Goal: Contribute content: Contribute content

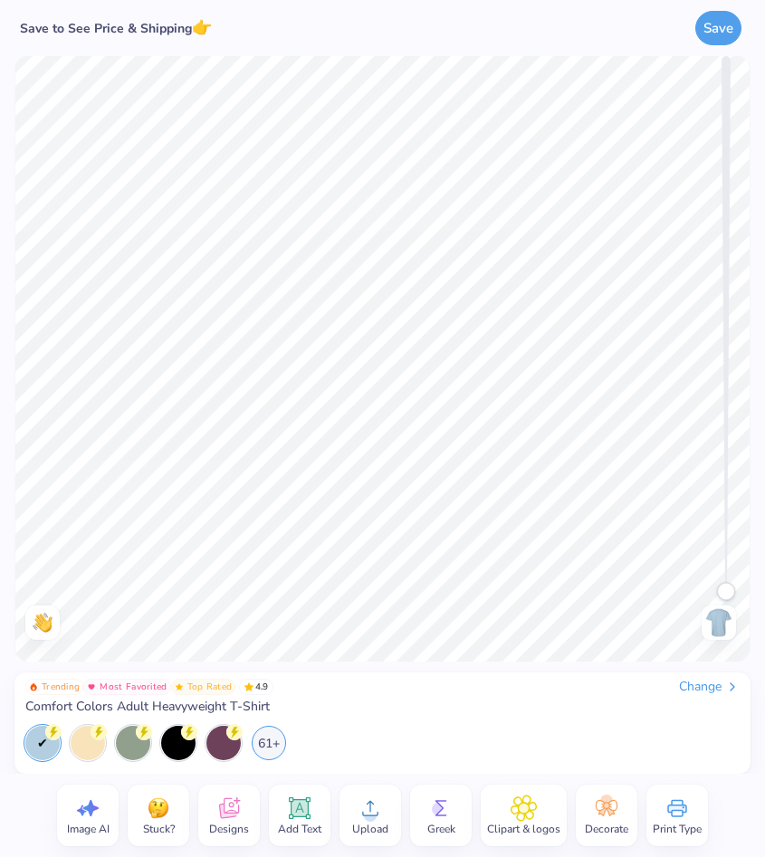
click at [231, 823] on span "Designs" at bounding box center [229, 829] width 40 height 14
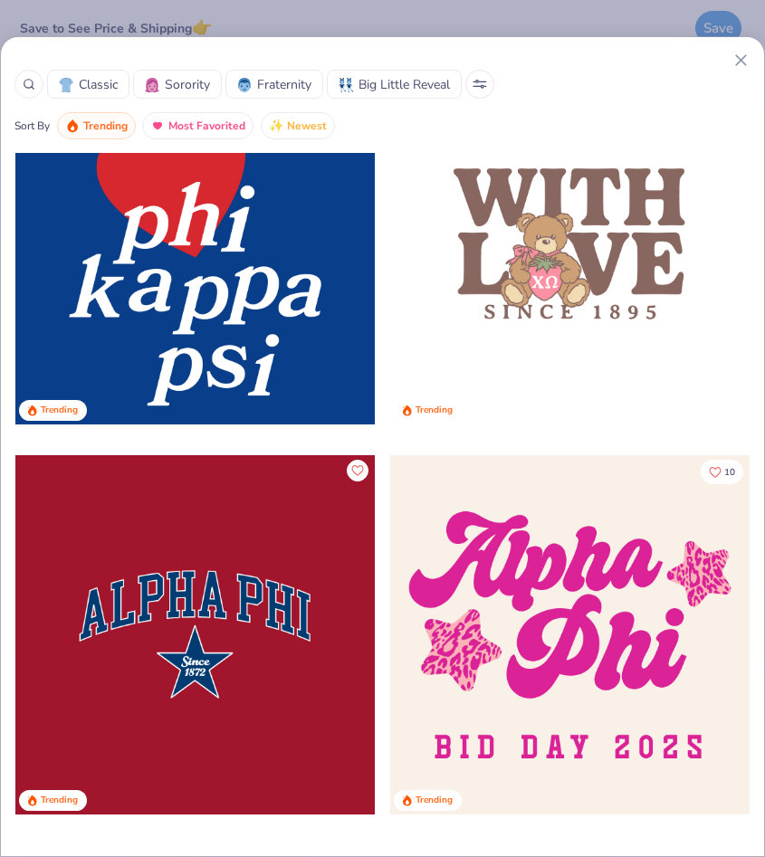
scroll to position [7115, 0]
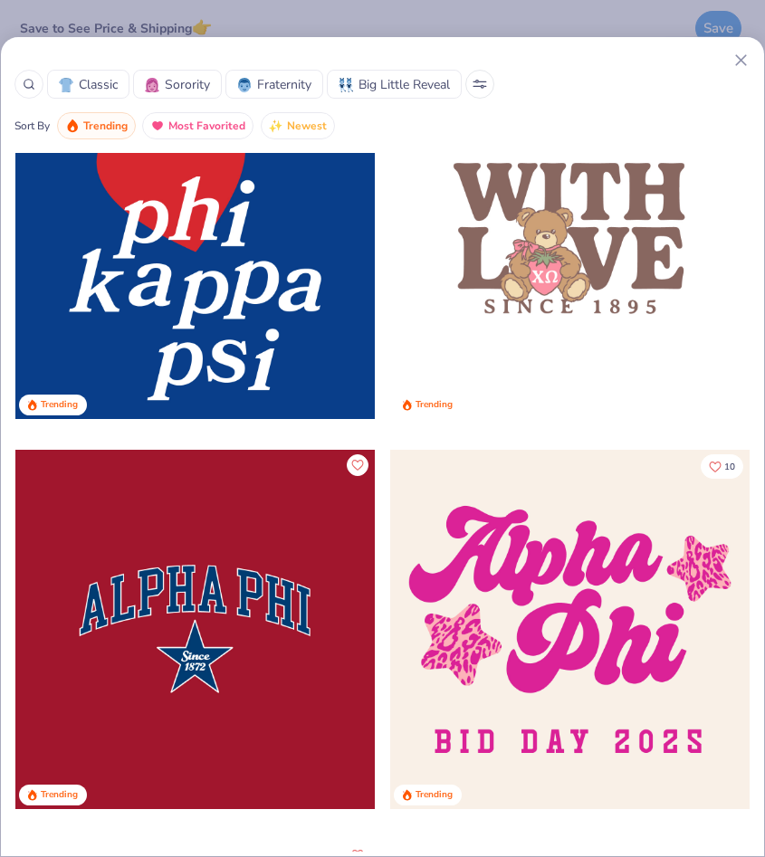
click at [271, 596] on div at bounding box center [194, 629] width 359 height 359
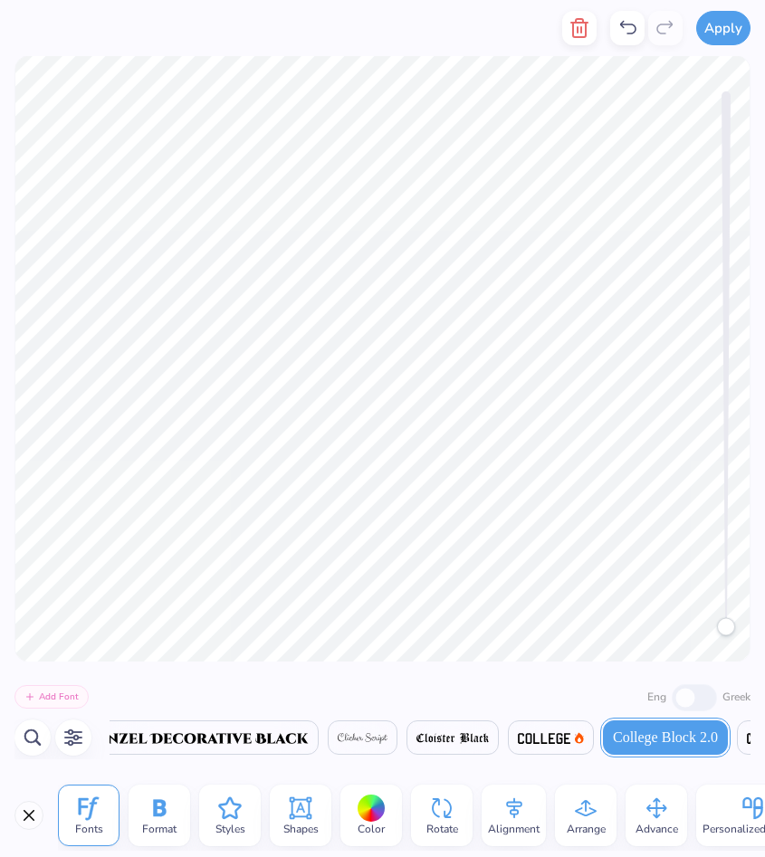
scroll to position [0, 6]
type textarea "PI LAMBDA SIGMA"
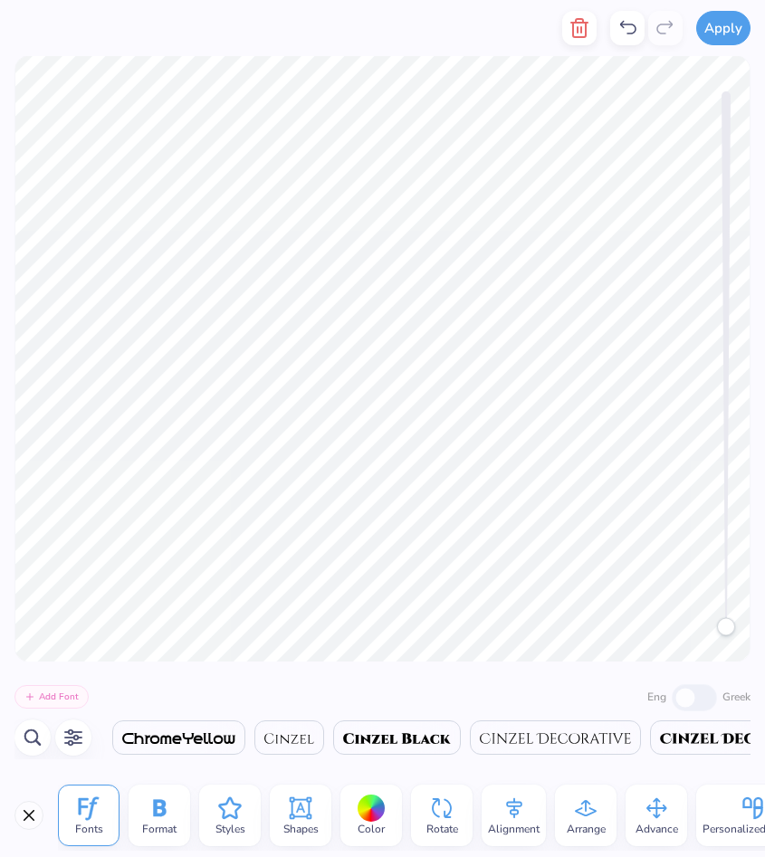
scroll to position [0, 7727]
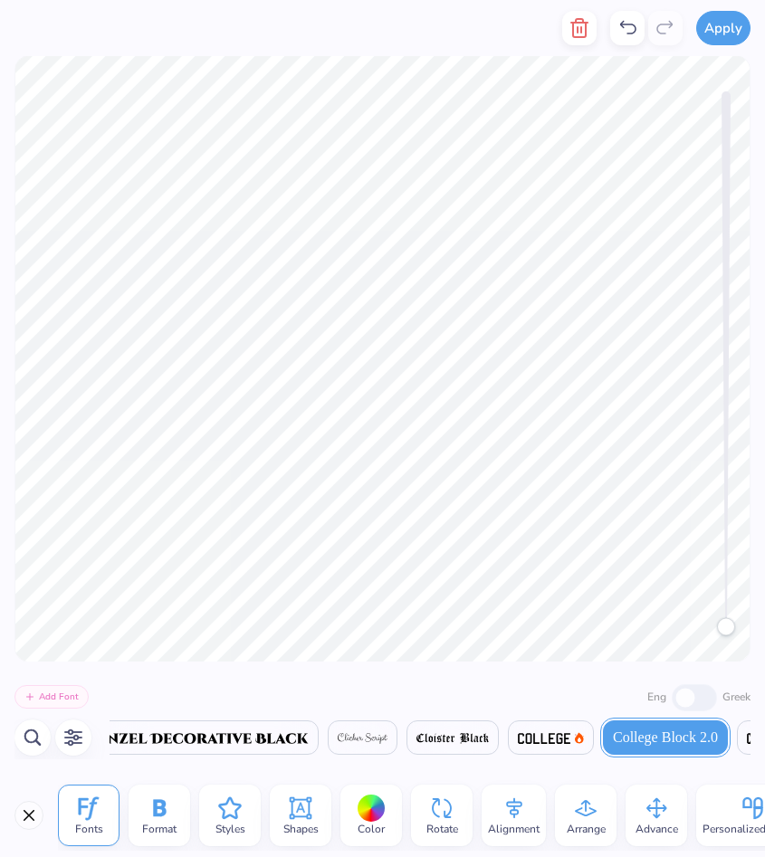
click at [371, 839] on div "Color" at bounding box center [371, 816] width 62 height 62
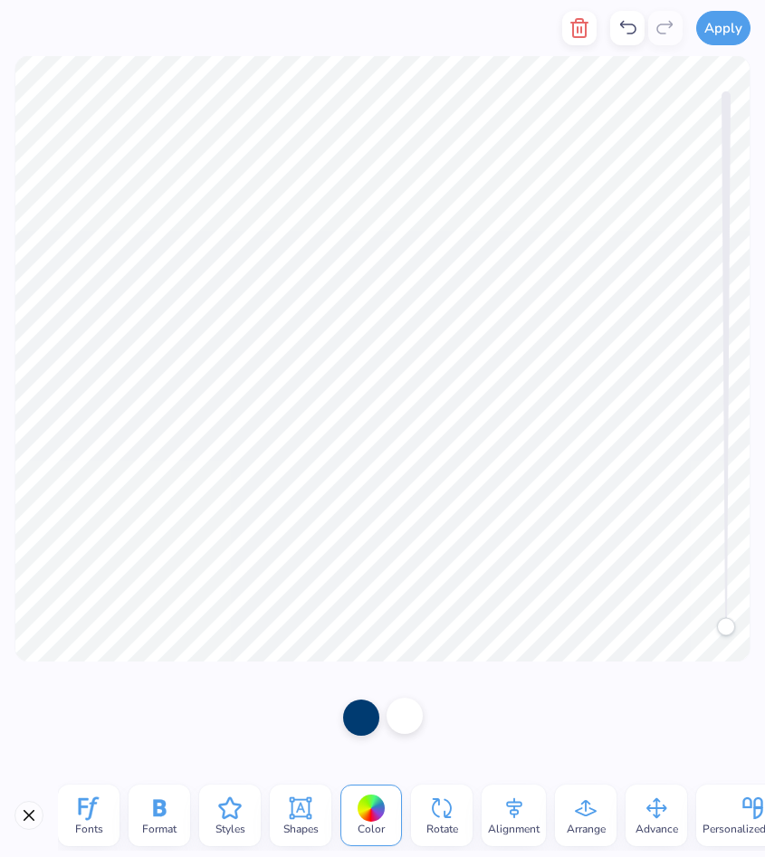
click at [406, 722] on div at bounding box center [404, 716] width 36 height 36
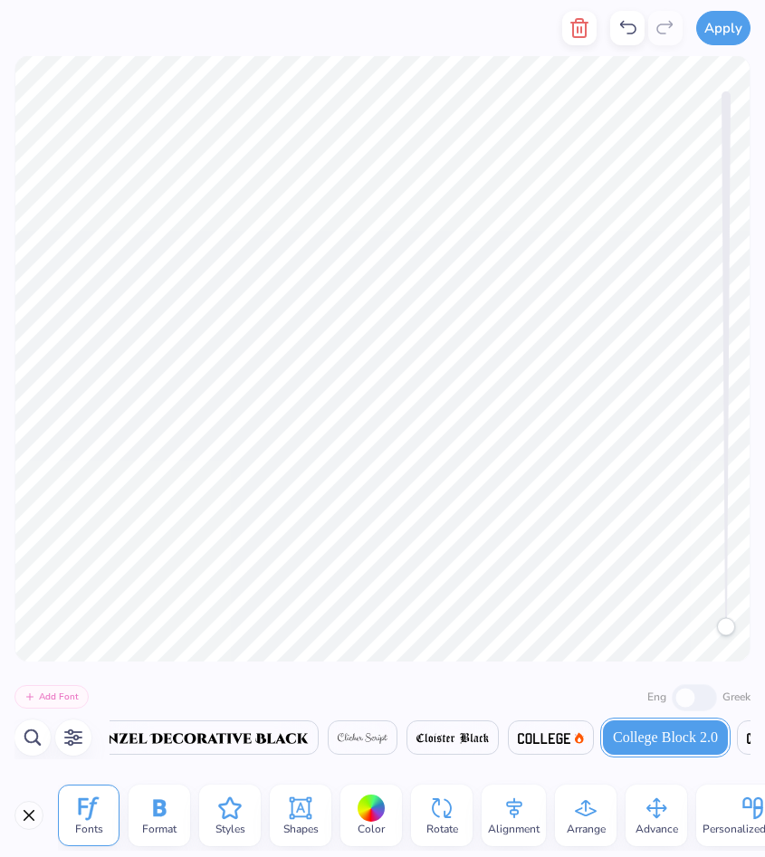
click at [362, 833] on span "Color" at bounding box center [370, 829] width 27 height 14
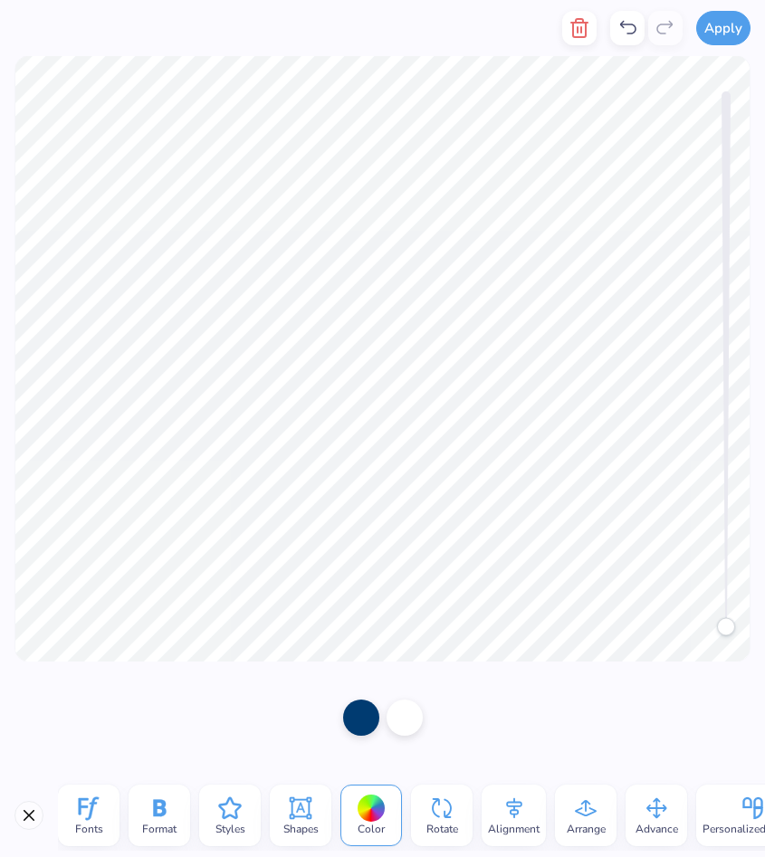
scroll to position [0, 5]
click at [353, 716] on div at bounding box center [361, 716] width 36 height 36
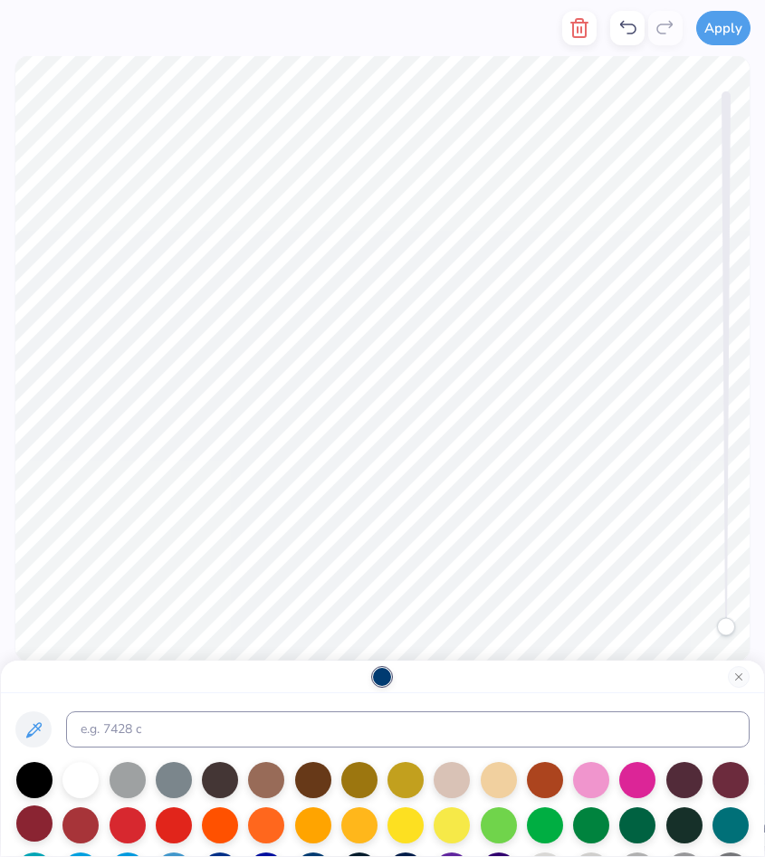
click at [37, 820] on div at bounding box center [34, 823] width 36 height 36
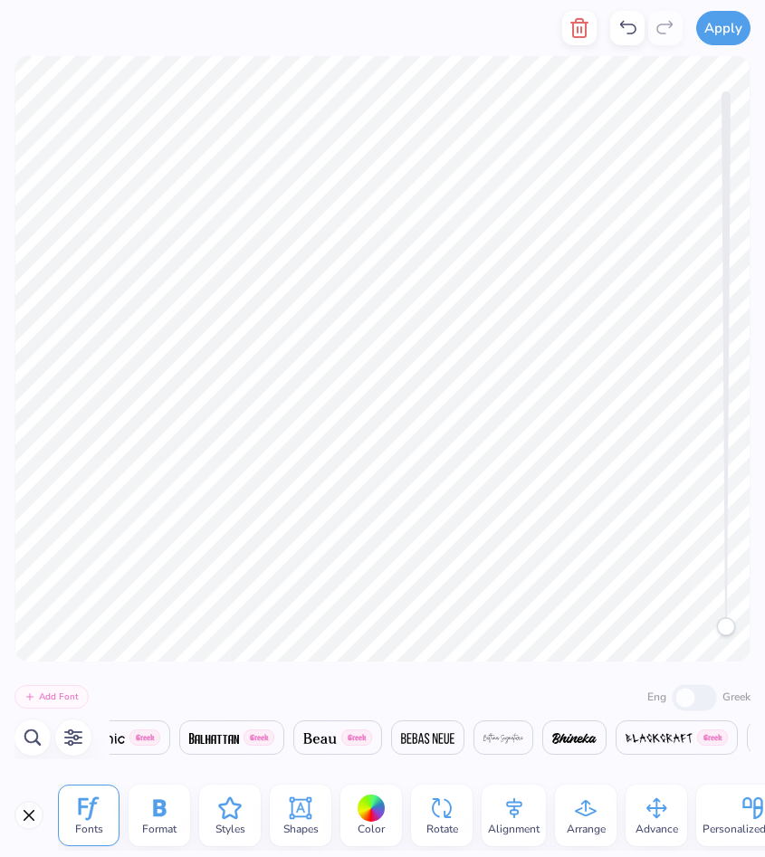
scroll to position [0, 3658]
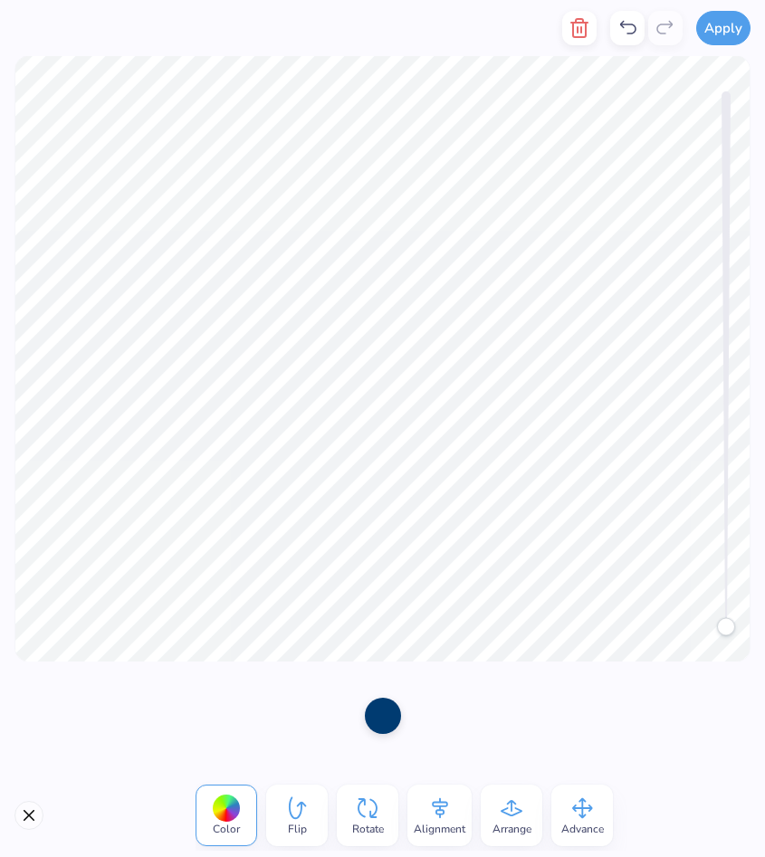
click at [395, 714] on div at bounding box center [383, 716] width 36 height 36
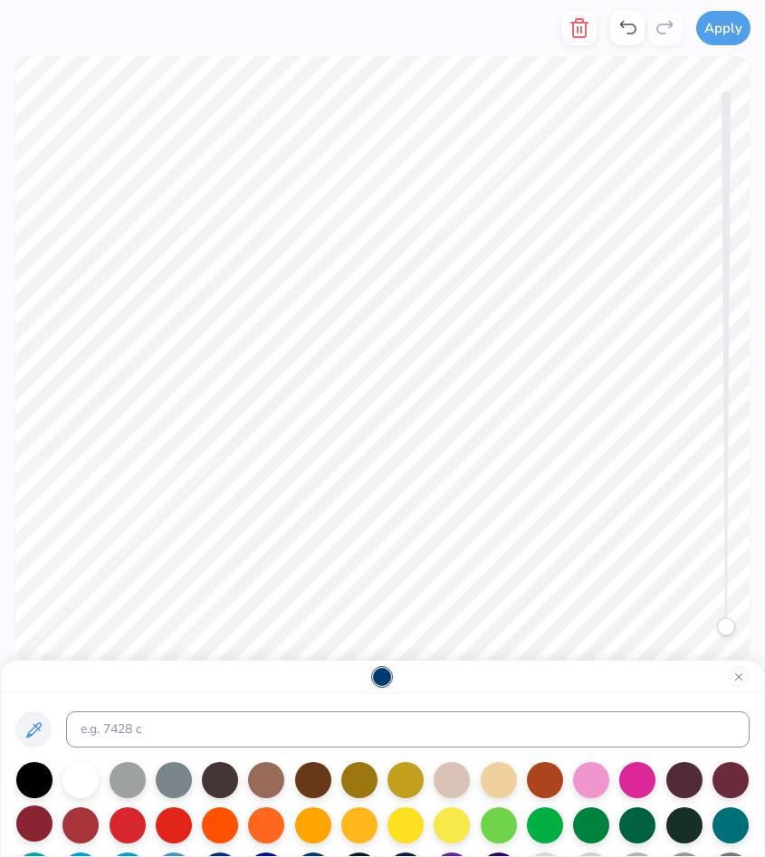
click at [35, 826] on div at bounding box center [34, 823] width 36 height 36
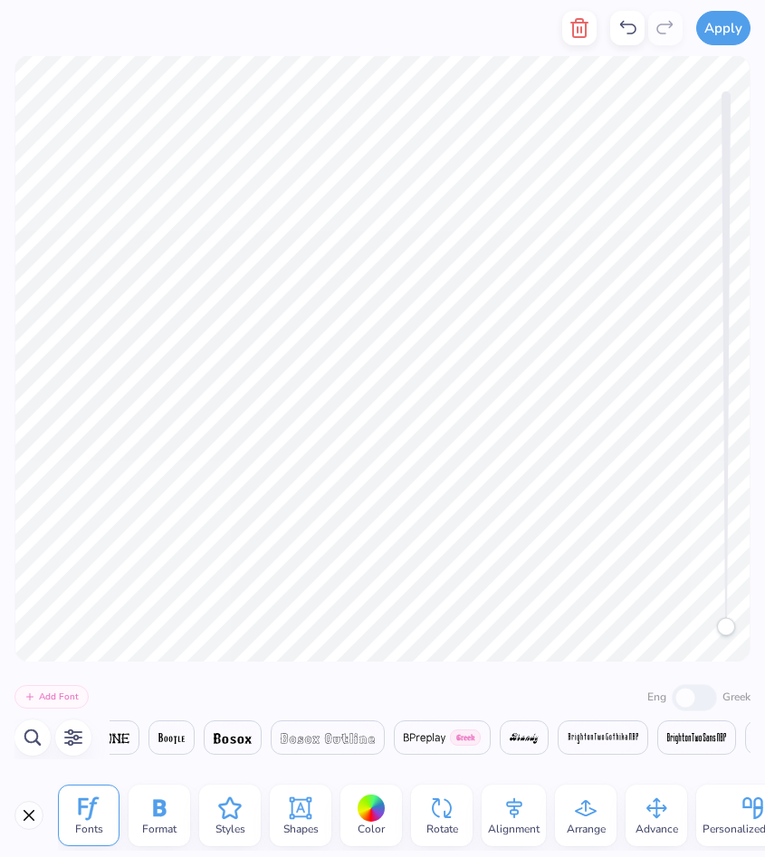
scroll to position [0, 4984]
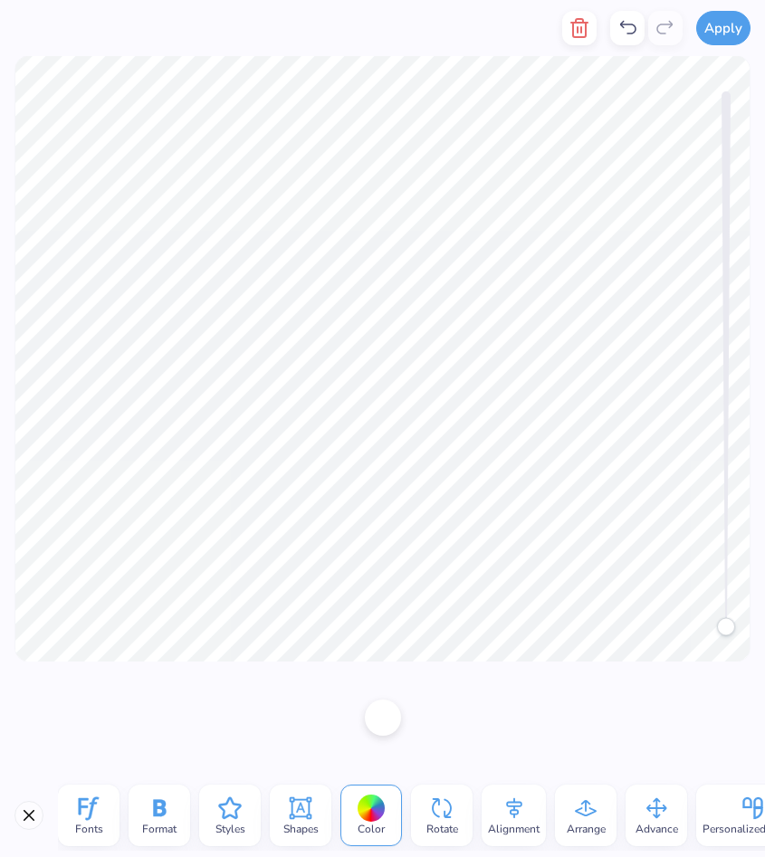
type textarea "2016"
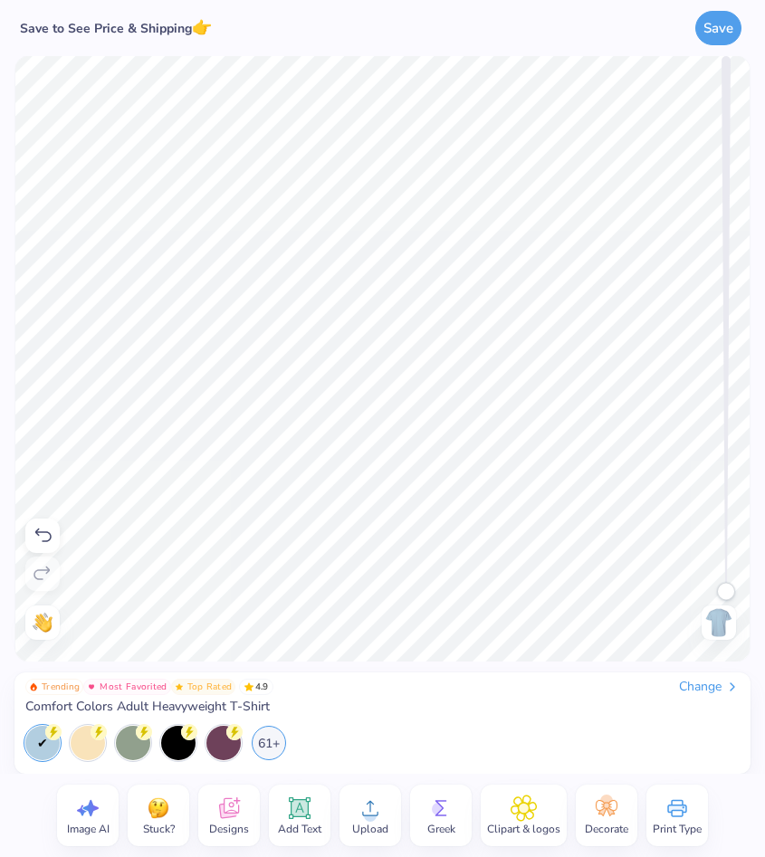
click at [43, 636] on div "Need help? Chat with us." at bounding box center [42, 622] width 34 height 34
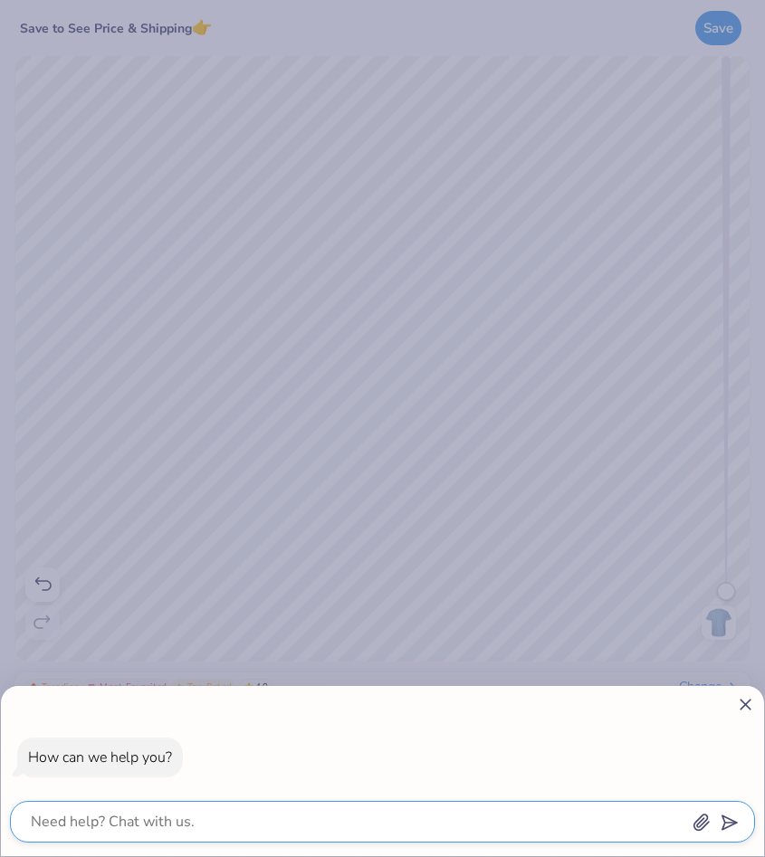
click at [129, 823] on textarea at bounding box center [357, 821] width 657 height 25
type textarea "b"
type textarea "x"
type textarea "ba"
type textarea "x"
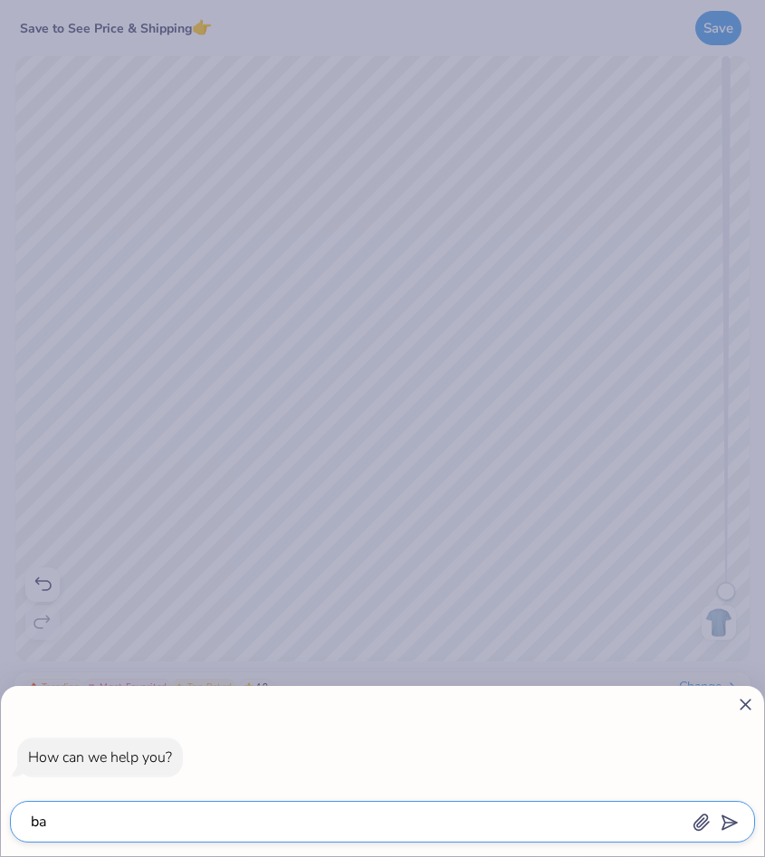
type textarea "bac"
type textarea "x"
type textarea "bacl"
type textarea "x"
type textarea "bacl"
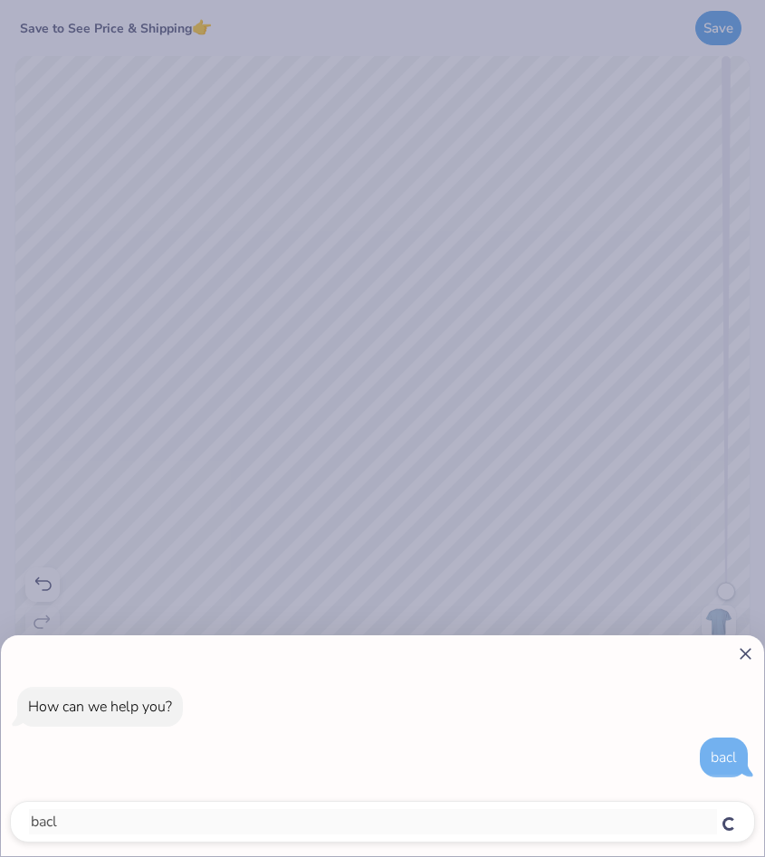
type textarea "x"
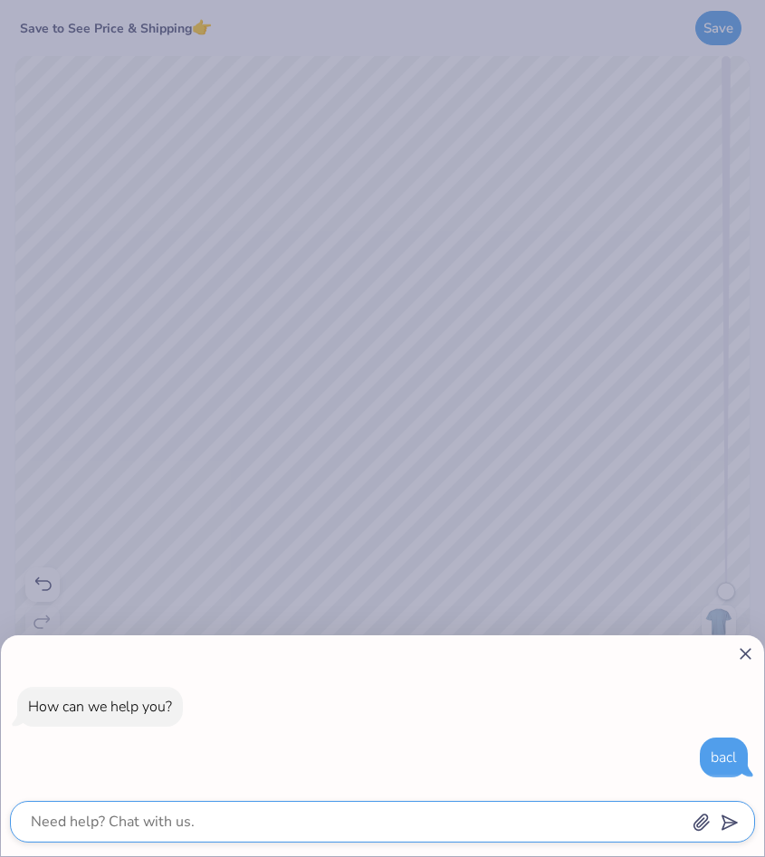
click at [204, 824] on textarea at bounding box center [357, 821] width 657 height 25
type textarea "b"
type textarea "x"
type textarea "ba"
type textarea "x"
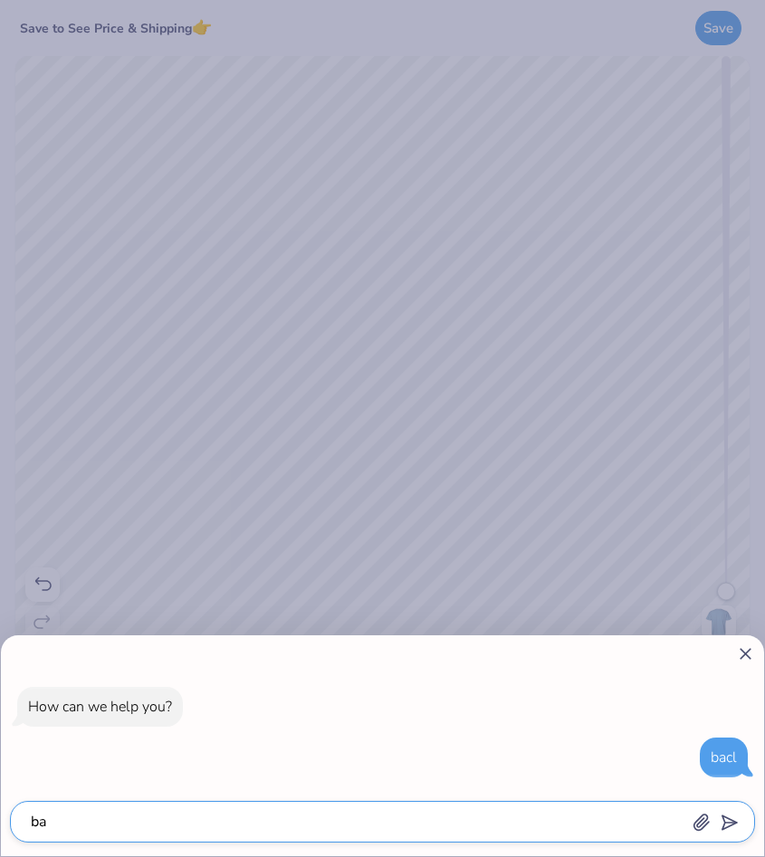
type textarea "bac"
type textarea "x"
type textarea "bacl"
type textarea "x"
type textarea "bac"
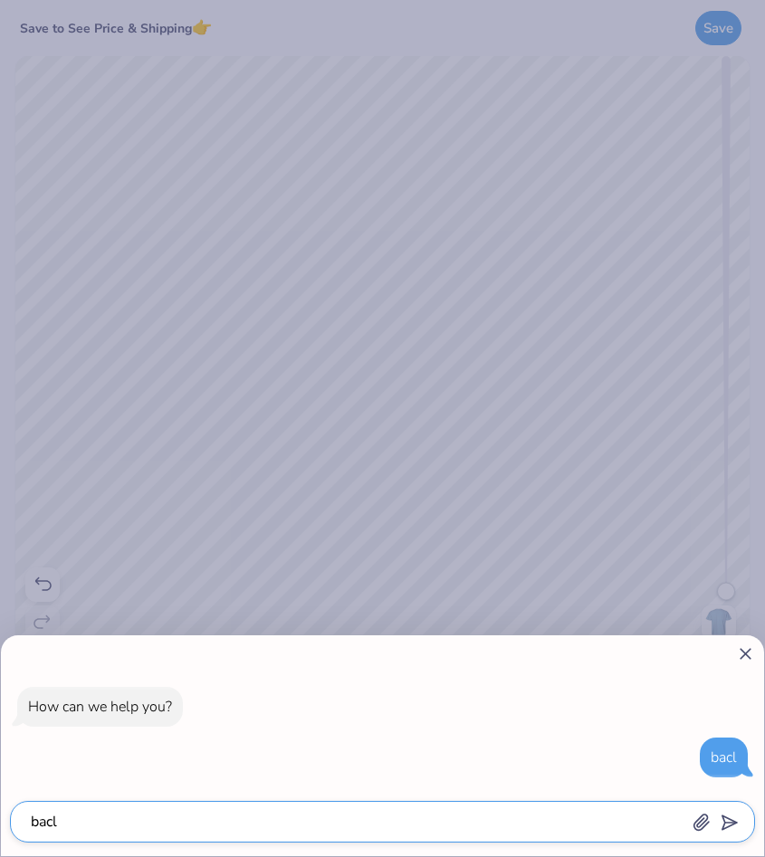
type textarea "x"
type textarea "back"
type textarea "x"
type textarea "back"
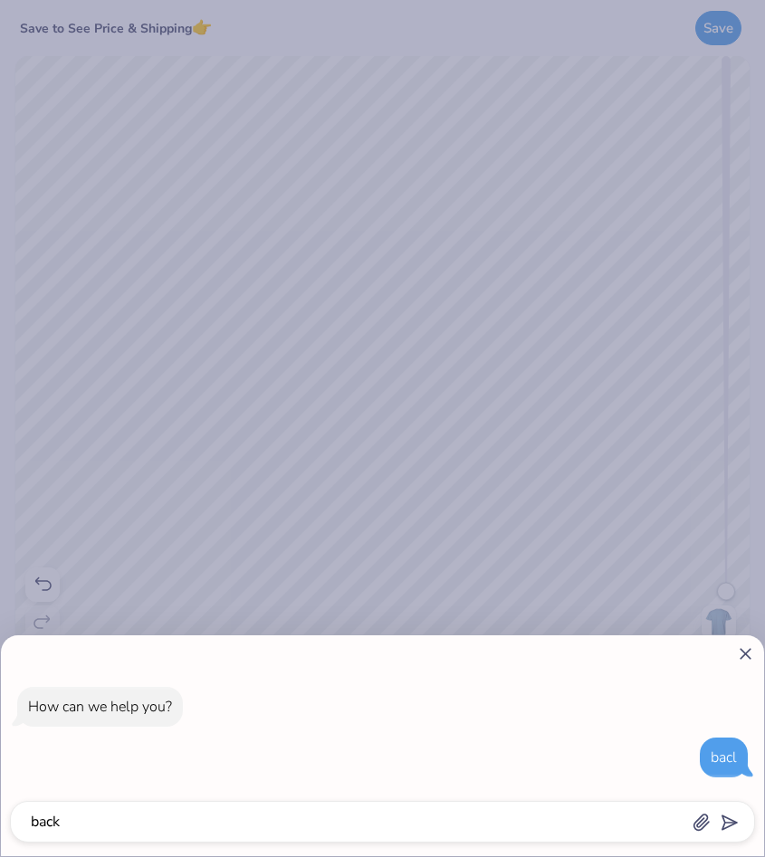
type textarea "x"
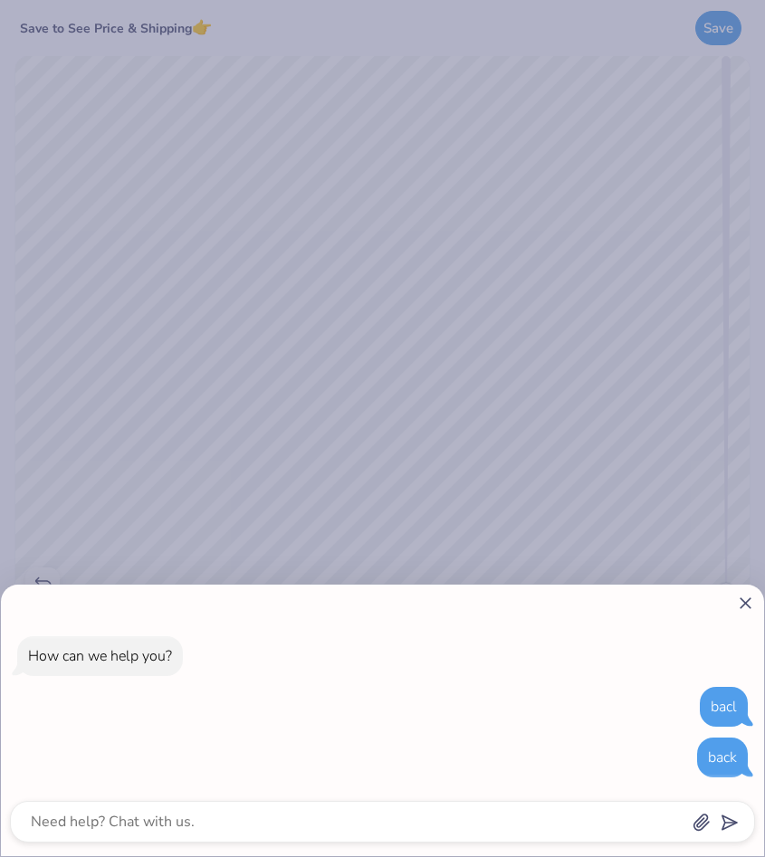
click at [751, 604] on icon at bounding box center [745, 603] width 19 height 19
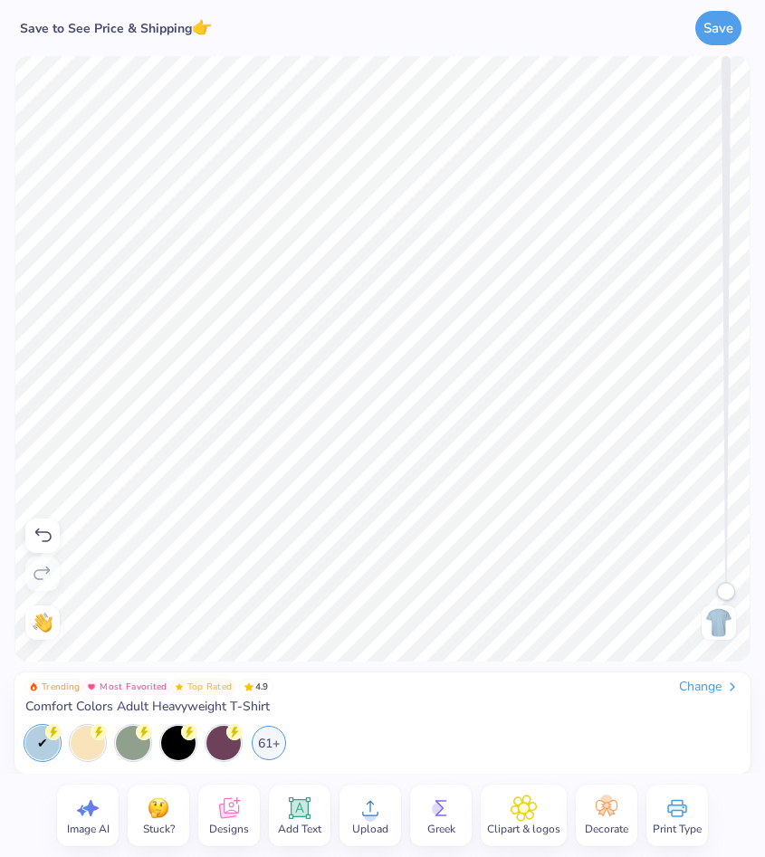
click at [40, 542] on icon at bounding box center [43, 536] width 22 height 22
click at [43, 575] on icon at bounding box center [43, 574] width 22 height 22
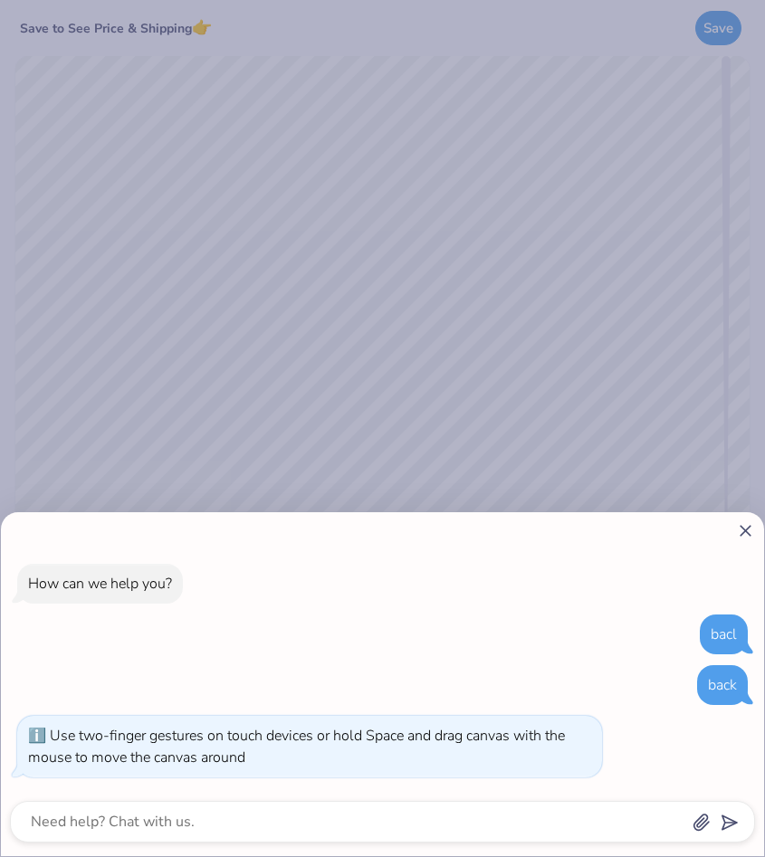
drag, startPoint x: 731, startPoint y: 576, endPoint x: 724, endPoint y: 663, distance: 87.2
click at [724, 663] on body "Save to See Price & Shipping 👉 Save Image AI Stuck? Designs Add Text Upload Gre…" at bounding box center [382, 428] width 765 height 857
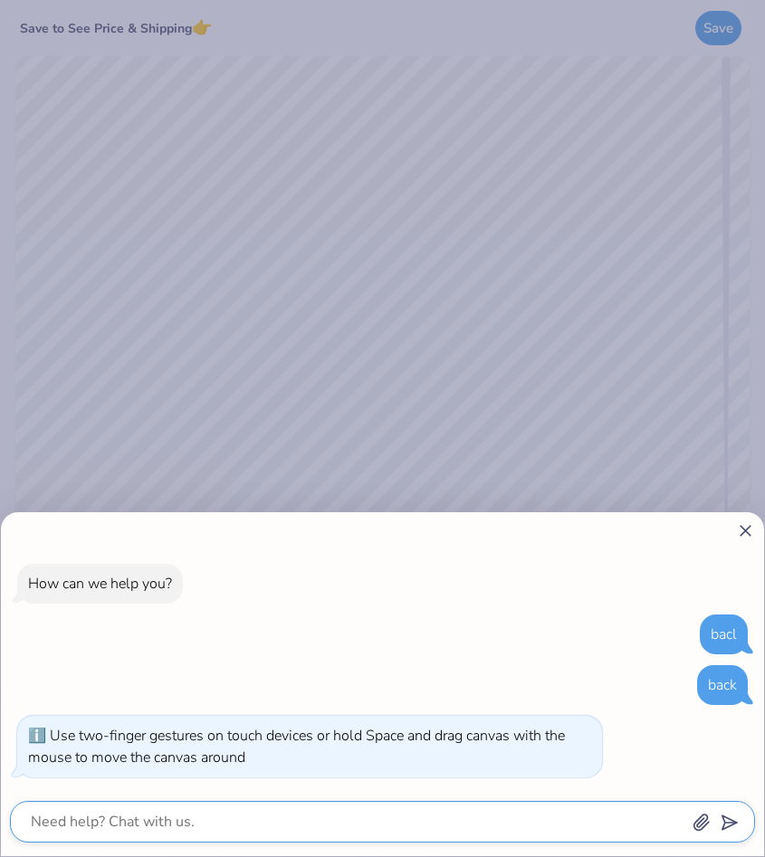
click at [426, 824] on textarea at bounding box center [357, 821] width 657 height 25
type textarea "x"
type textarea "hw"
type textarea "x"
type textarea "hwo"
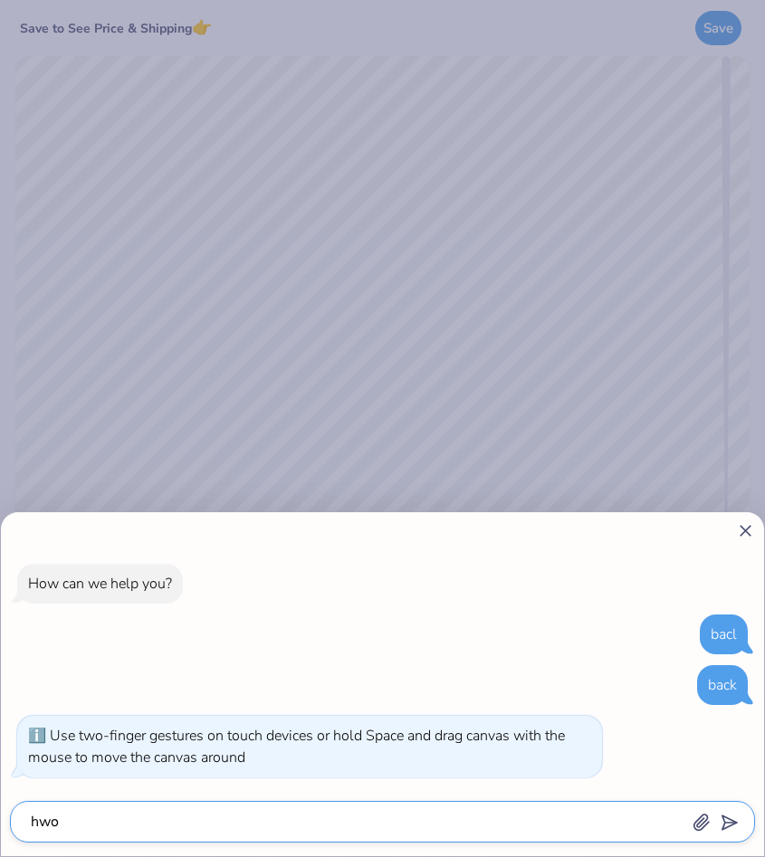
type textarea "x"
type textarea "hwo"
type textarea "x"
type textarea "hwo d"
type textarea "x"
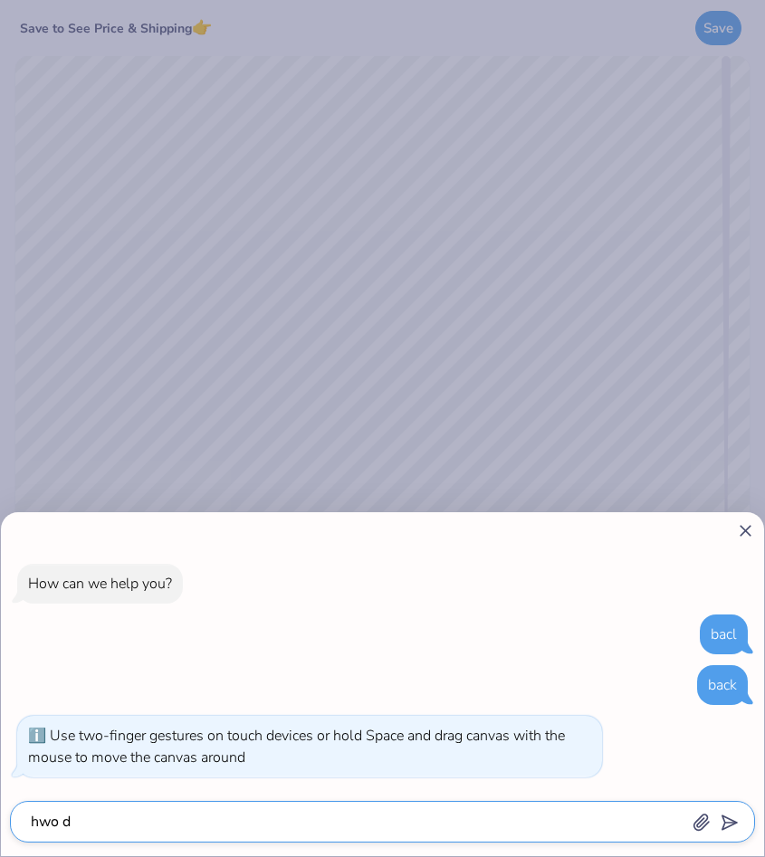
type textarea "hwo do"
type textarea "x"
type textarea "hwo d"
type textarea "x"
type textarea "hwo"
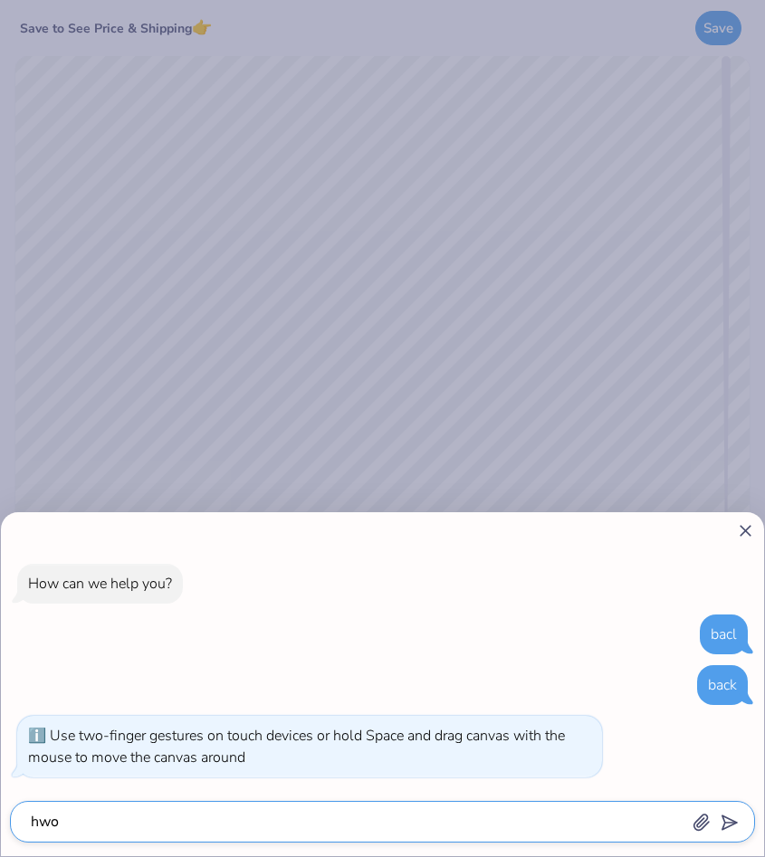
type textarea "x"
type textarea "hwo"
type textarea "x"
type textarea "hw"
type textarea "x"
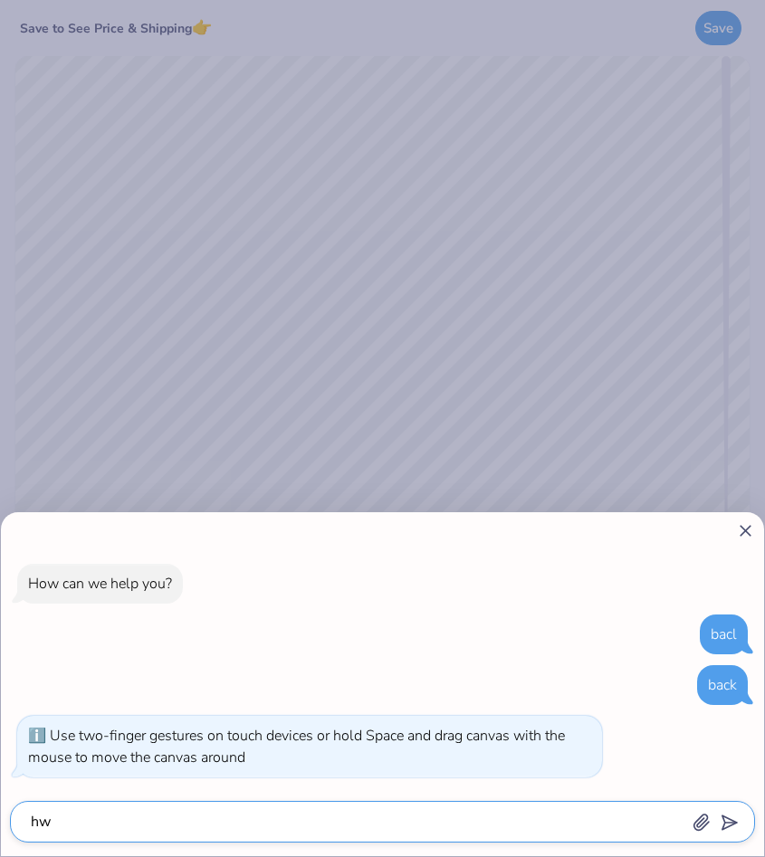
type textarea "h"
type textarea "x"
type textarea "ho"
type textarea "x"
type textarea "how"
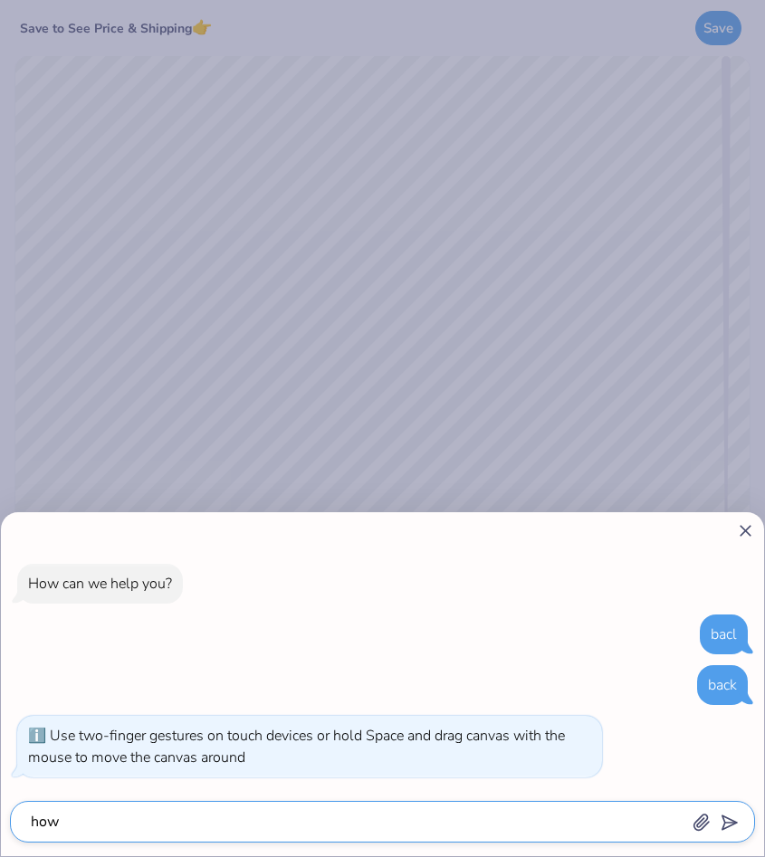
type textarea "x"
type textarea "how"
type textarea "x"
type textarea "how d"
type textarea "x"
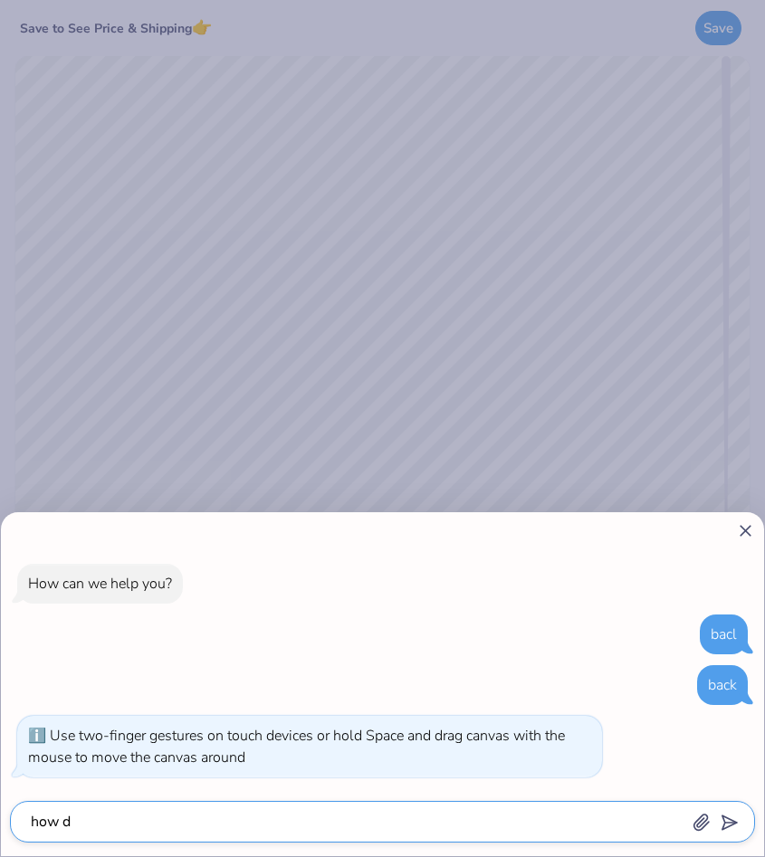
type textarea "how do"
type textarea "x"
type textarea "how do"
type textarea "x"
type textarea "how do i"
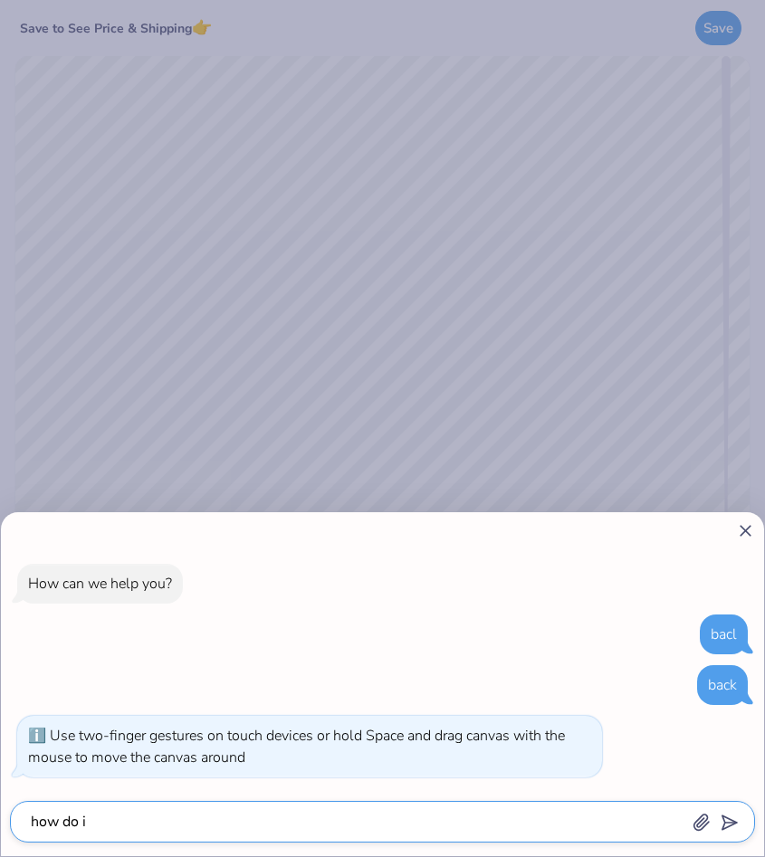
type textarea "x"
type textarea "how do i d"
type textarea "x"
type textarea "how do i de"
type textarea "x"
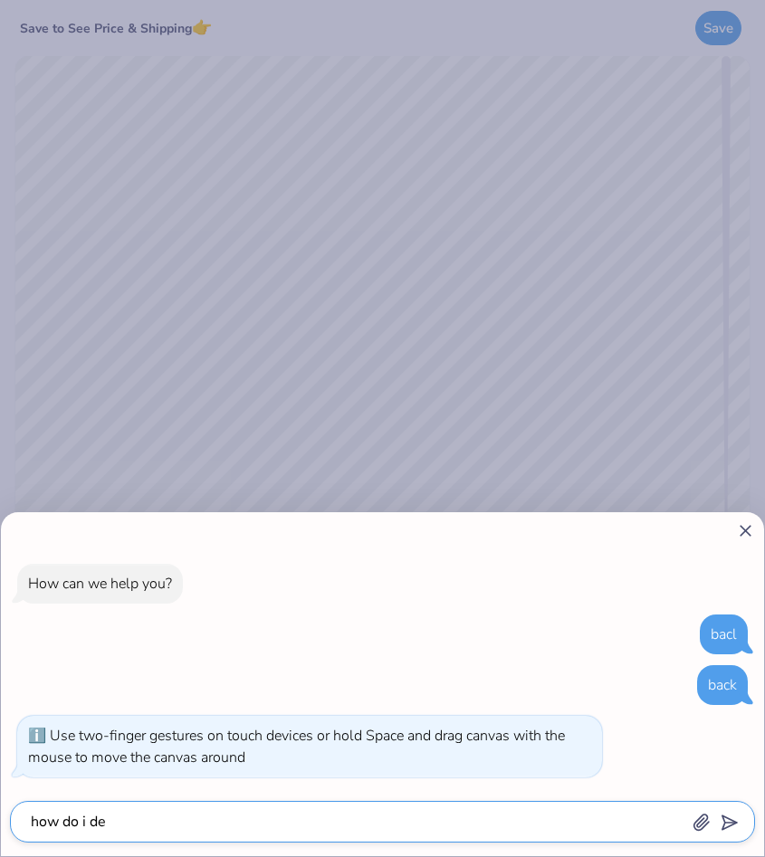
type textarea "how do i dec"
type textarea "x"
type textarea "how do i deco"
type textarea "x"
type textarea "how do i decor"
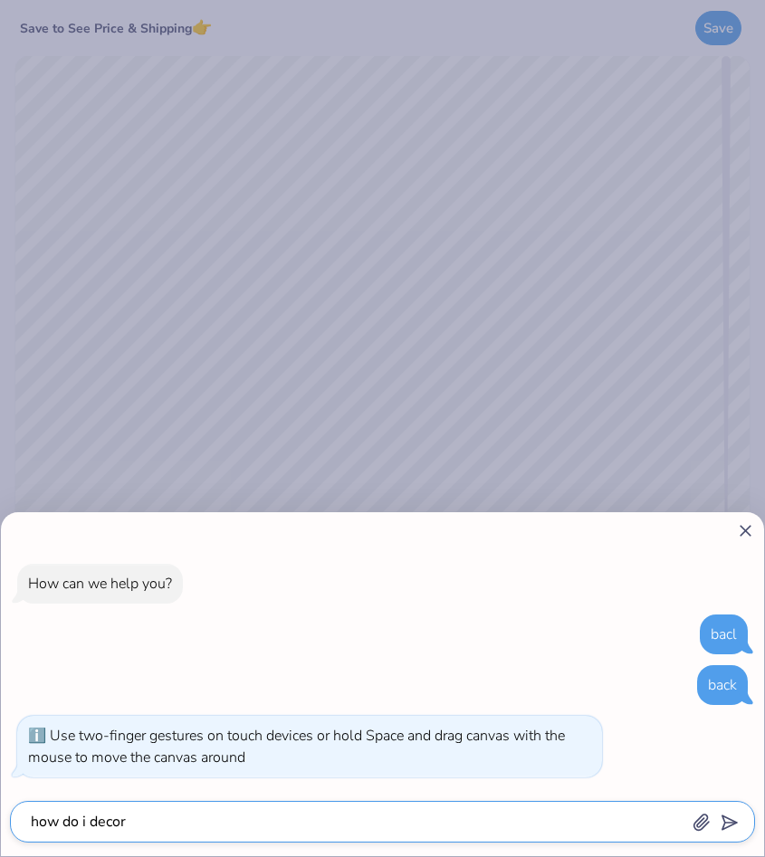
type textarea "x"
type textarea "how do i decora"
type textarea "x"
type textarea "how do i decorat"
type textarea "x"
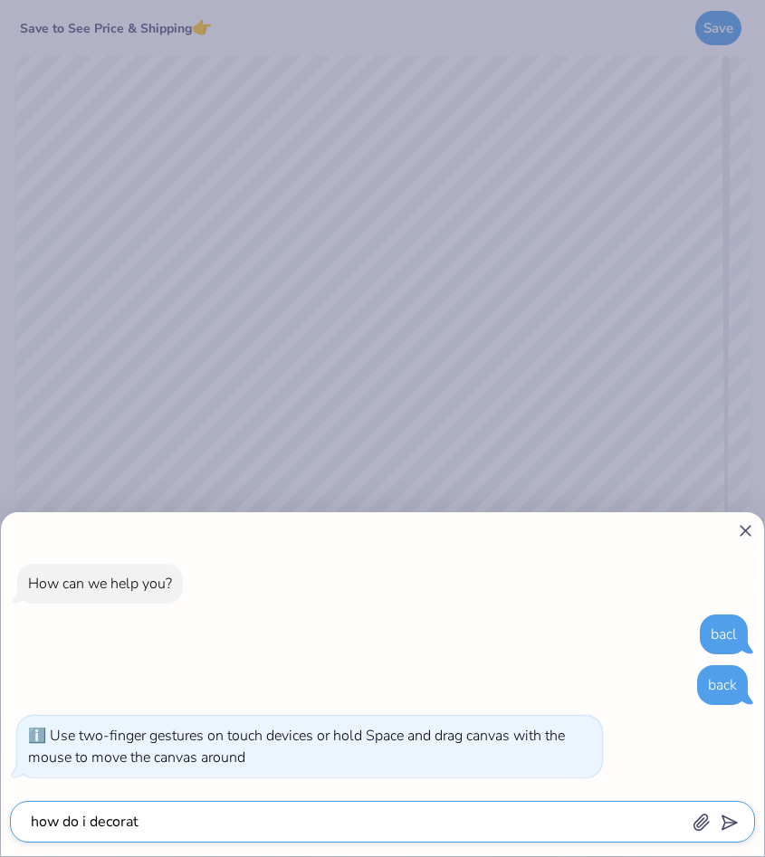
type textarea "how do i decorate"
type textarea "x"
type textarea "how do i decorate"
type textarea "x"
type textarea "how do i decorate t"
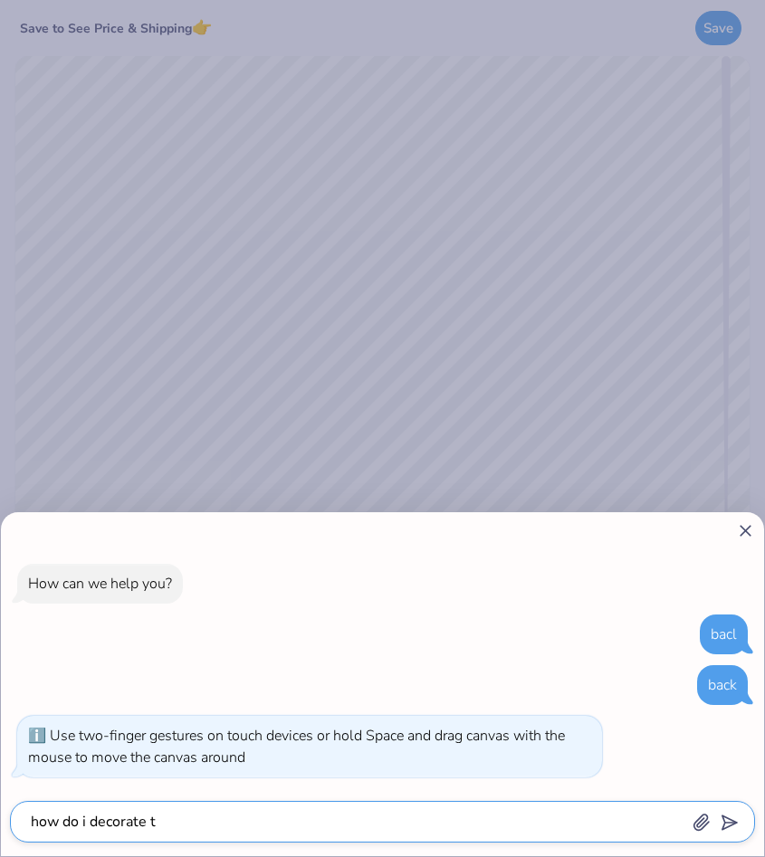
type textarea "x"
type textarea "how do i decorate th"
type textarea "x"
type textarea "how do i decorate the"
type textarea "x"
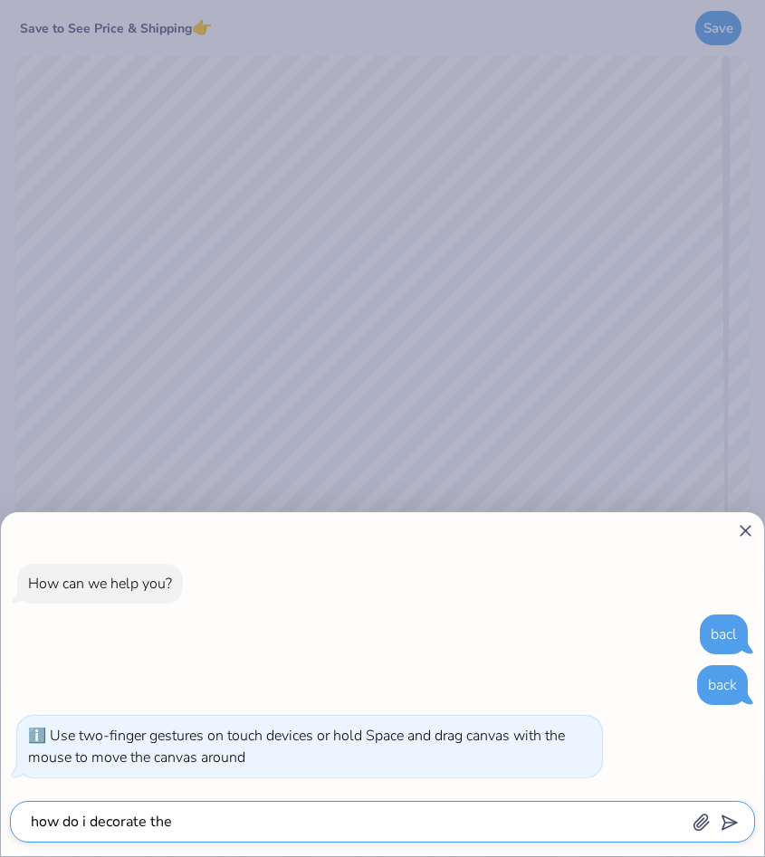
type textarea "how do i decorate the"
type textarea "x"
type textarea "how do i decorate the b"
type textarea "x"
type textarea "how do i decorate the bac"
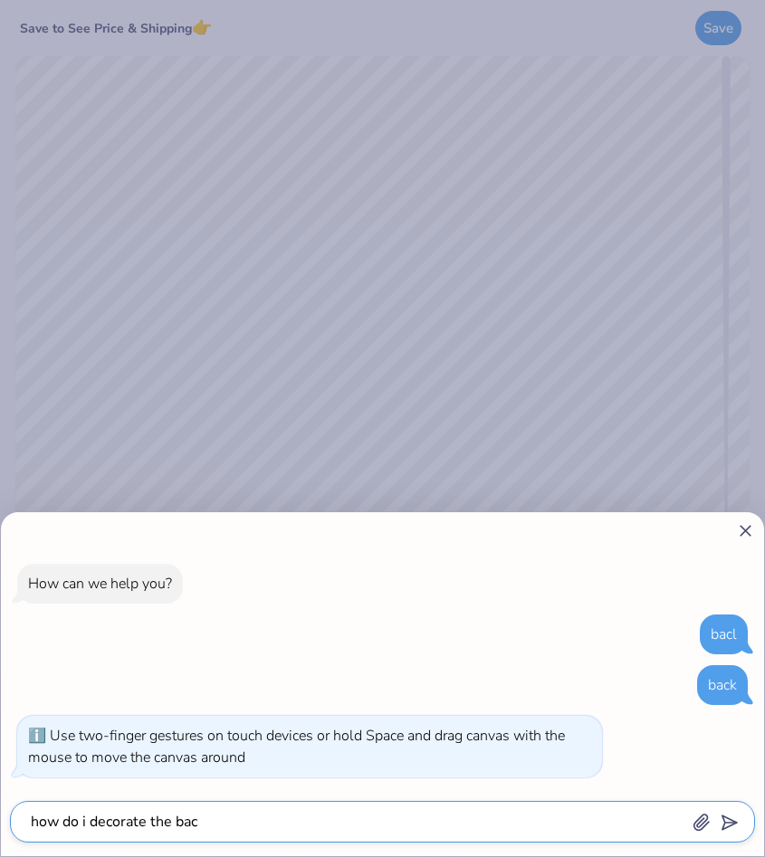
type textarea "x"
type textarea "how do i decorate the back"
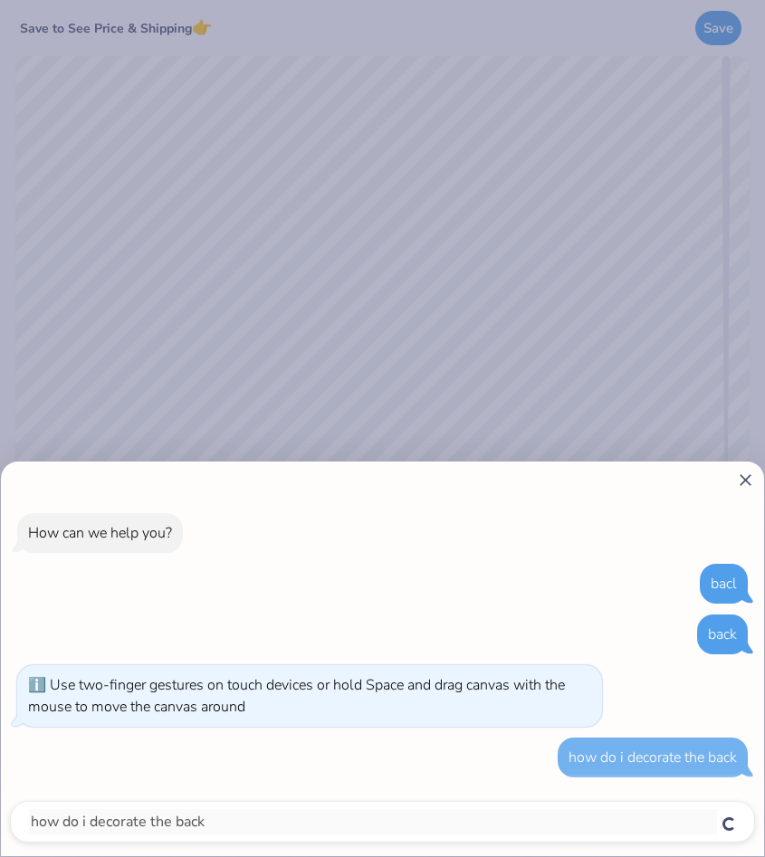
type textarea "x"
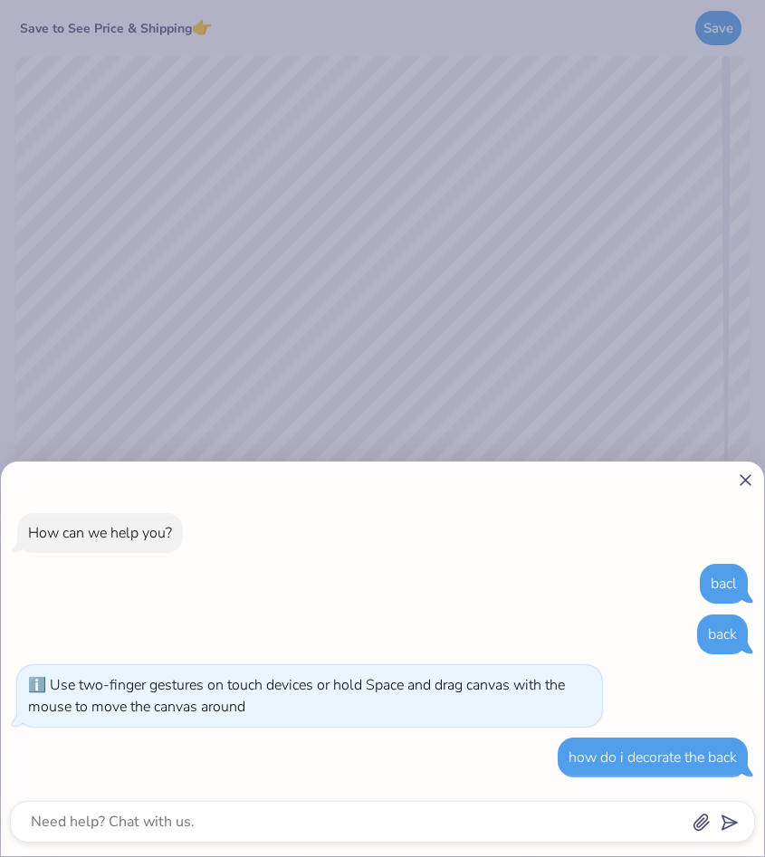
click at [757, 478] on div "How can we help you? bacl back Use two-finger gestures on touch devices or hold…" at bounding box center [382, 659] width 763 height 395
click at [742, 476] on line at bounding box center [745, 480] width 10 height 10
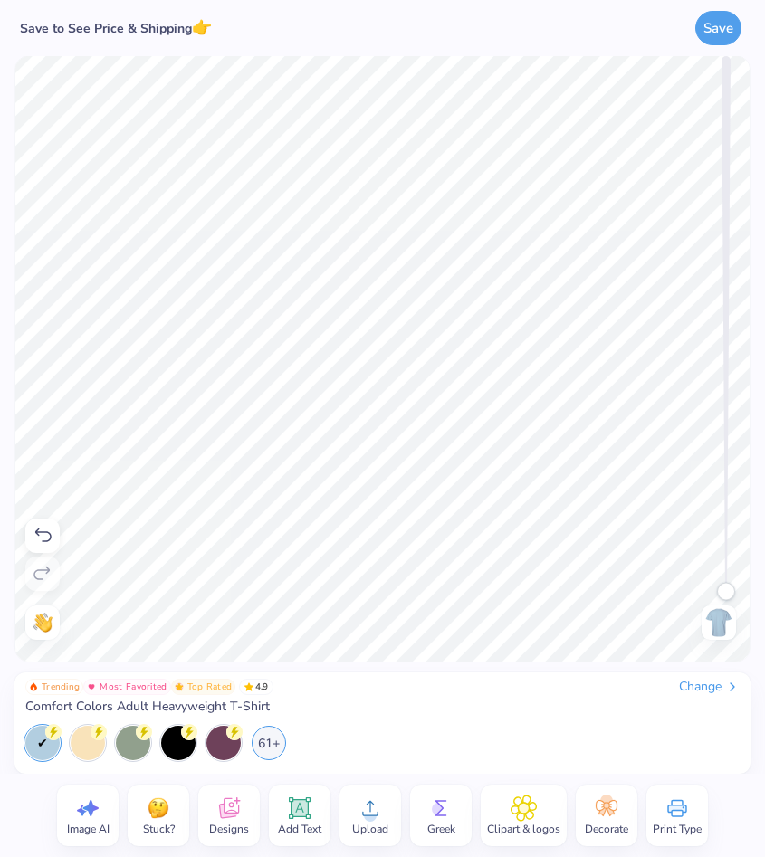
click at [719, 626] on img at bounding box center [718, 622] width 29 height 29
click at [439, 824] on span "Greek" at bounding box center [441, 829] width 28 height 14
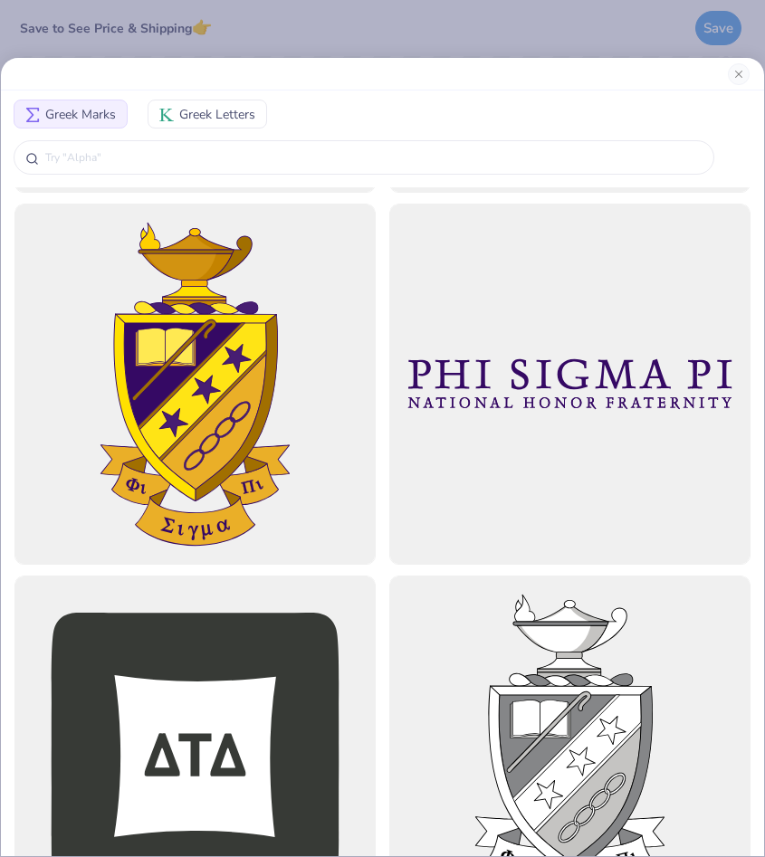
scroll to position [1472, 0]
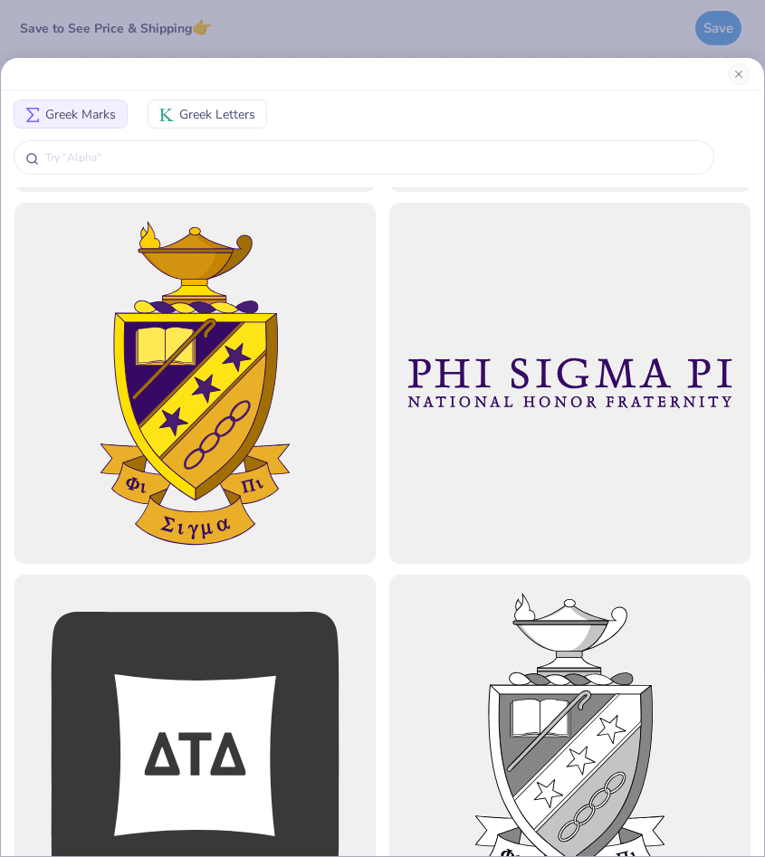
click at [197, 109] on span "Greek Letters" at bounding box center [217, 114] width 76 height 19
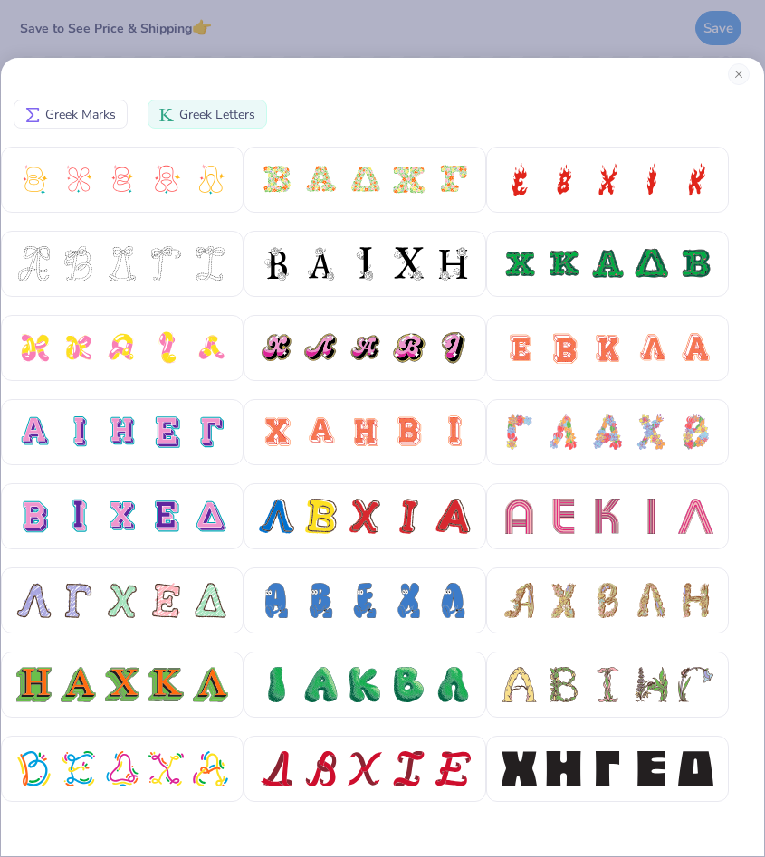
scroll to position [0, 0]
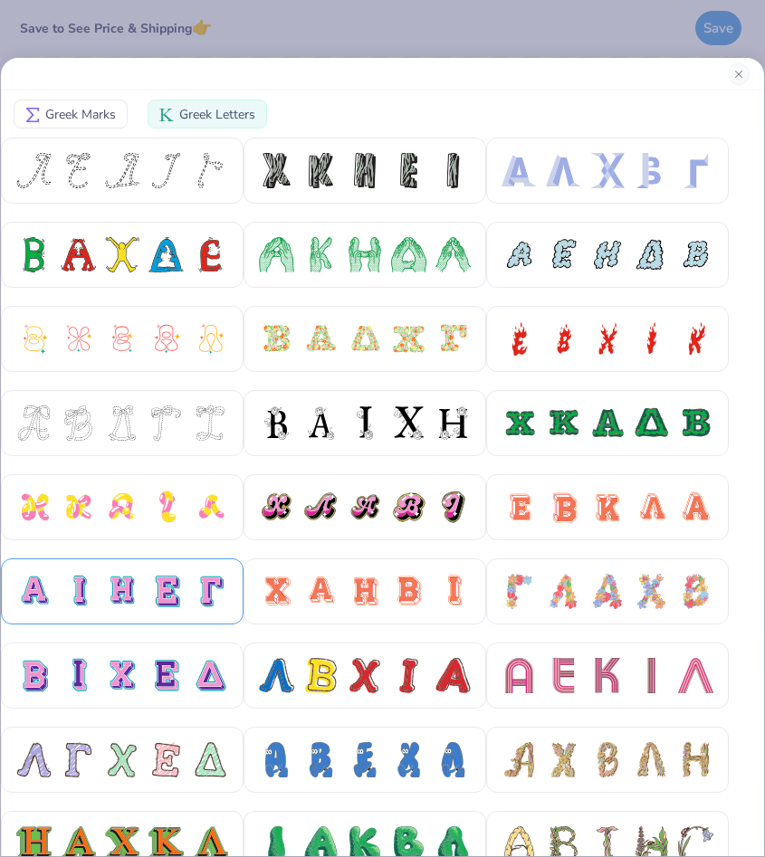
click at [199, 577] on div at bounding box center [210, 591] width 35 height 35
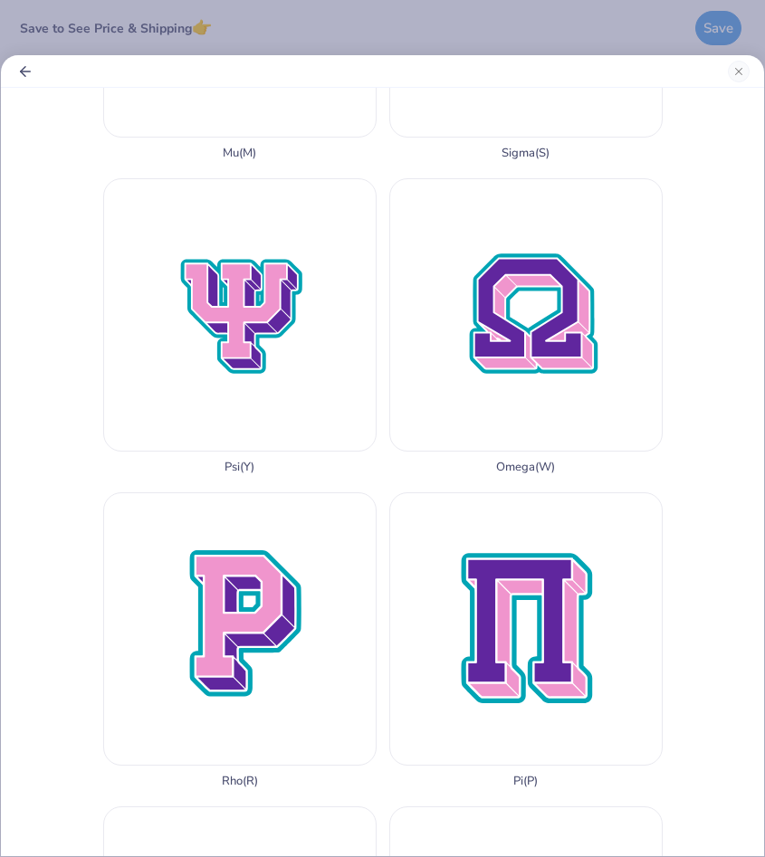
scroll to position [1812, 0]
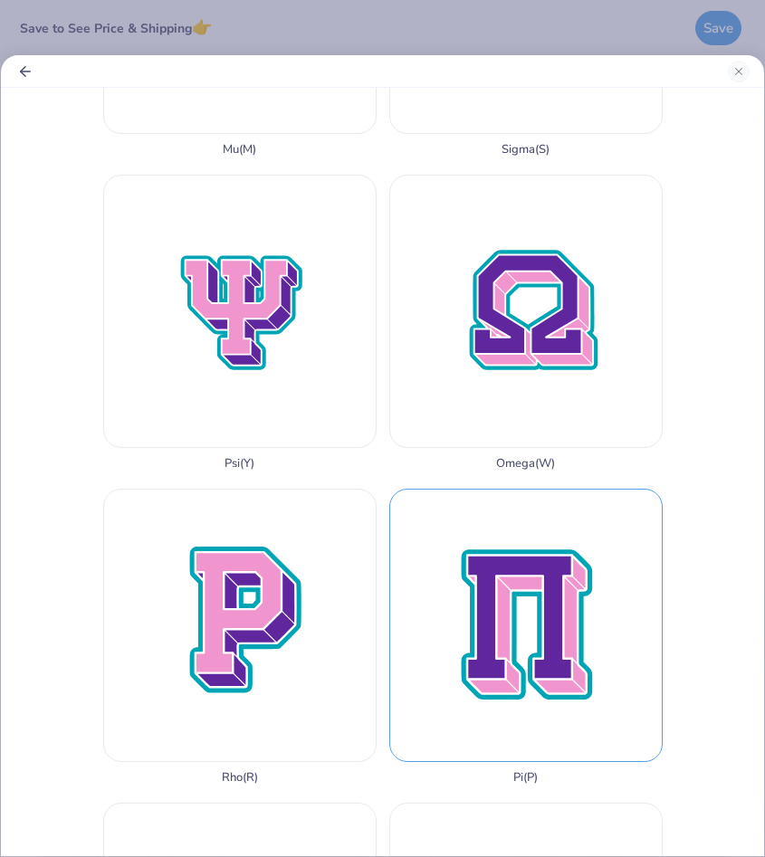
click at [508, 612] on div "Pi ( P )" at bounding box center [525, 637] width 273 height 296
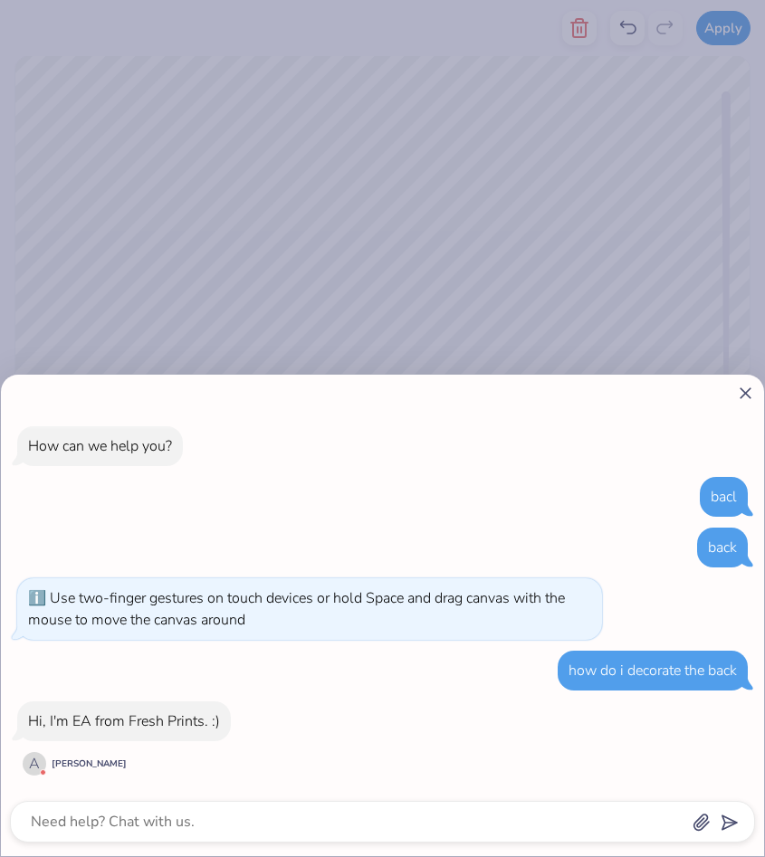
click at [744, 385] on icon at bounding box center [745, 393] width 19 height 19
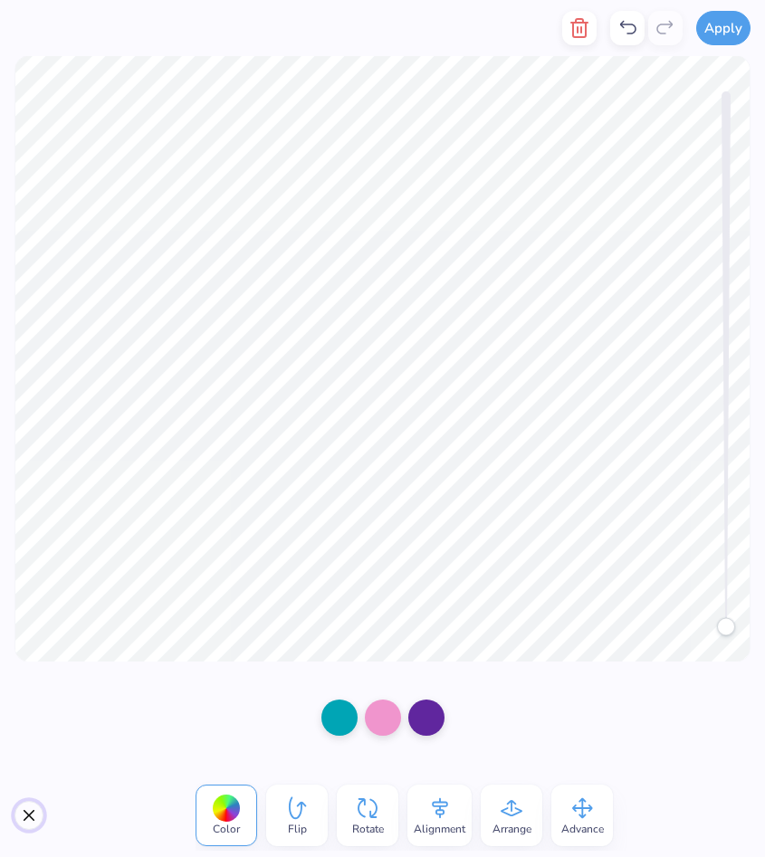
click at [25, 814] on button "Close" at bounding box center [28, 815] width 29 height 29
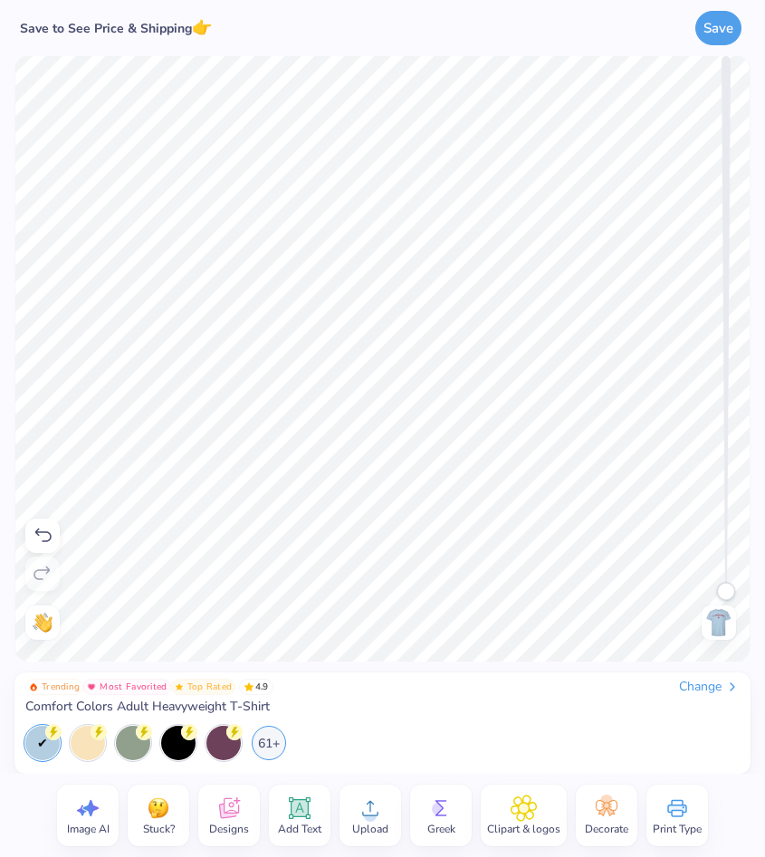
click at [456, 837] on div "Greek" at bounding box center [441, 816] width 62 height 62
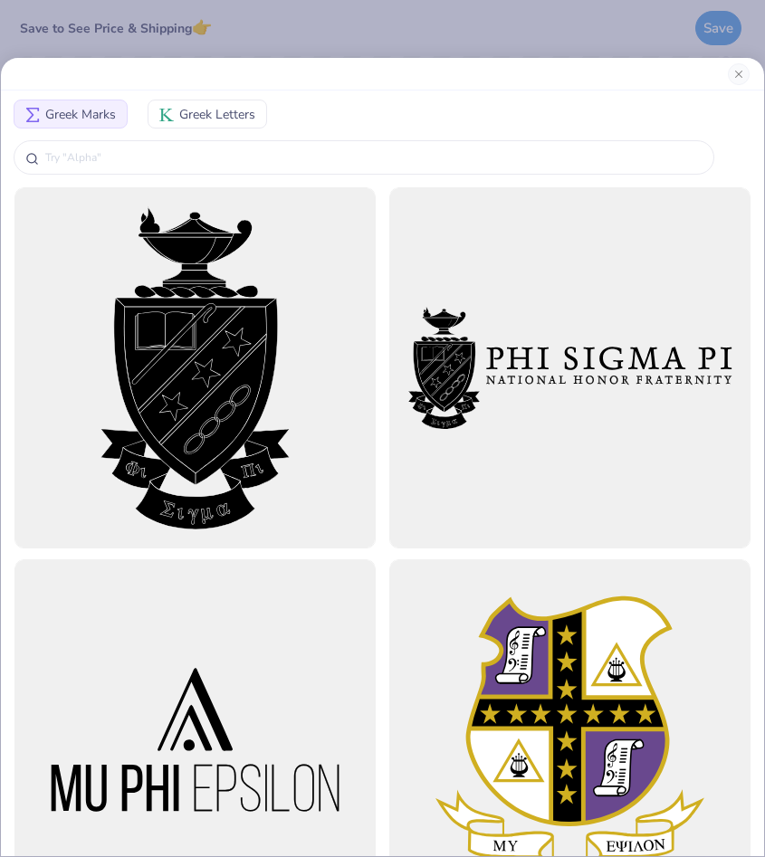
click at [253, 115] on span "Greek Letters" at bounding box center [217, 114] width 76 height 19
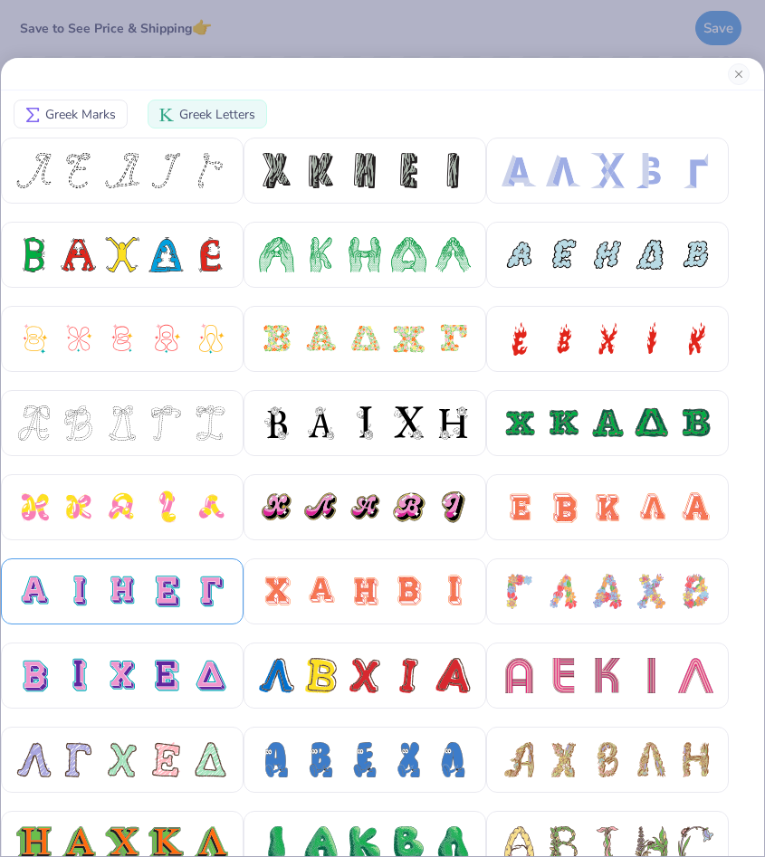
click at [185, 608] on div at bounding box center [122, 591] width 243 height 66
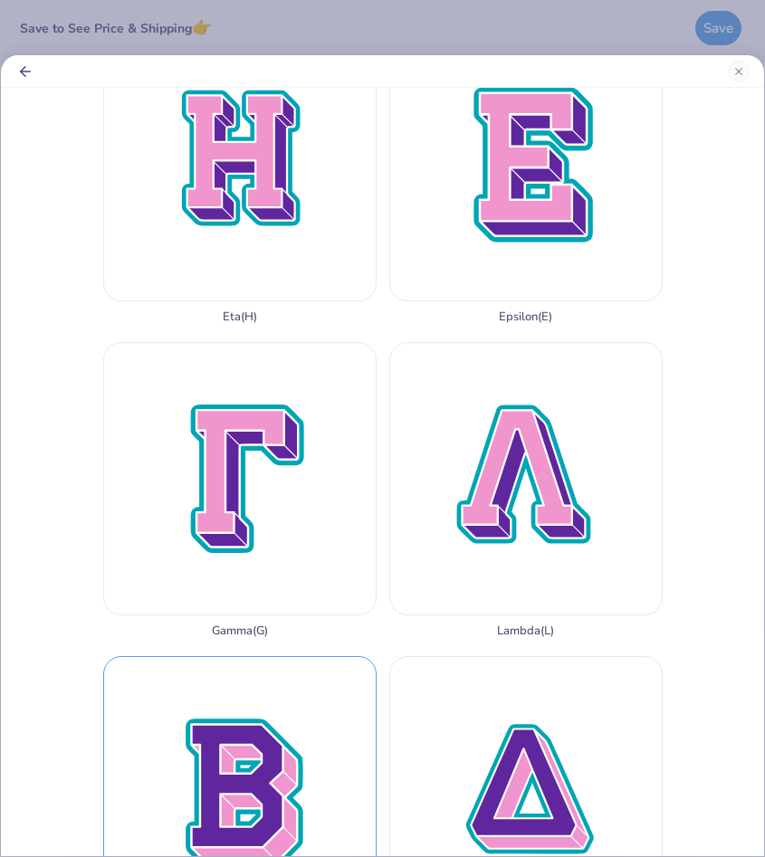
scroll to position [364, 0]
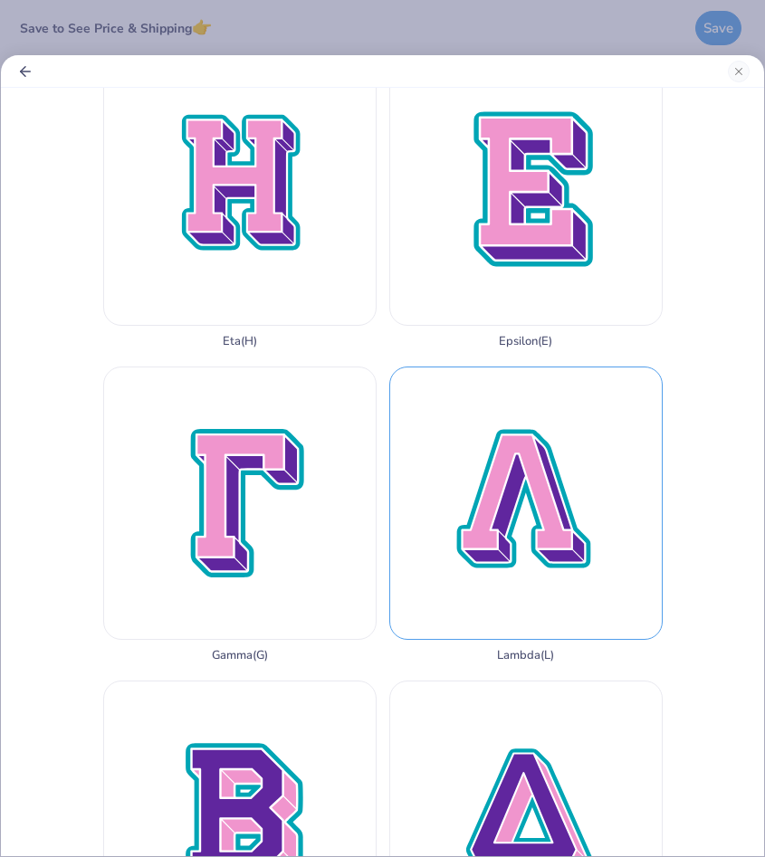
click at [496, 557] on div "Lambda ( L )" at bounding box center [525, 515] width 273 height 296
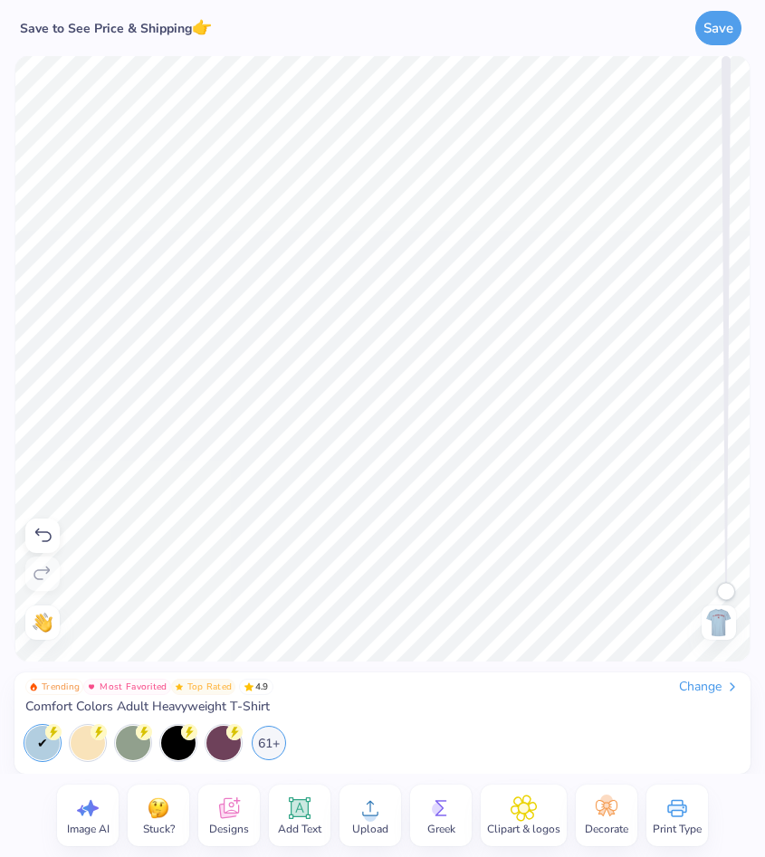
click at [448, 819] on icon at bounding box center [440, 808] width 27 height 27
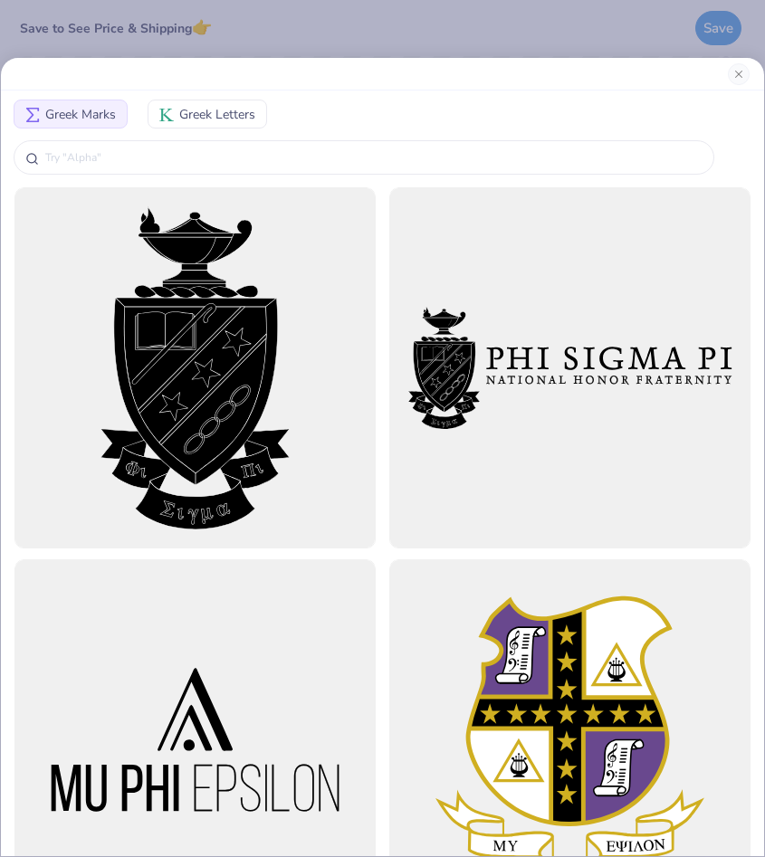
click at [199, 118] on span "Greek Letters" at bounding box center [217, 114] width 76 height 19
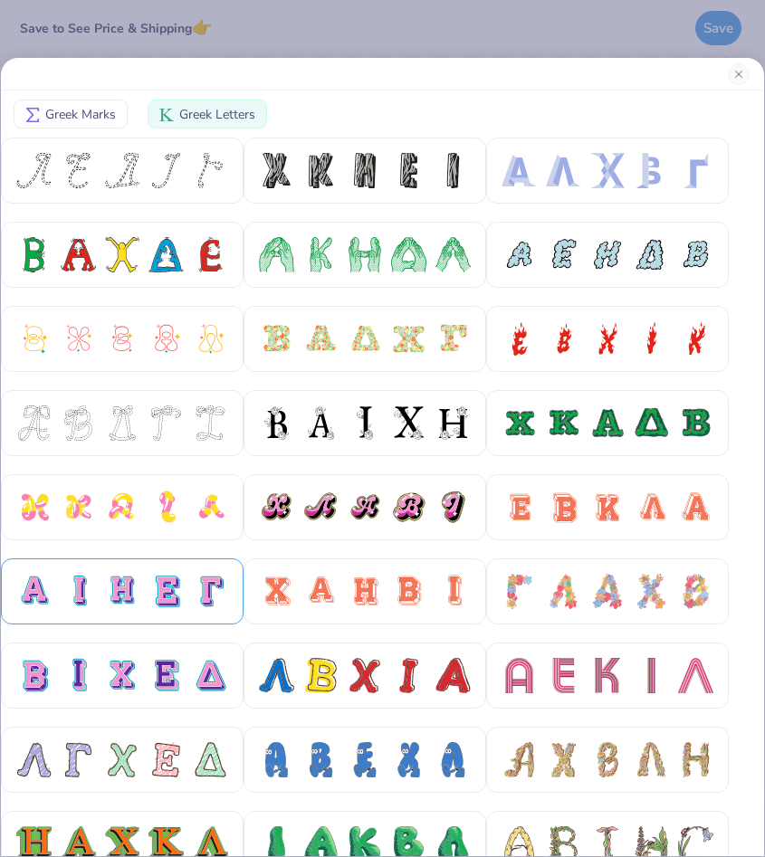
click at [144, 595] on div at bounding box center [122, 591] width 212 height 35
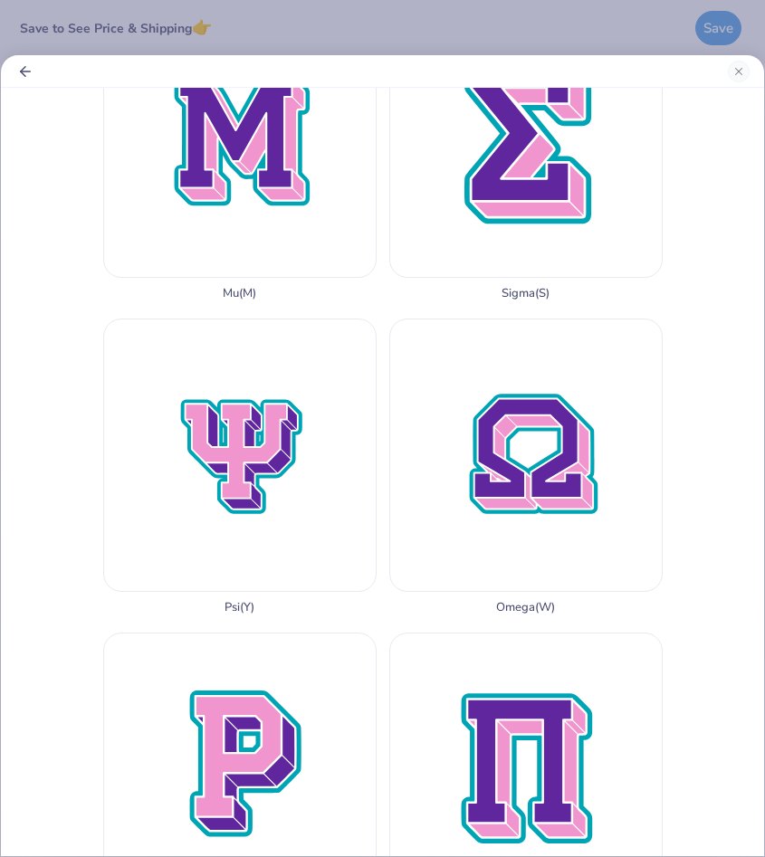
scroll to position [1659, 0]
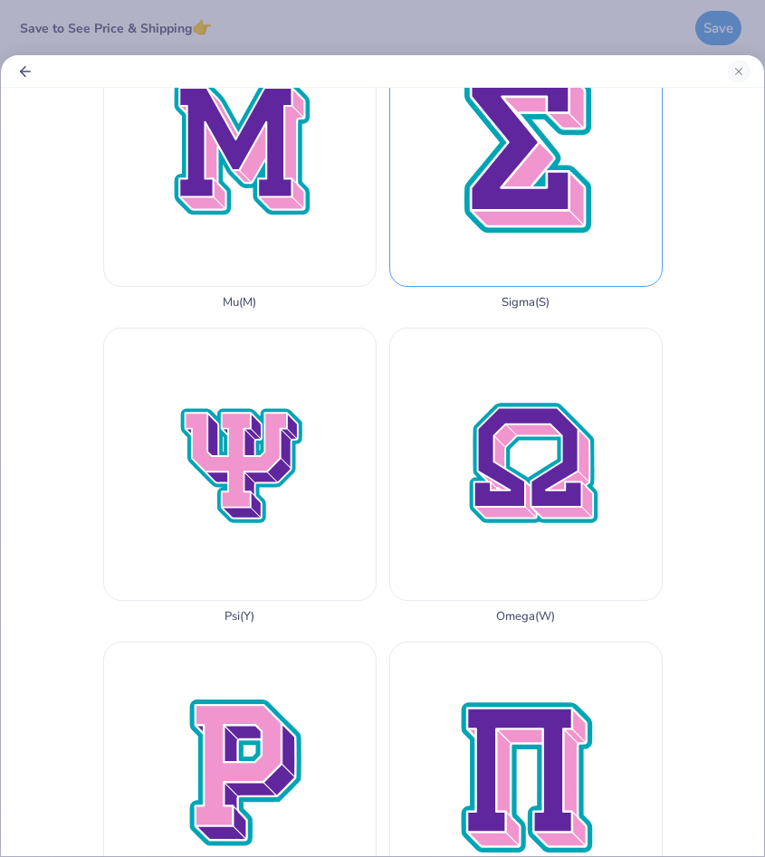
click at [548, 123] on div "Sigma ( S )" at bounding box center [525, 162] width 273 height 296
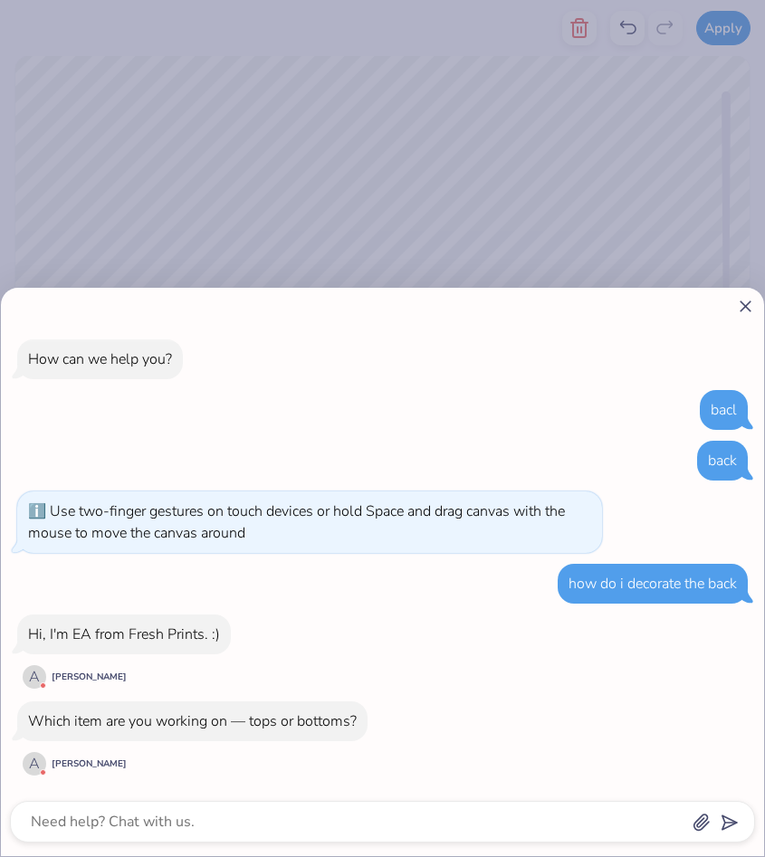
click at [262, 239] on body "Apply Color Flip Rotate Alignment Arrange Advance Trending Most Favorited Top R…" at bounding box center [382, 428] width 765 height 857
click at [748, 313] on icon at bounding box center [745, 306] width 19 height 19
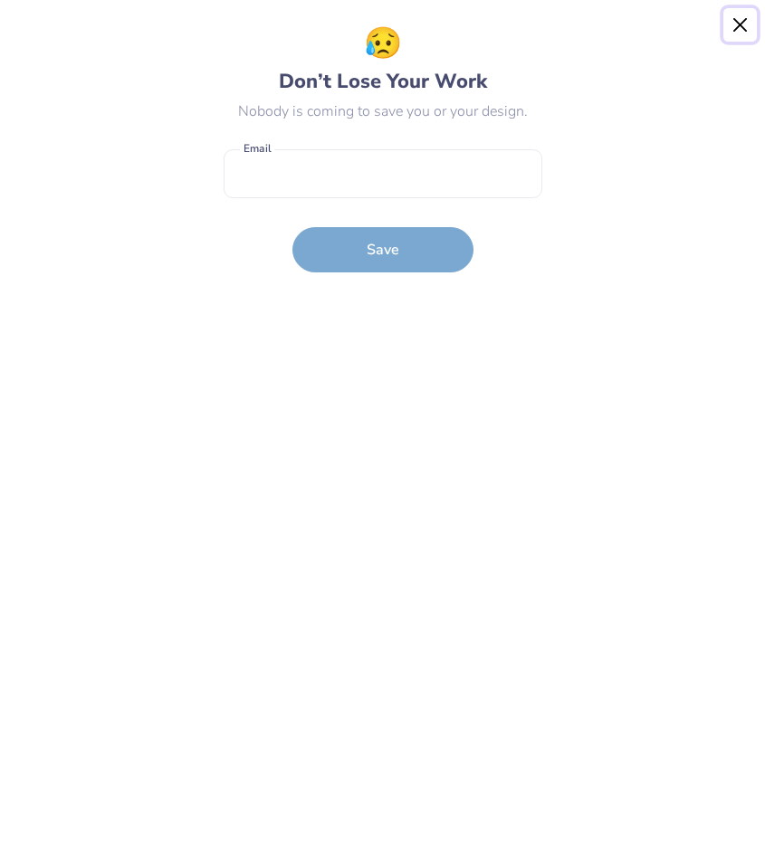
click at [738, 25] on button "Close" at bounding box center [740, 25] width 34 height 34
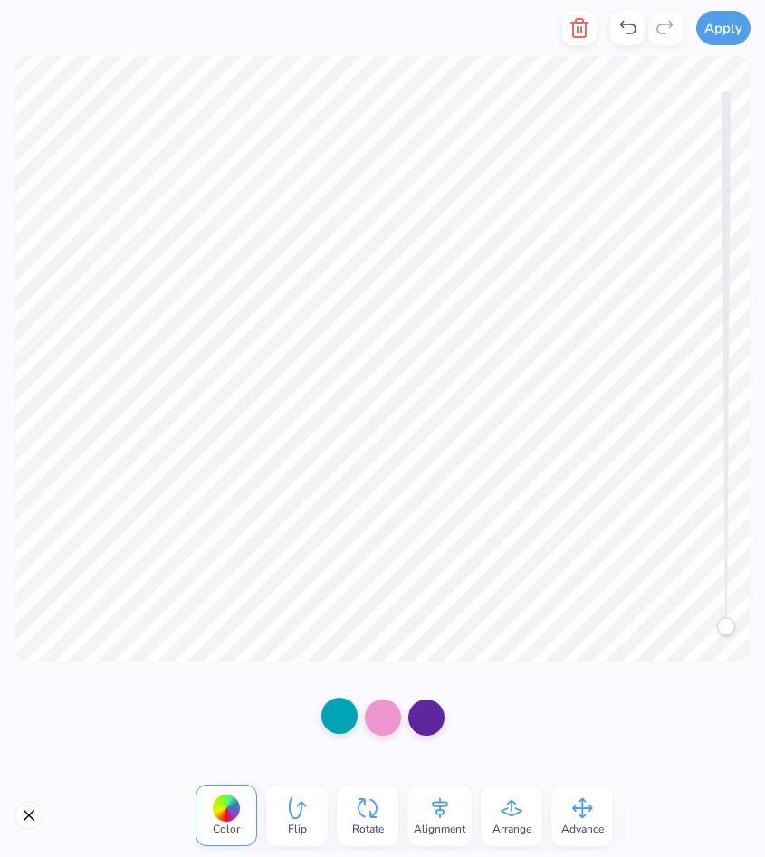
click at [334, 716] on div at bounding box center [339, 716] width 36 height 36
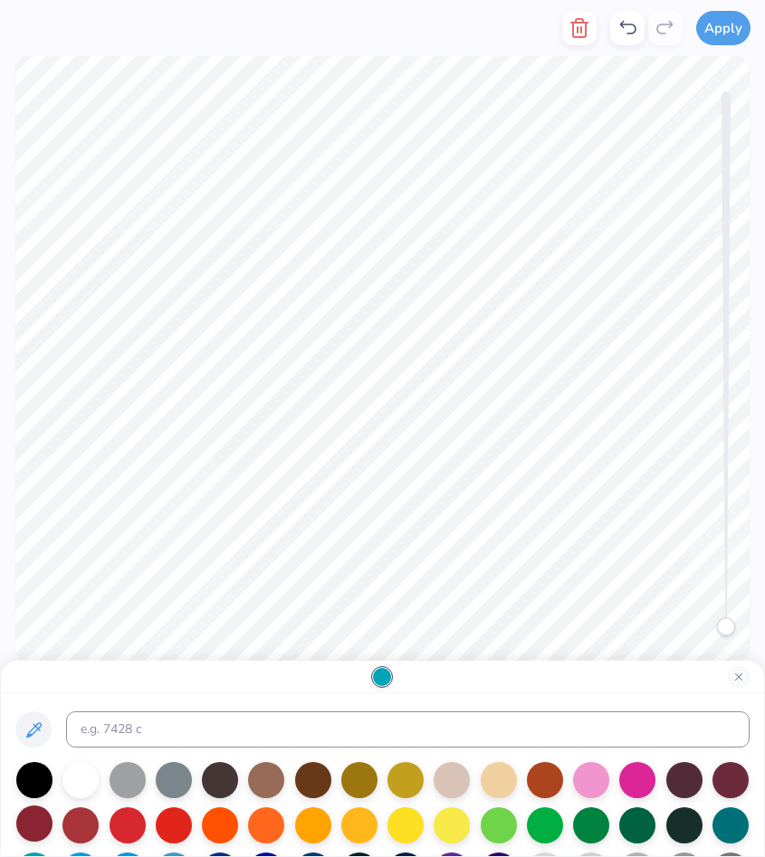
click at [36, 823] on div at bounding box center [34, 823] width 36 height 36
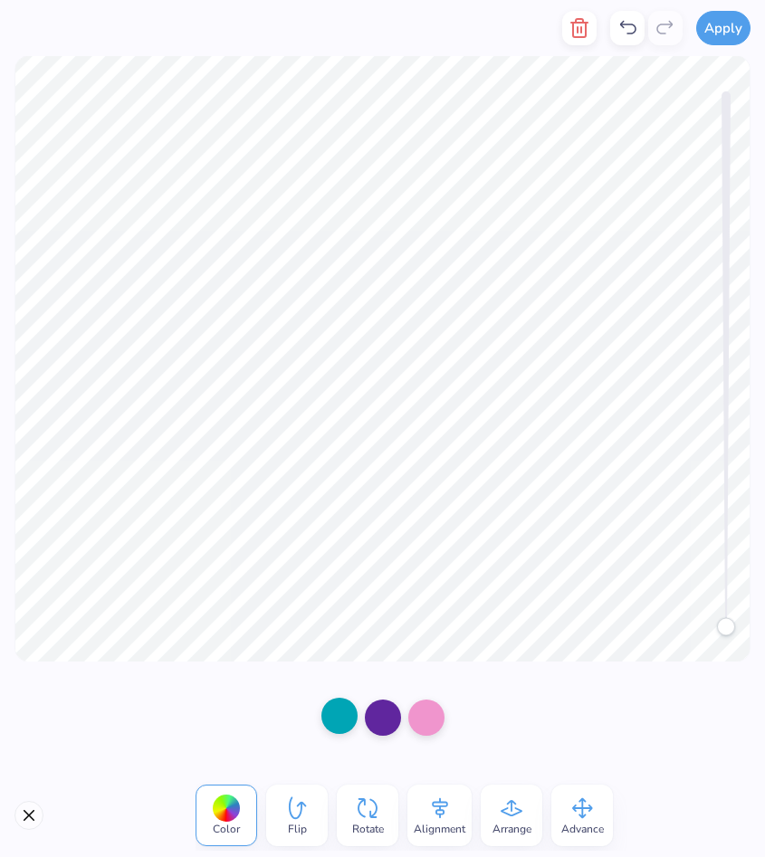
click at [347, 715] on div at bounding box center [339, 716] width 36 height 36
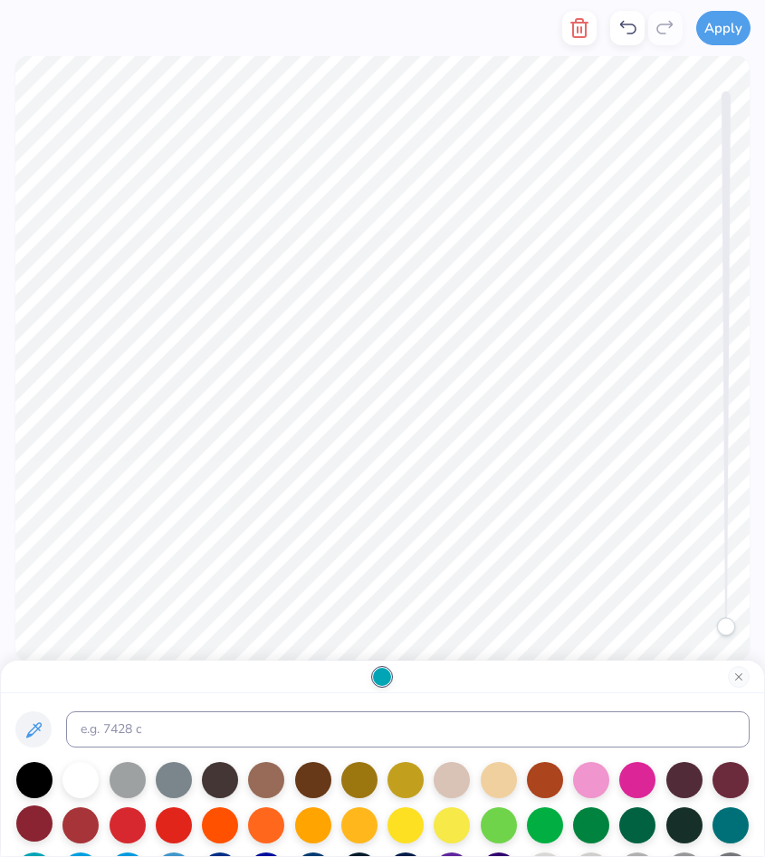
click at [29, 833] on div at bounding box center [34, 823] width 36 height 36
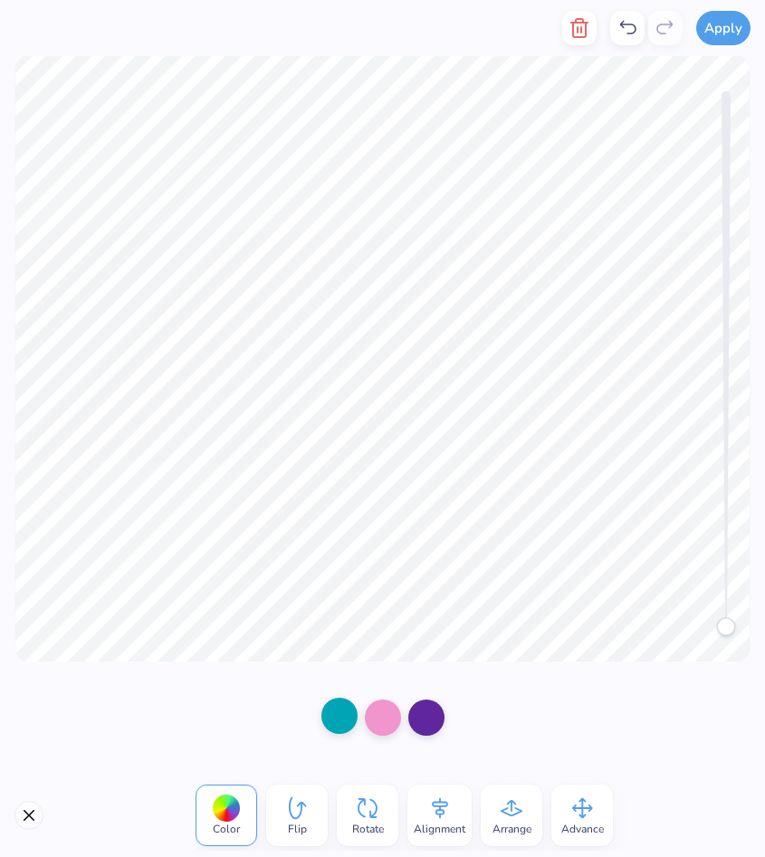
click at [350, 725] on div at bounding box center [339, 716] width 36 height 36
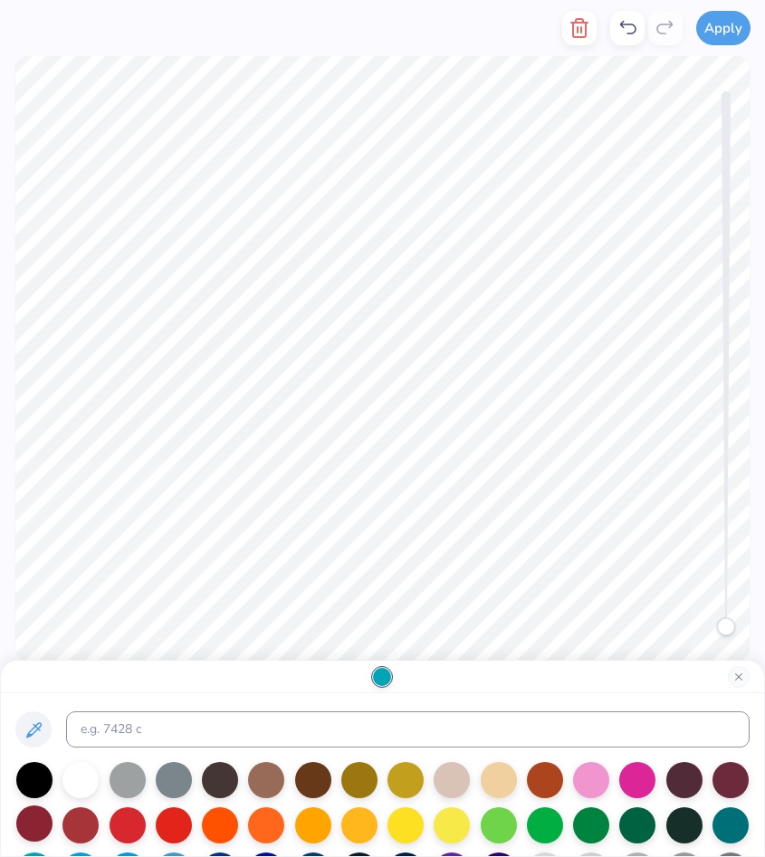
click at [29, 825] on div at bounding box center [34, 823] width 36 height 36
click at [743, 672] on button "Close" at bounding box center [739, 677] width 22 height 22
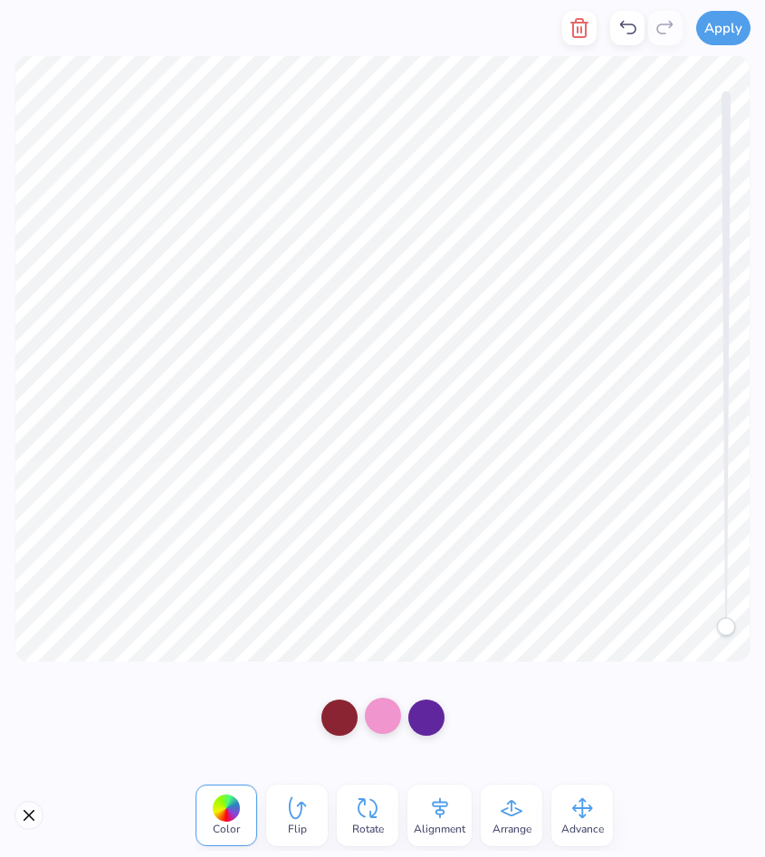
click at [384, 714] on div at bounding box center [383, 716] width 36 height 36
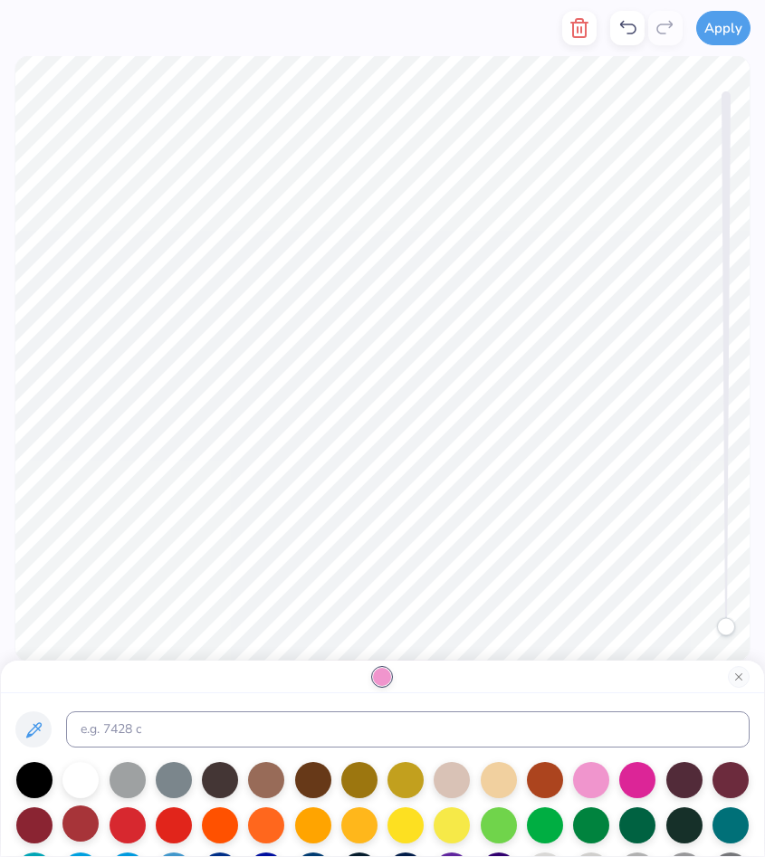
click at [81, 821] on div at bounding box center [80, 823] width 36 height 36
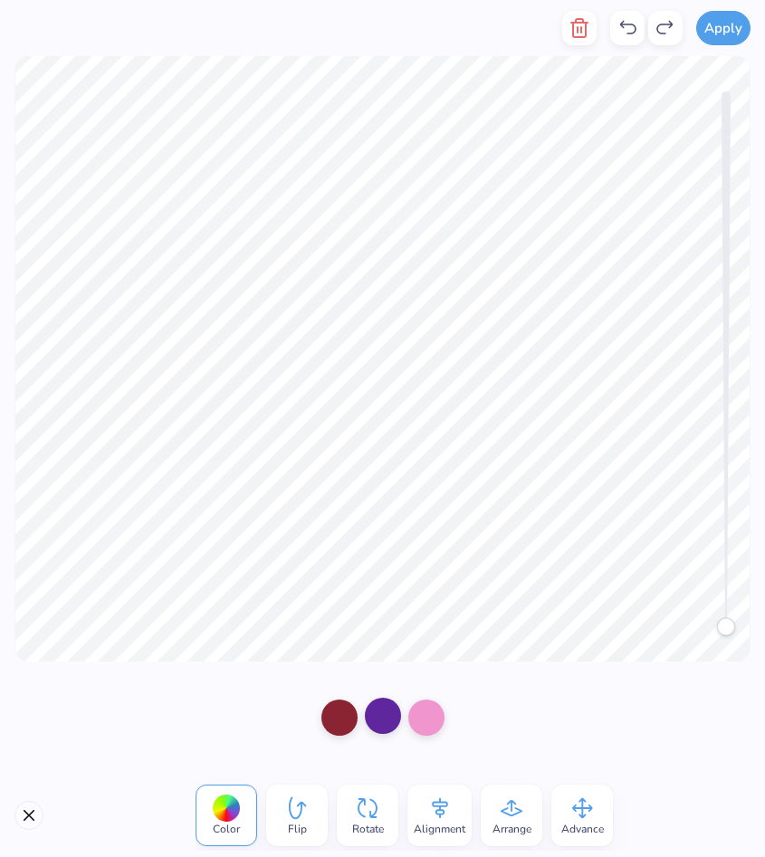
click at [371, 716] on div at bounding box center [383, 716] width 36 height 36
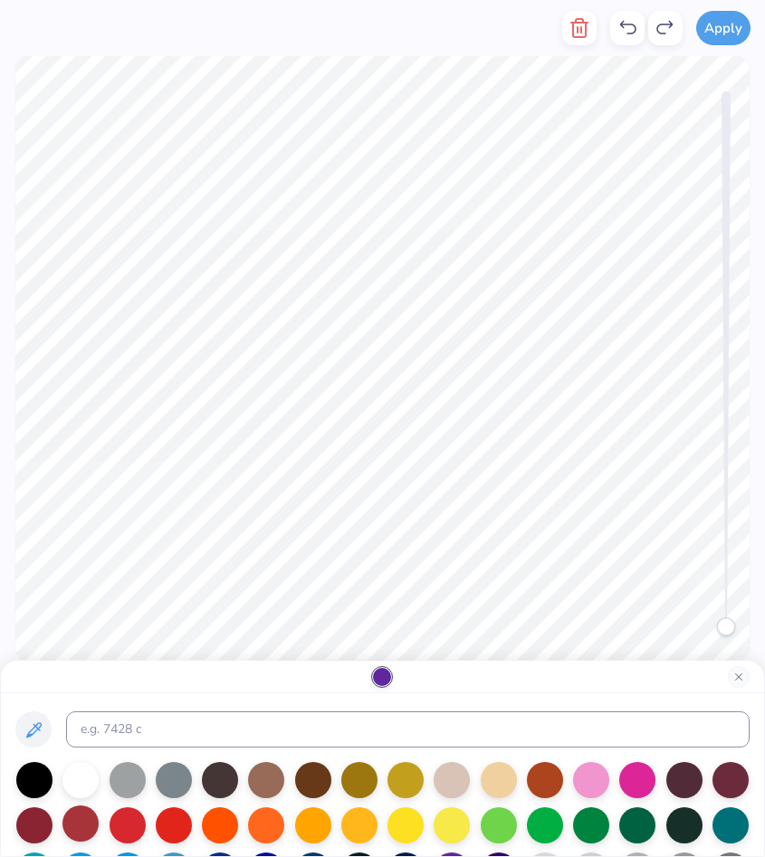
click at [86, 817] on div at bounding box center [80, 823] width 36 height 36
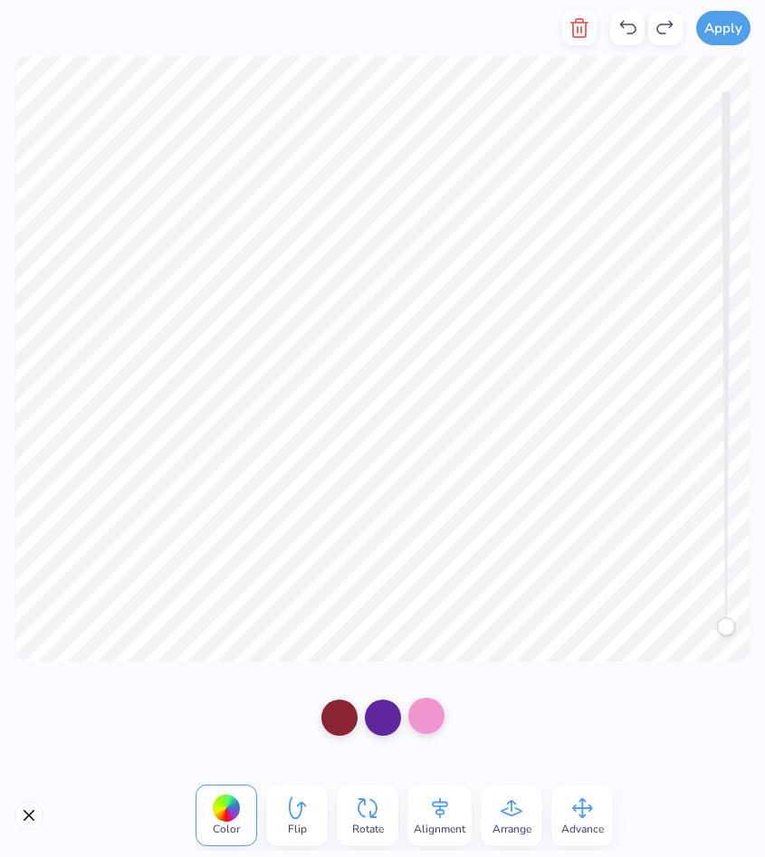
click at [427, 722] on div at bounding box center [426, 716] width 36 height 36
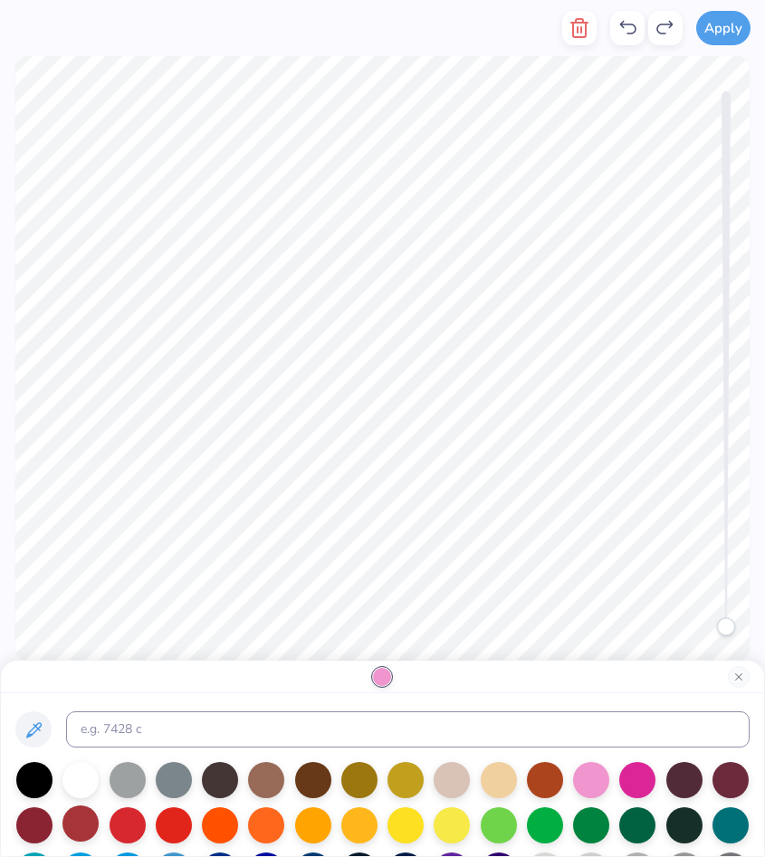
click at [84, 817] on div at bounding box center [80, 823] width 36 height 36
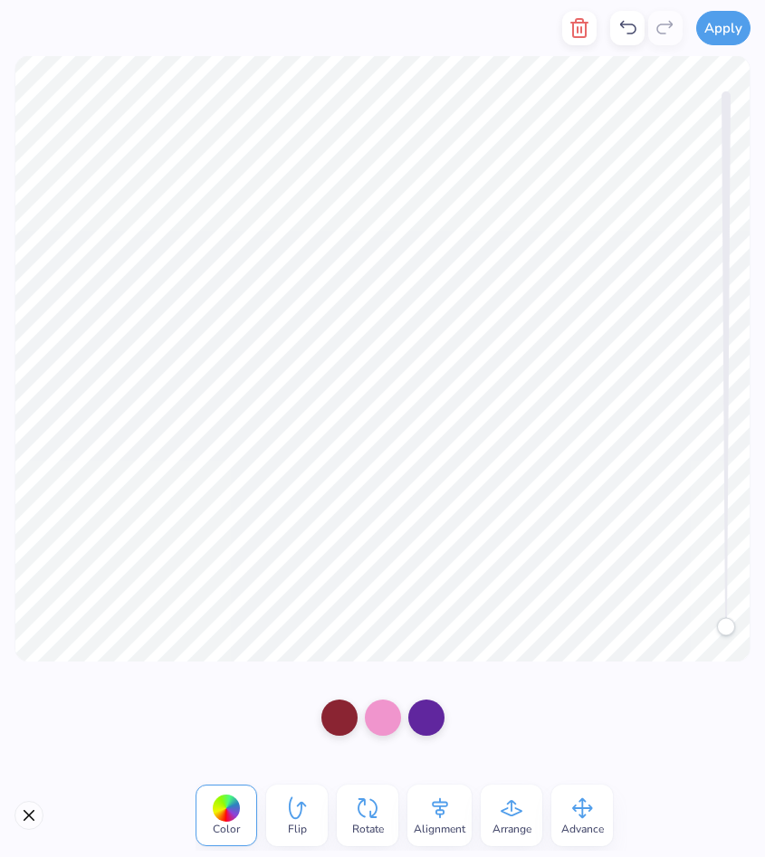
click at [401, 726] on div at bounding box center [383, 717] width 152 height 51
click at [388, 716] on div at bounding box center [383, 716] width 36 height 36
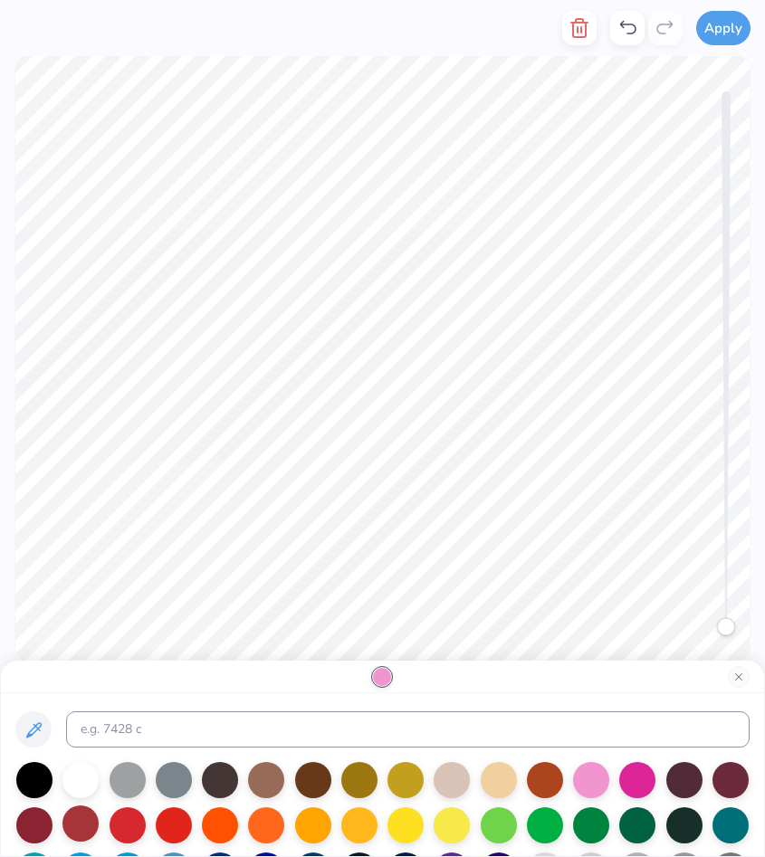
click at [75, 823] on div at bounding box center [80, 823] width 36 height 36
click at [747, 681] on button "Close" at bounding box center [739, 677] width 22 height 22
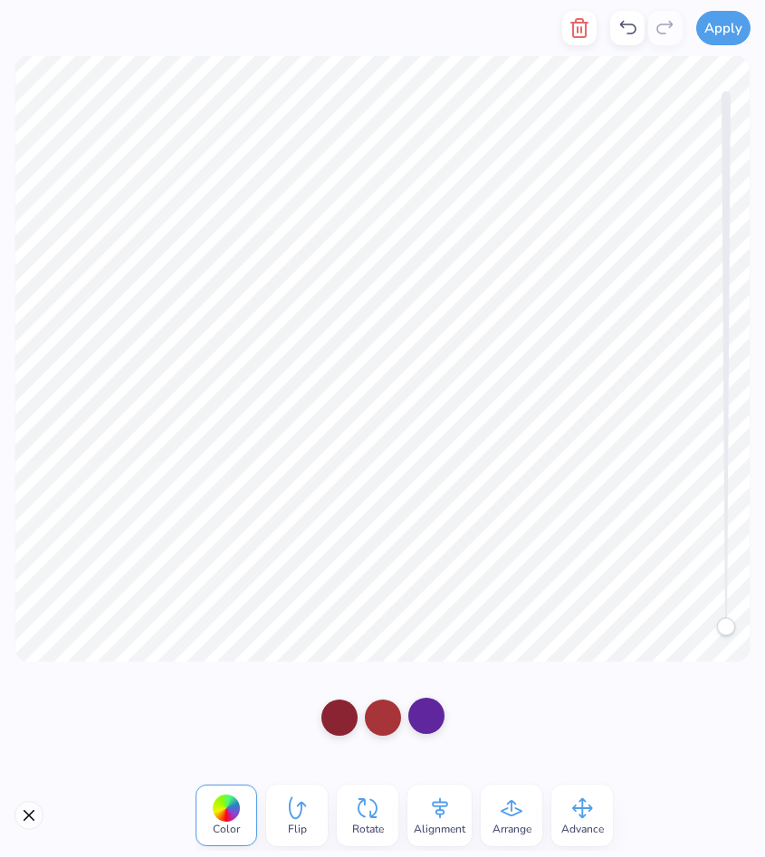
click at [426, 720] on div at bounding box center [426, 716] width 36 height 36
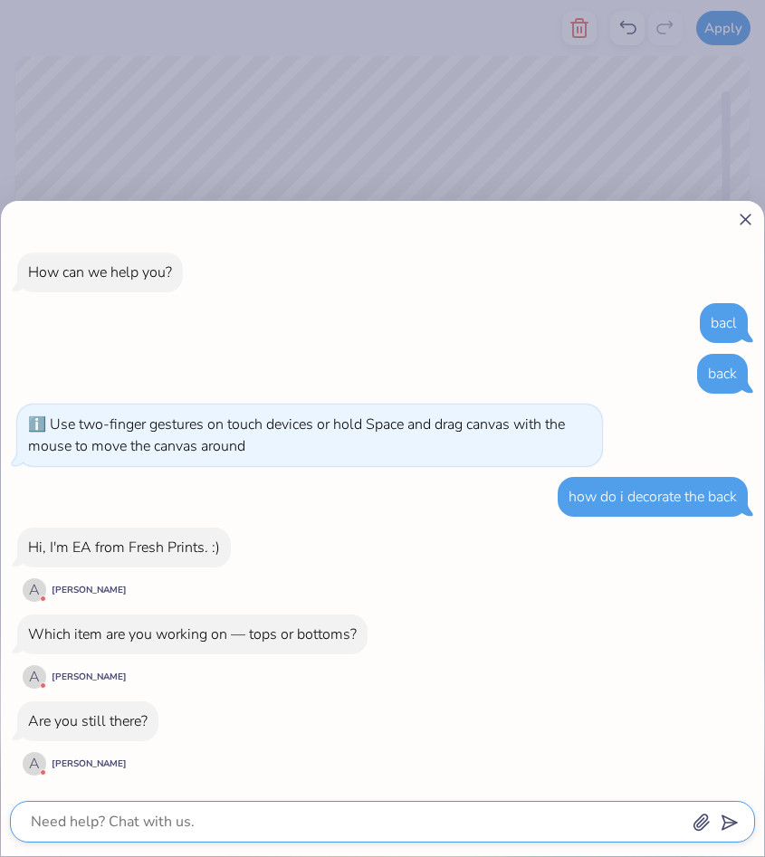
click at [309, 833] on textarea at bounding box center [357, 821] width 657 height 25
type textarea "x"
type textarea "d"
type textarea "x"
type textarea "do"
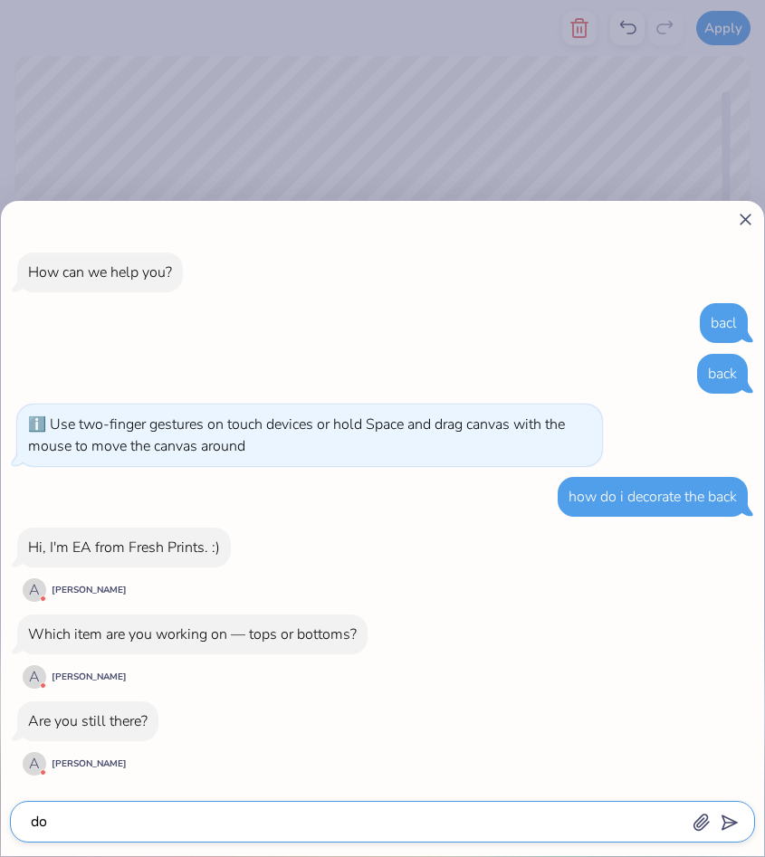
type textarea "x"
type textarea "don"
type textarea "x"
type textarea "dont"
type textarea "x"
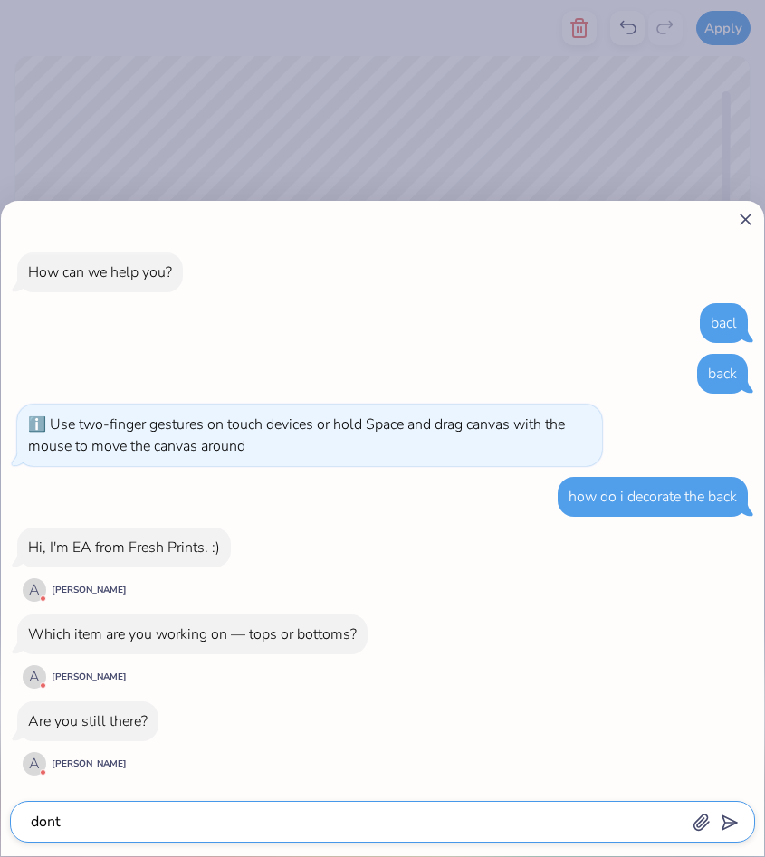
type textarea "dont"
type textarea "x"
type textarea "dont ne"
type textarea "x"
type textarea "dont nee"
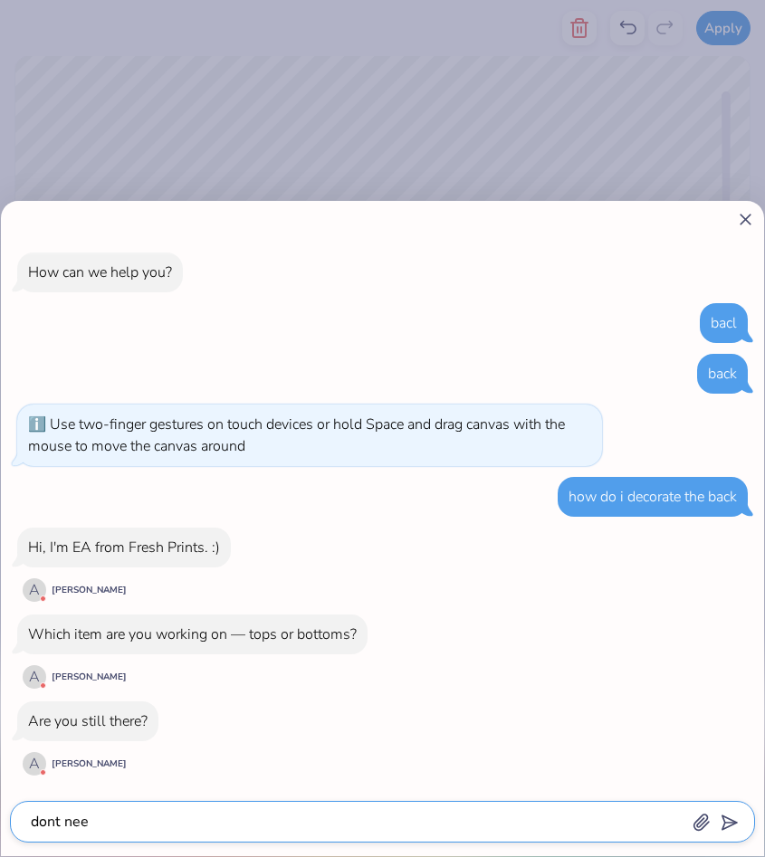
type textarea "x"
type textarea "dont need"
type textarea "x"
type textarea "dont need"
type textarea "x"
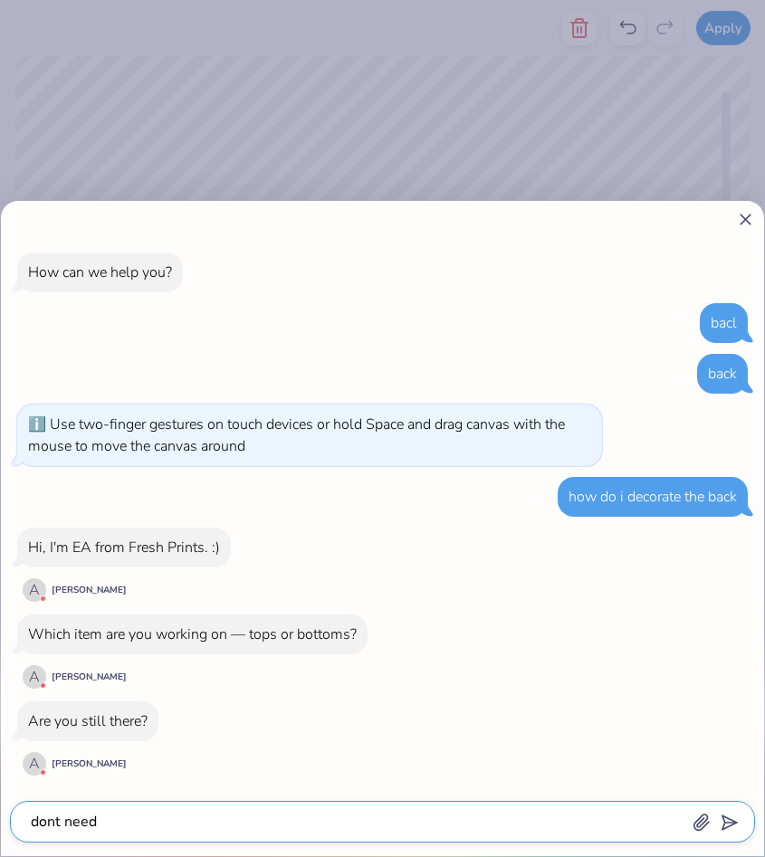
type textarea "dont need h"
type textarea "x"
type textarea "dont need he"
type textarea "x"
type textarea "dont need hel"
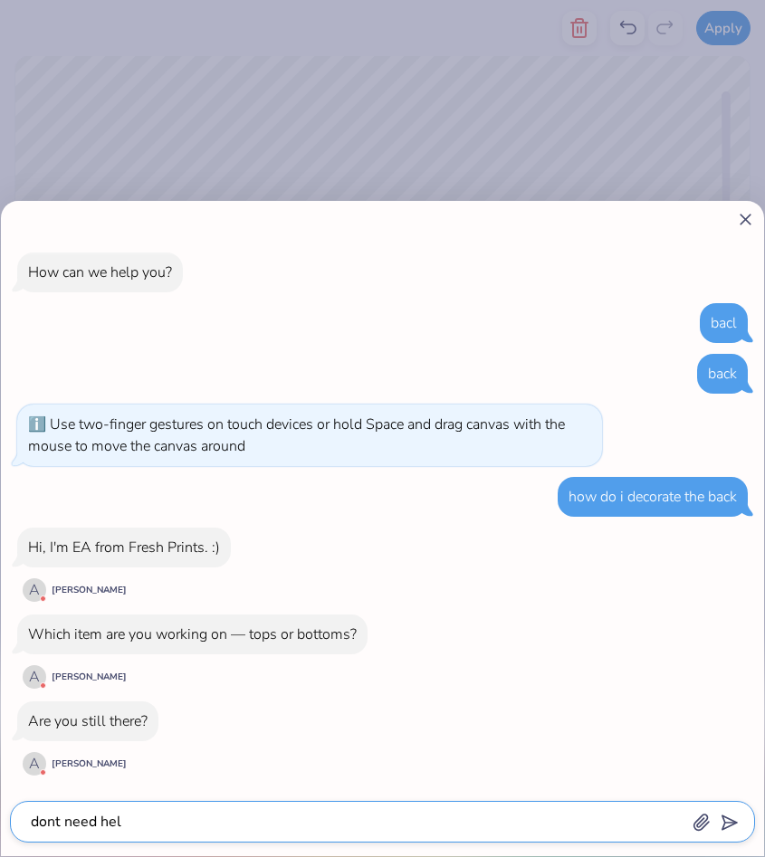
type textarea "x"
type textarea "dont need help"
type textarea "x"
type textarea "dont need help"
type textarea "x"
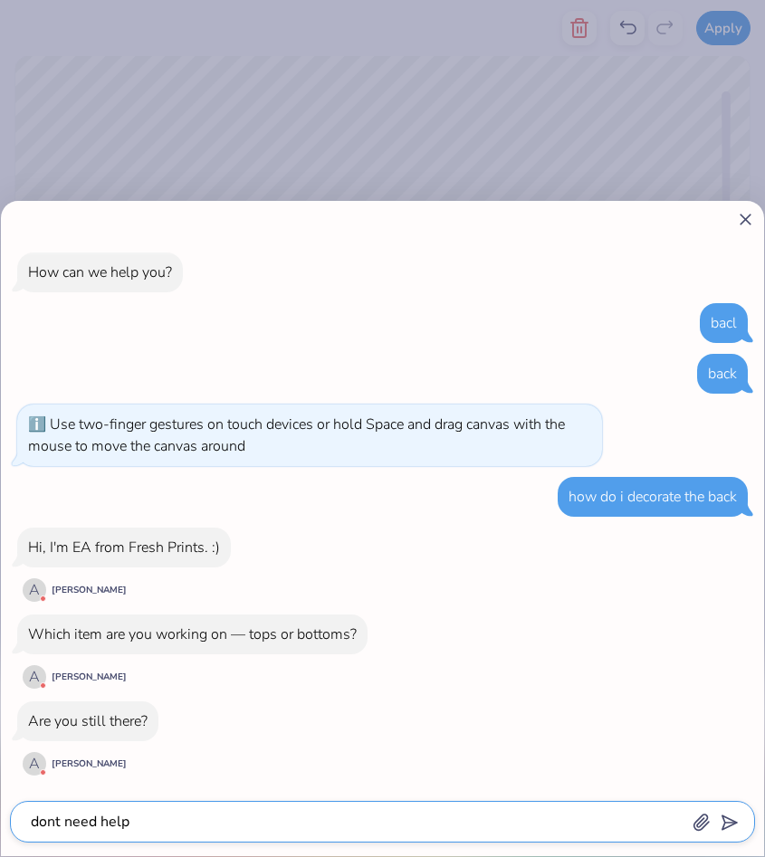
type textarea "dont need help t"
type textarea "x"
type textarea "dont need help th"
type textarea "x"
type textarea "dont need help thx"
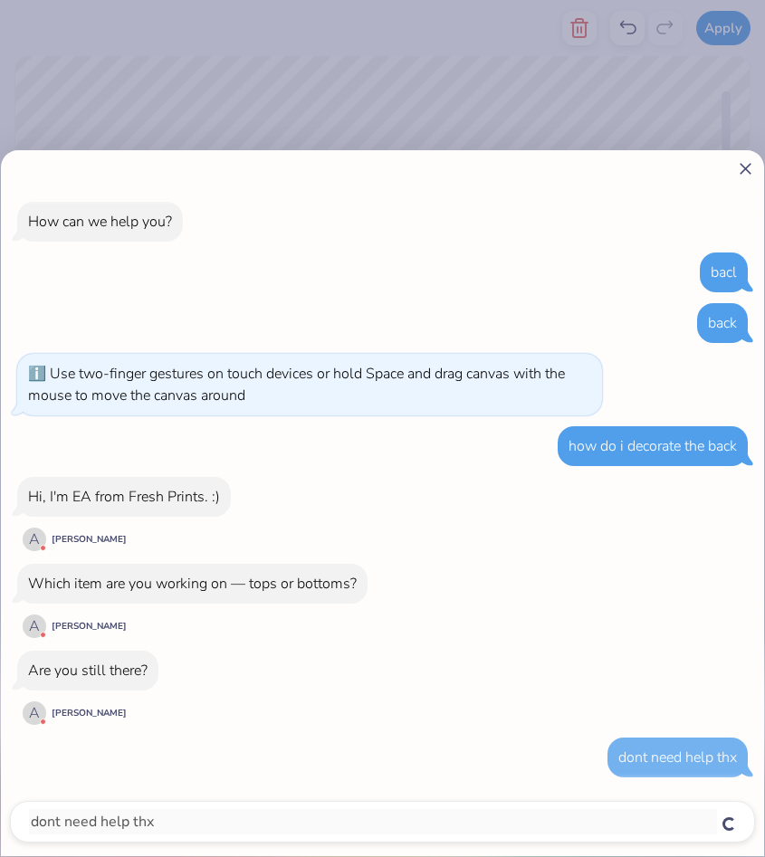
type textarea "x"
click at [743, 173] on icon at bounding box center [745, 168] width 19 height 19
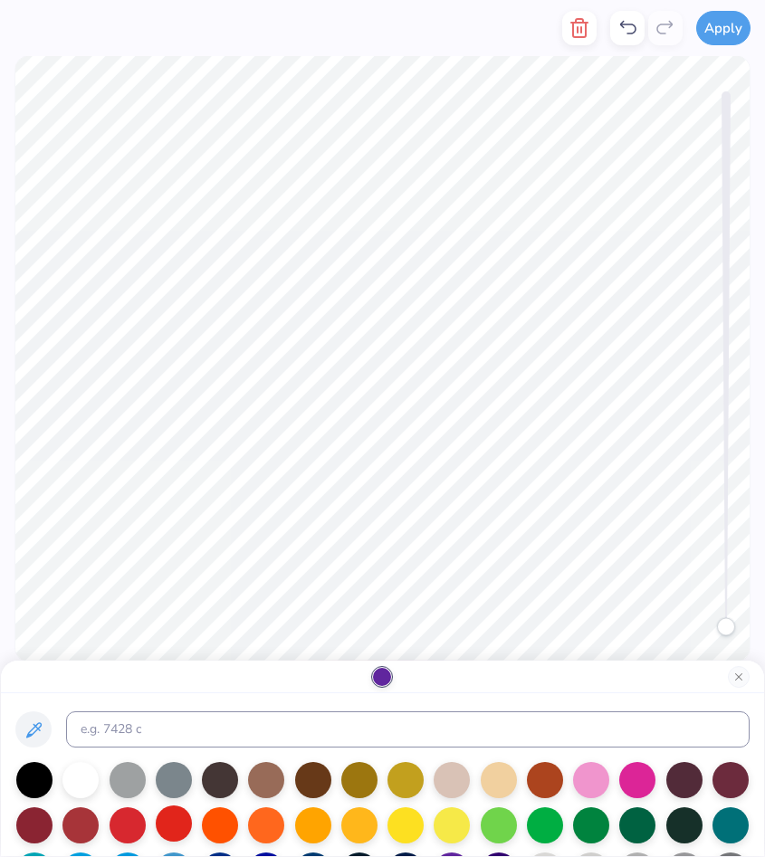
click at [169, 827] on div at bounding box center [174, 823] width 36 height 36
click at [156, 777] on div at bounding box center [174, 778] width 36 height 36
click at [182, 781] on div at bounding box center [174, 778] width 36 height 36
click at [176, 779] on div at bounding box center [174, 778] width 36 height 36
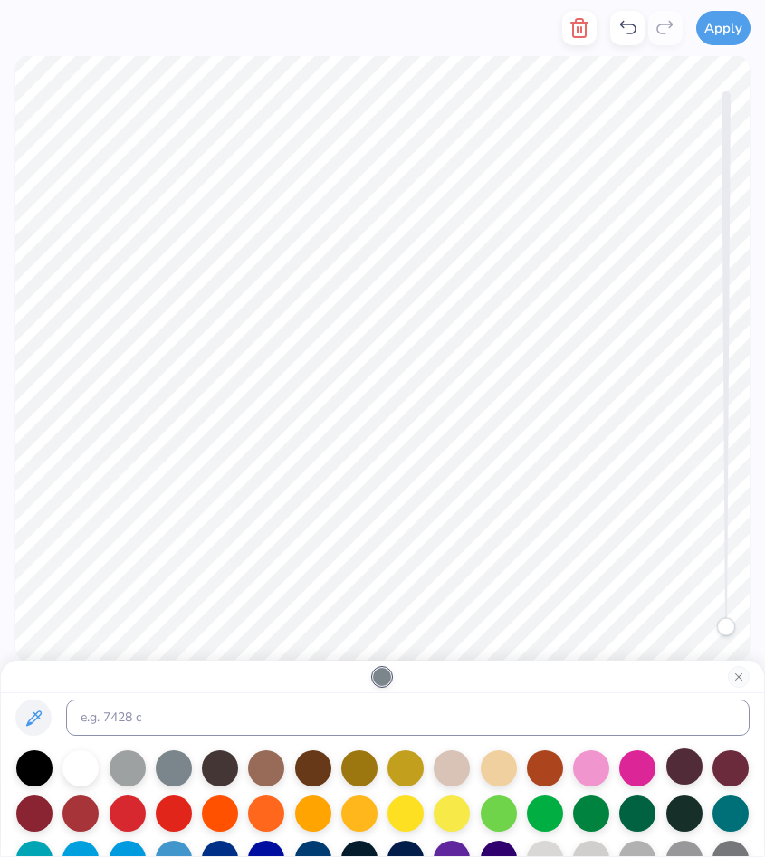
click at [678, 776] on div at bounding box center [684, 766] width 36 height 36
click at [730, 763] on div at bounding box center [730, 766] width 36 height 36
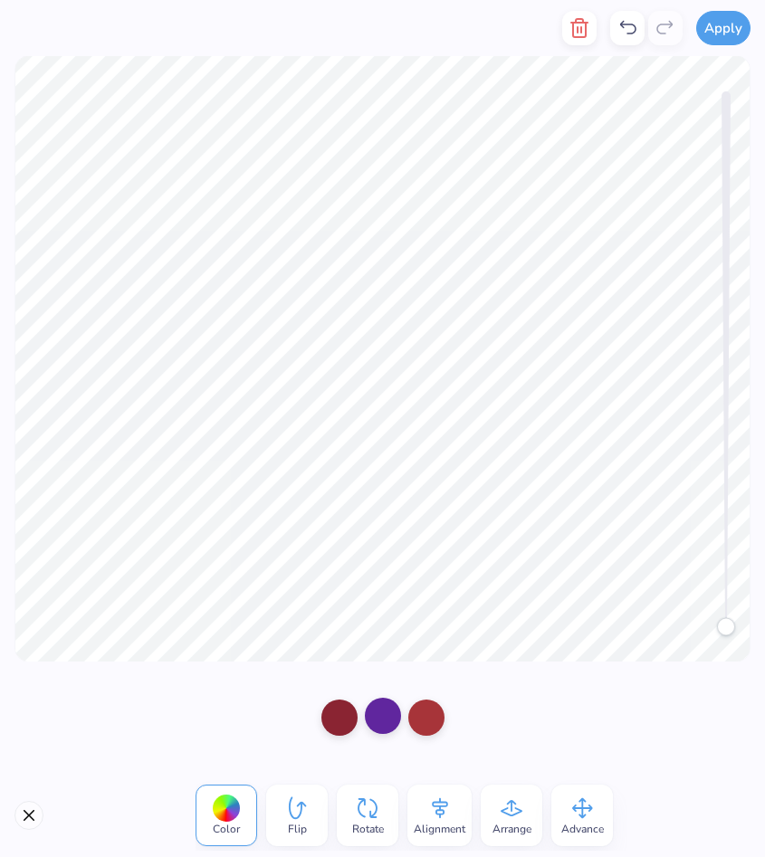
click at [383, 707] on div at bounding box center [383, 716] width 36 height 36
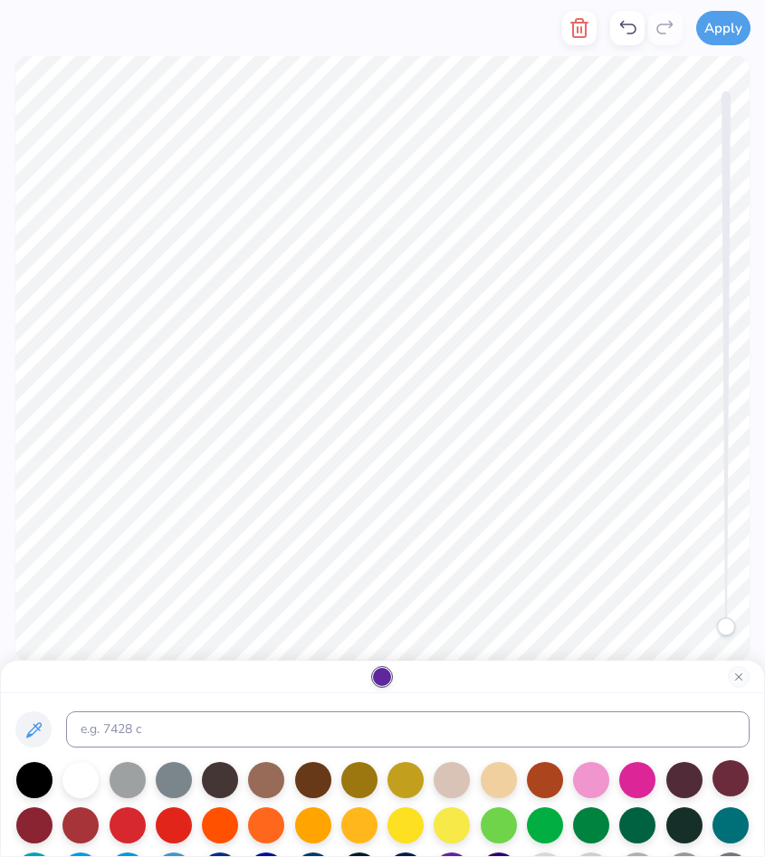
click at [732, 771] on div at bounding box center [730, 778] width 36 height 36
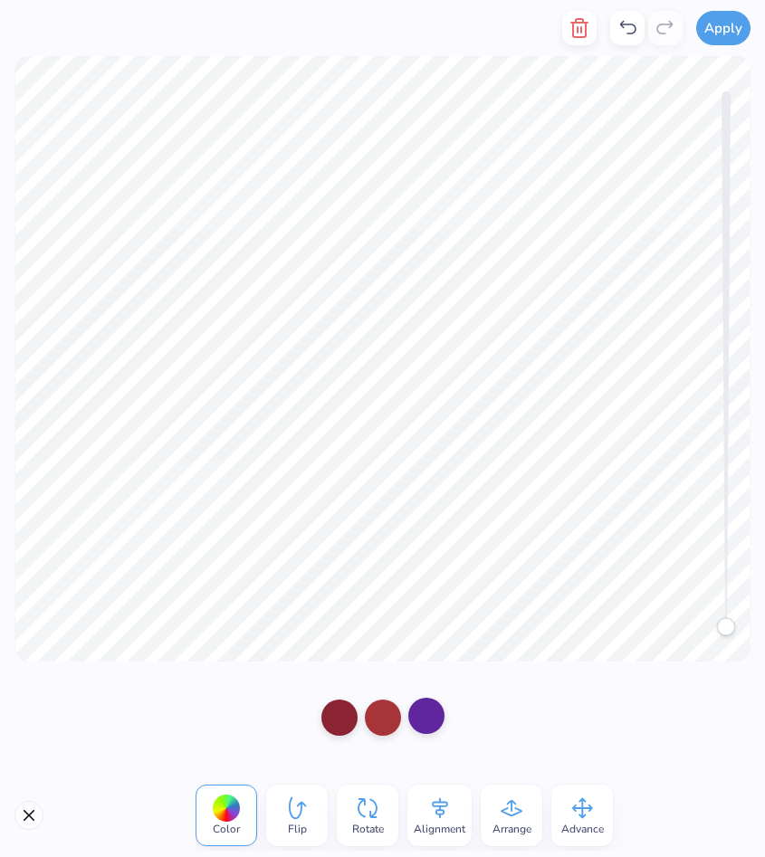
click at [420, 713] on div at bounding box center [426, 716] width 36 height 36
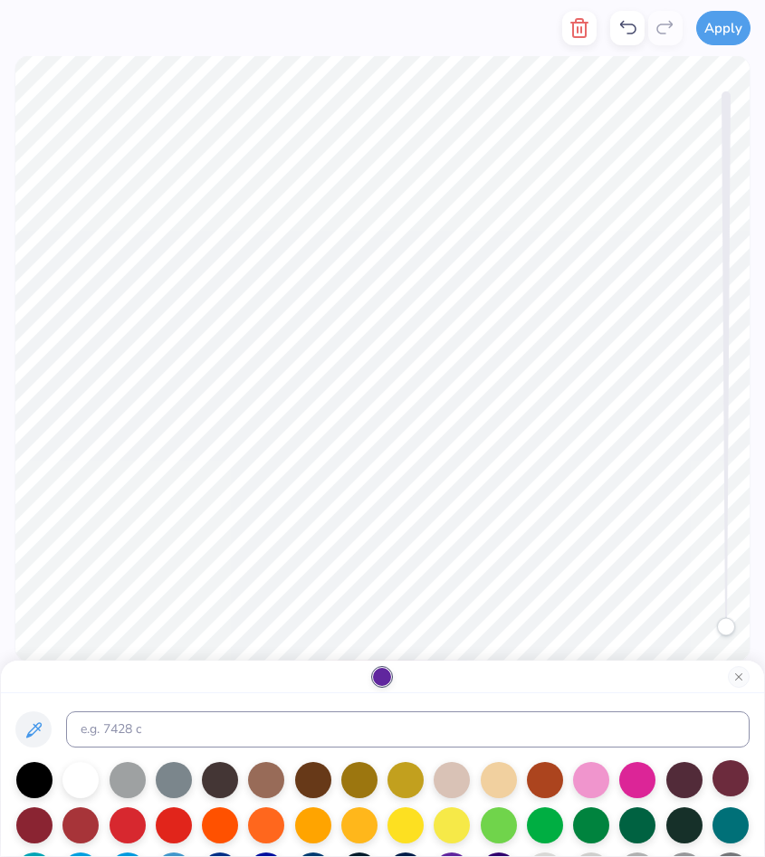
click at [726, 776] on div at bounding box center [730, 778] width 36 height 36
click at [30, 769] on div at bounding box center [34, 778] width 36 height 36
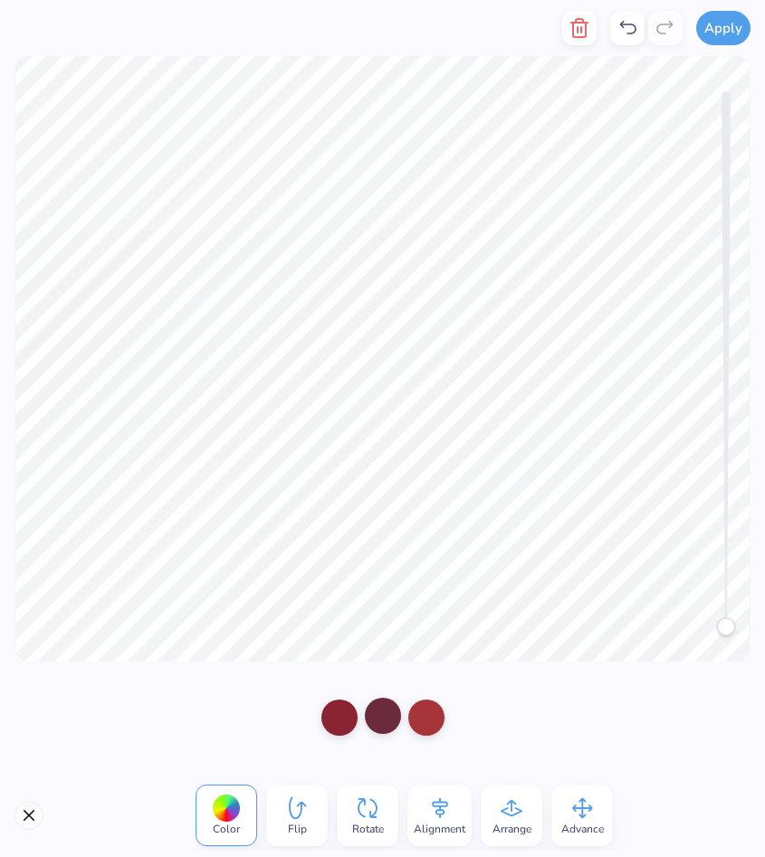
click at [385, 720] on div at bounding box center [383, 716] width 36 height 36
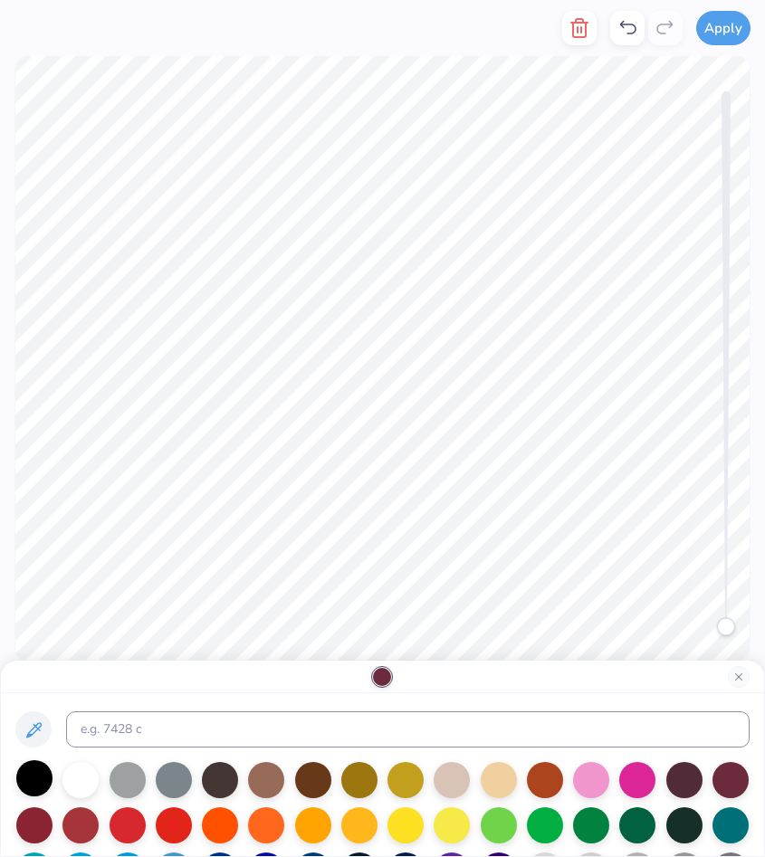
click at [21, 780] on div at bounding box center [34, 778] width 36 height 36
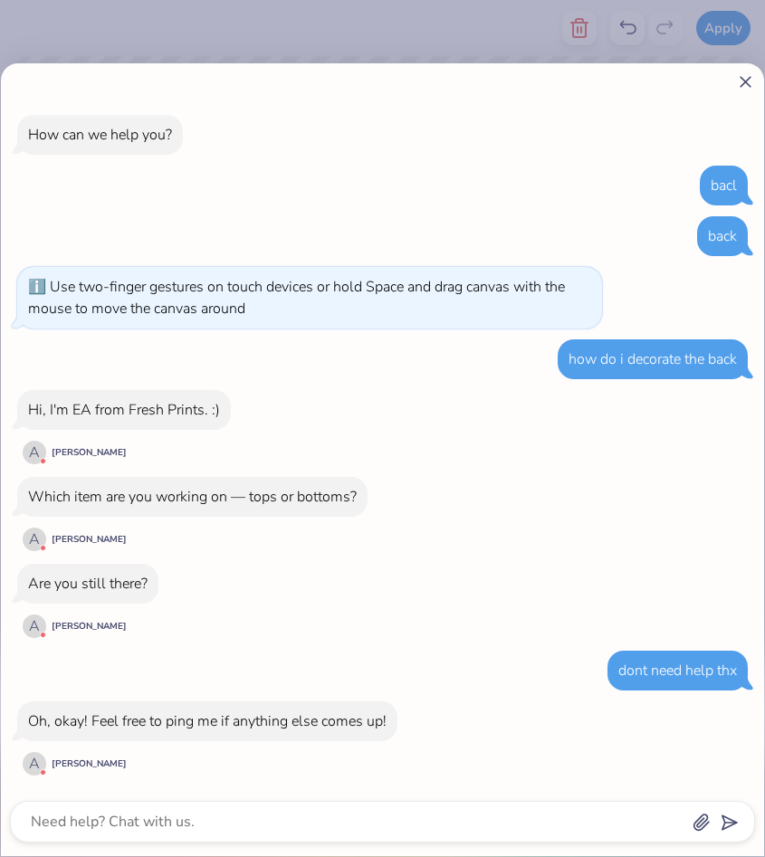
click at [748, 85] on line at bounding box center [745, 82] width 10 height 10
type textarea "x"
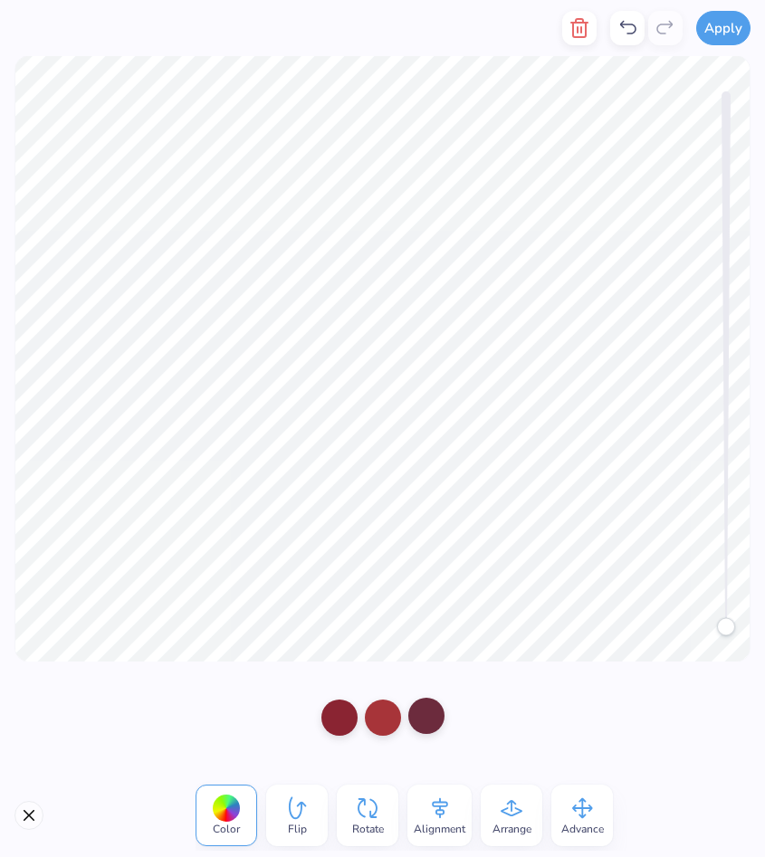
click at [424, 723] on div at bounding box center [426, 716] width 36 height 36
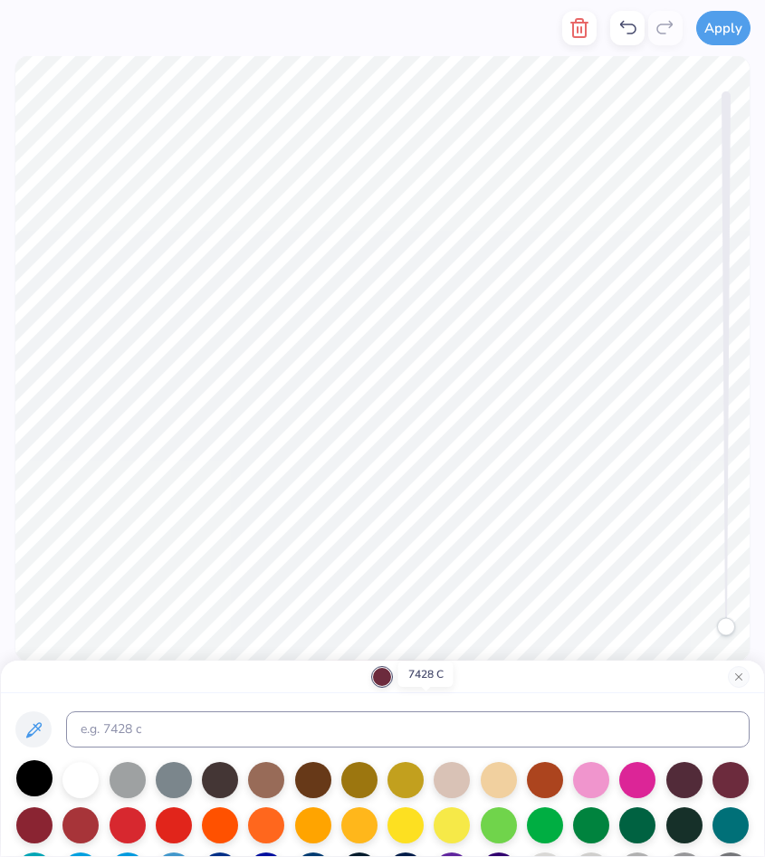
click at [25, 775] on div at bounding box center [34, 778] width 36 height 36
click at [39, 833] on div at bounding box center [34, 823] width 36 height 36
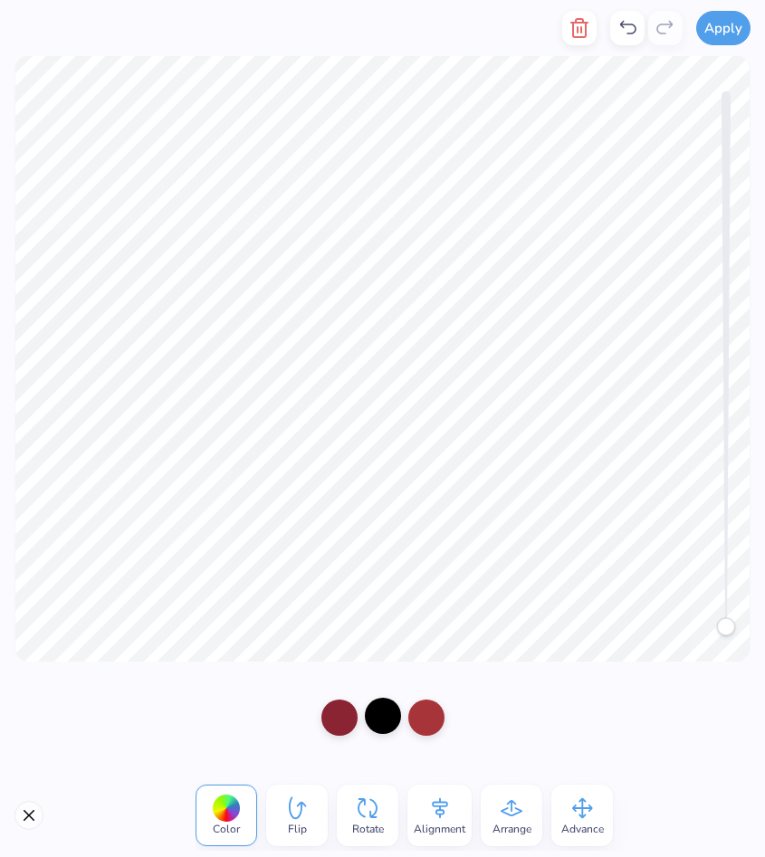
click at [374, 717] on div at bounding box center [383, 716] width 36 height 36
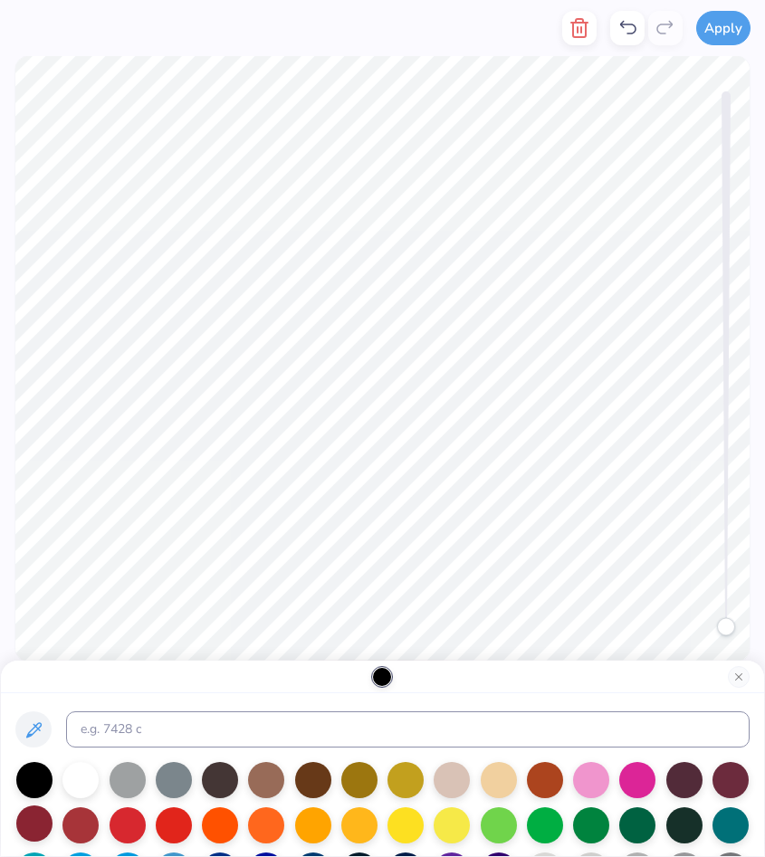
click at [38, 818] on div at bounding box center [34, 823] width 36 height 36
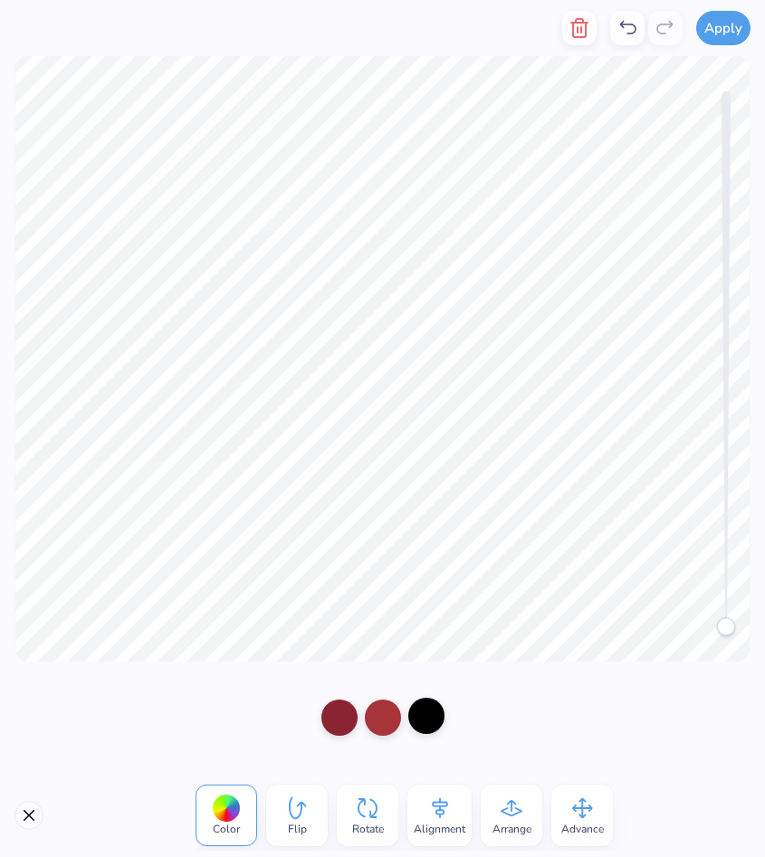
click at [424, 723] on div at bounding box center [426, 716] width 36 height 36
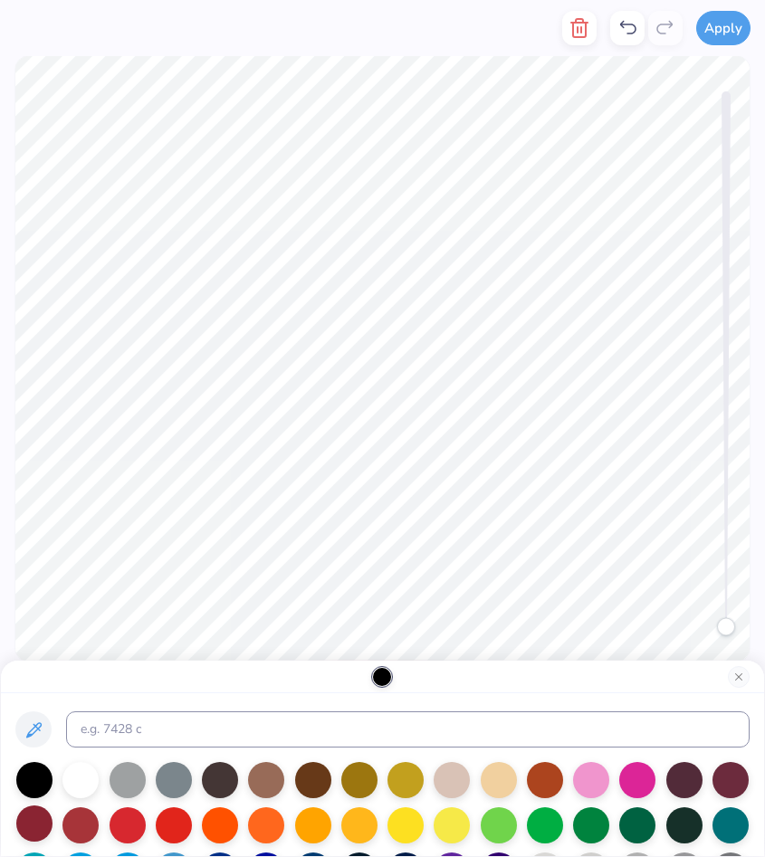
click at [41, 823] on div at bounding box center [34, 823] width 36 height 36
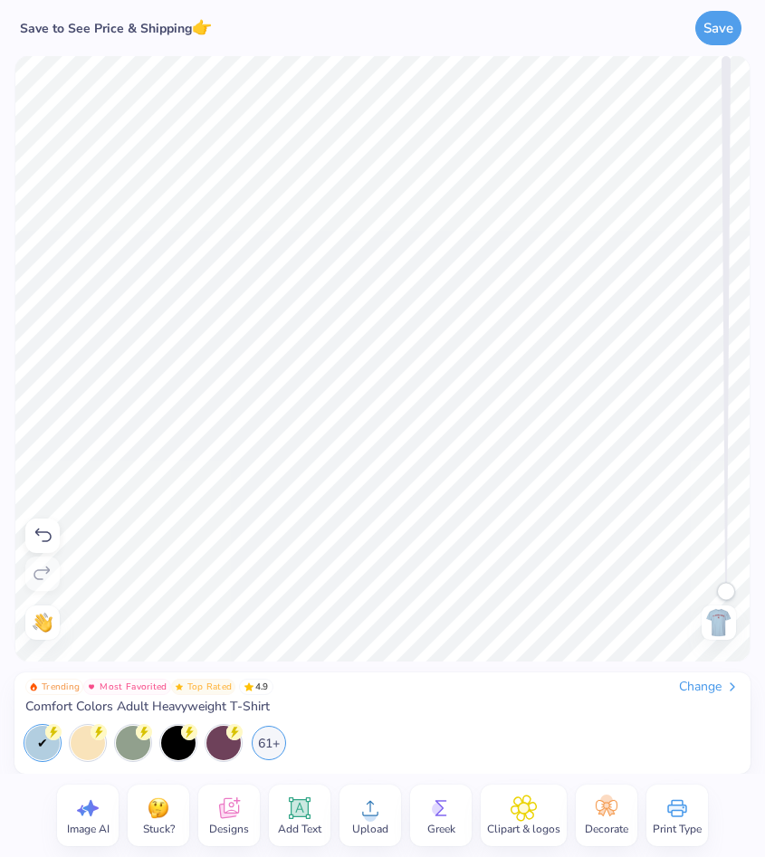
click at [719, 614] on img at bounding box center [718, 622] width 29 height 29
click at [39, 541] on icon at bounding box center [43, 536] width 22 height 22
click at [41, 577] on icon at bounding box center [43, 574] width 22 height 22
click at [713, 625] on img at bounding box center [718, 622] width 29 height 29
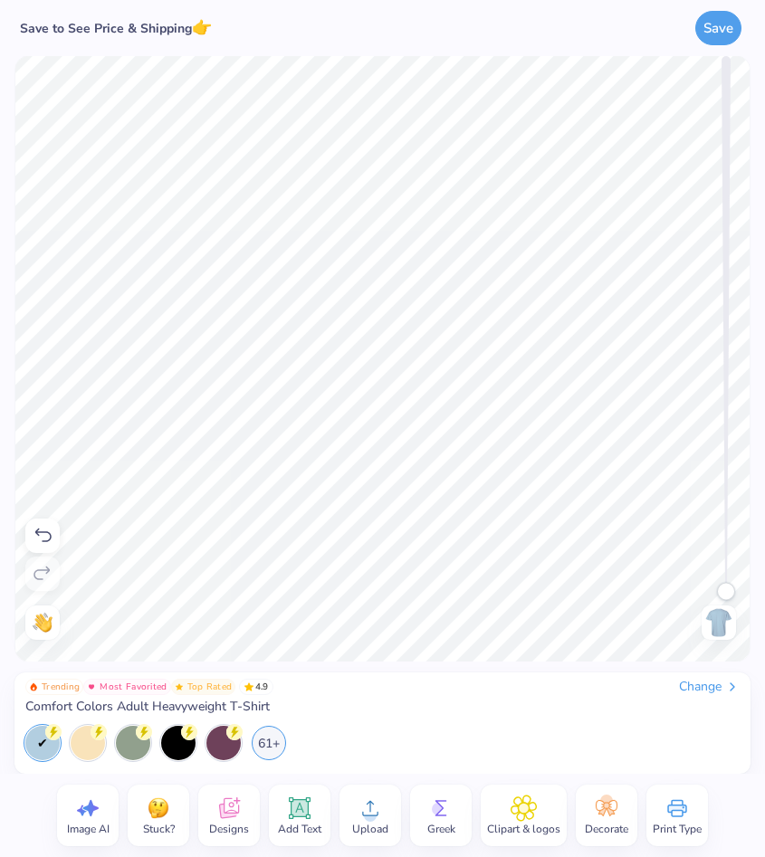
click at [713, 625] on img at bounding box center [718, 622] width 29 height 29
click at [715, 613] on img at bounding box center [718, 622] width 29 height 29
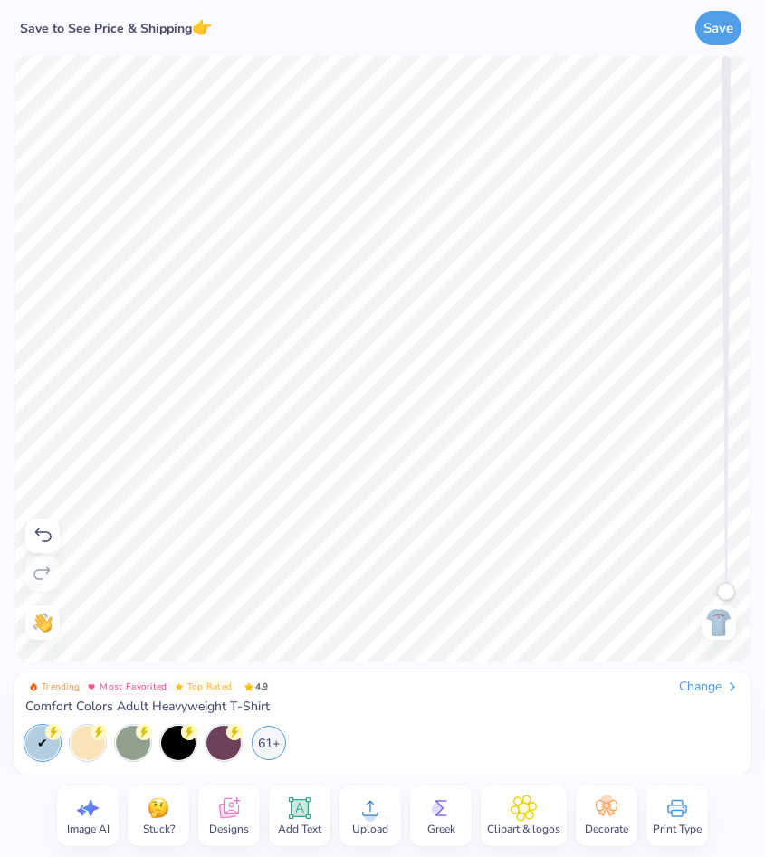
click at [715, 613] on img at bounding box center [718, 622] width 29 height 29
click at [427, 828] on span "Greek" at bounding box center [441, 829] width 28 height 14
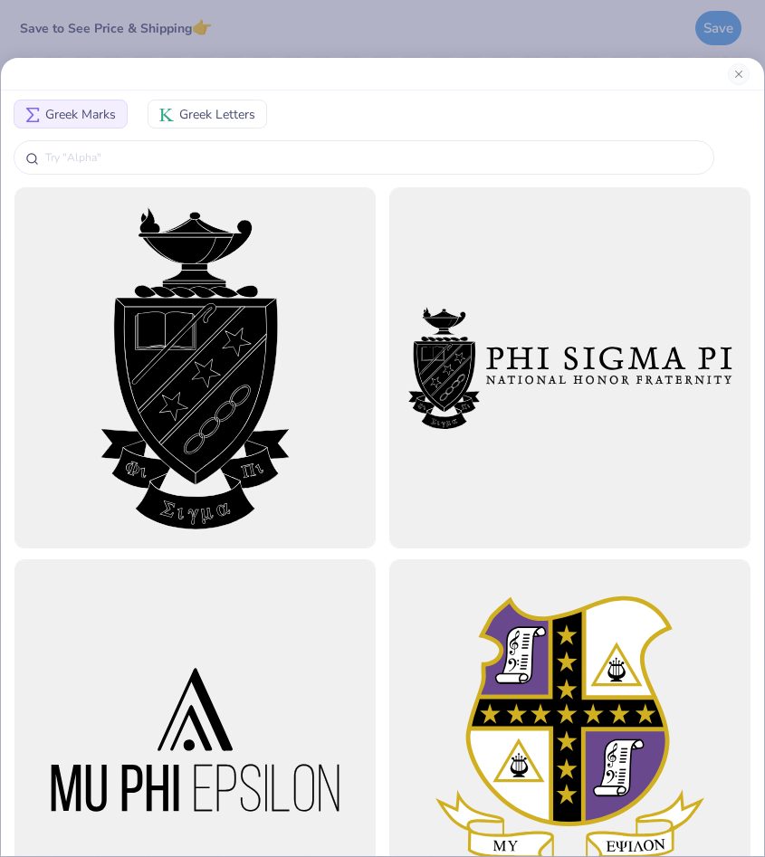
click at [230, 116] on span "Greek Letters" at bounding box center [217, 114] width 76 height 19
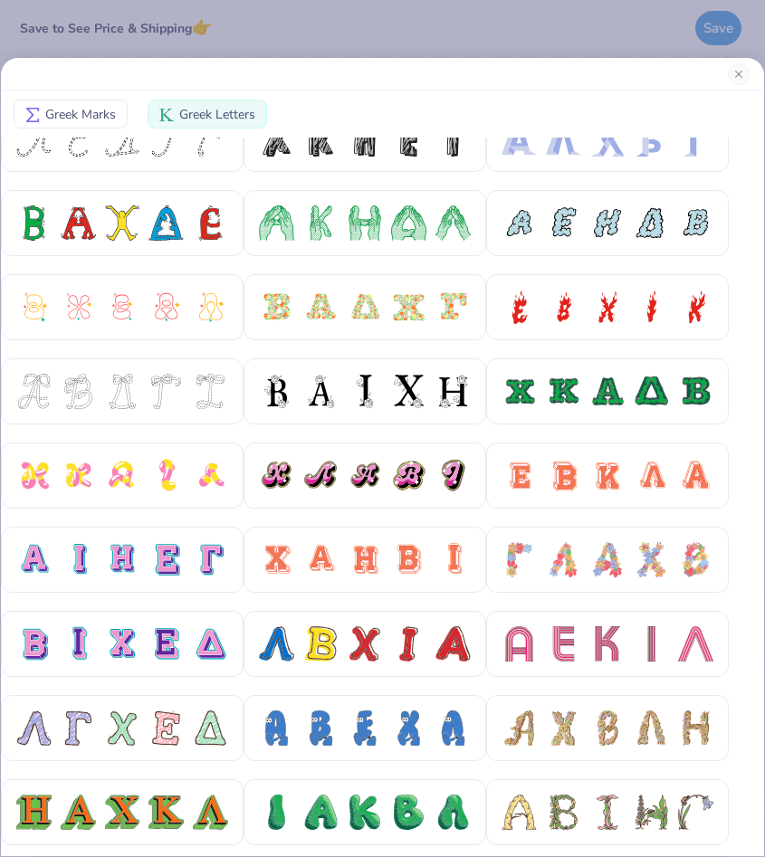
scroll to position [24, 0]
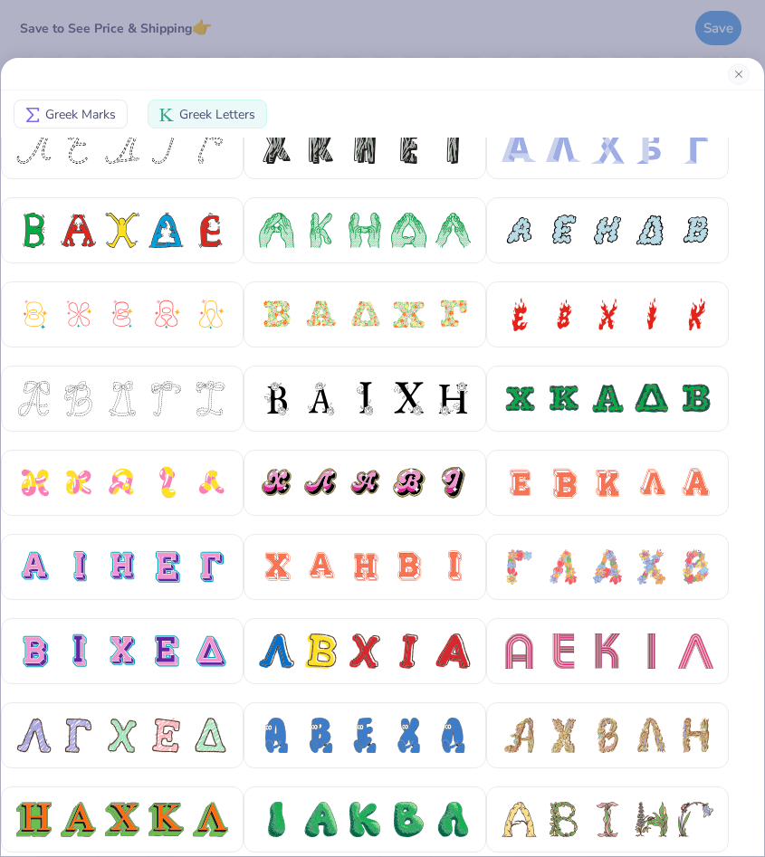
click at [76, 98] on div "Greek Marks Greek Letters" at bounding box center [382, 115] width 763 height 43
click at [76, 107] on span "Greek Marks" at bounding box center [80, 114] width 71 height 19
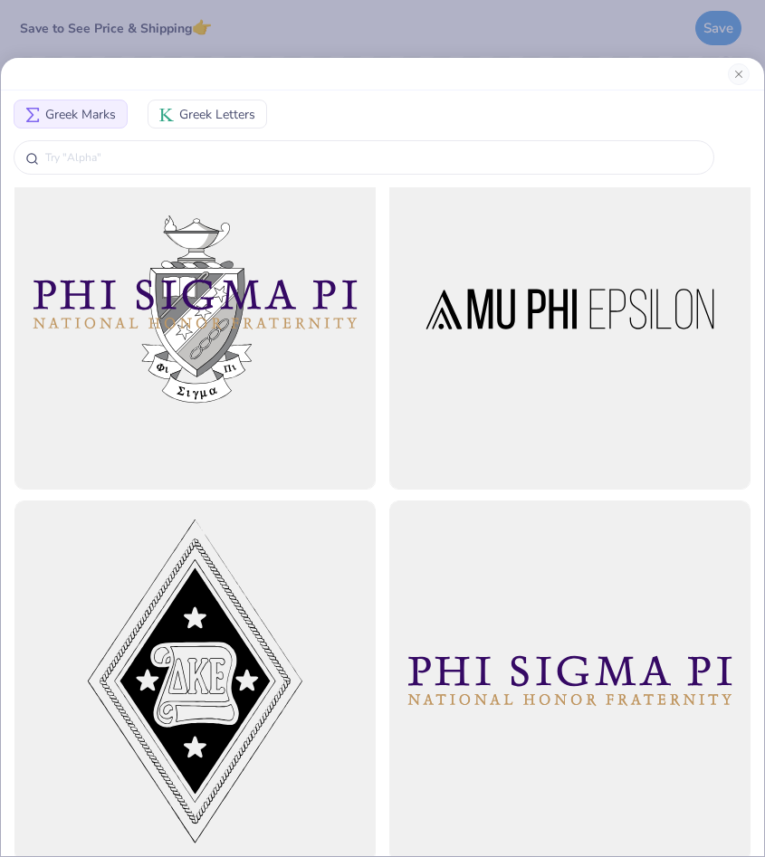
scroll to position [805, 0]
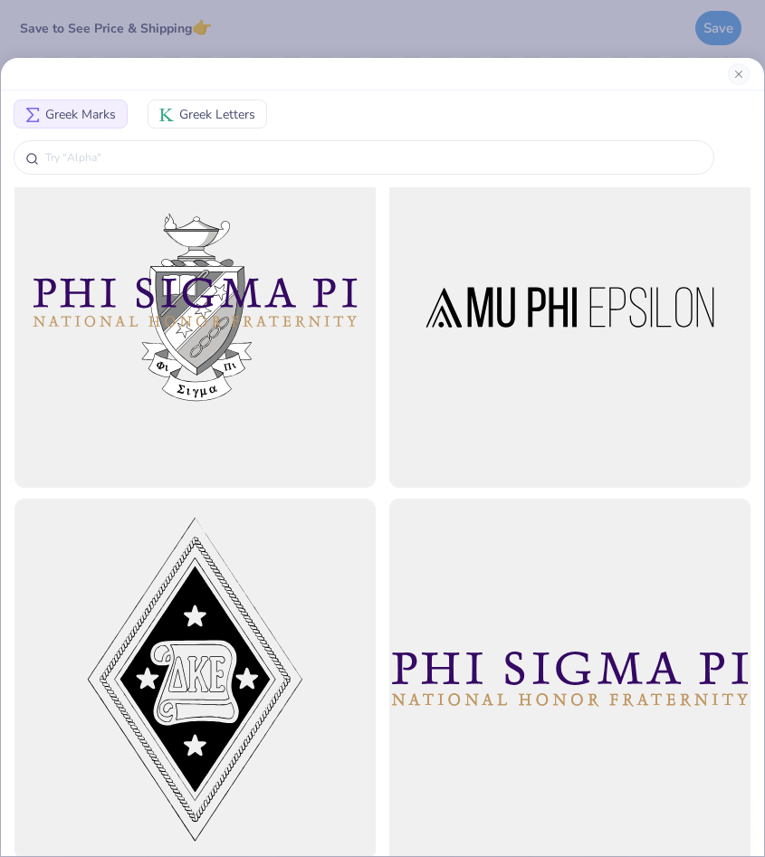
click at [416, 662] on div at bounding box center [569, 679] width 397 height 397
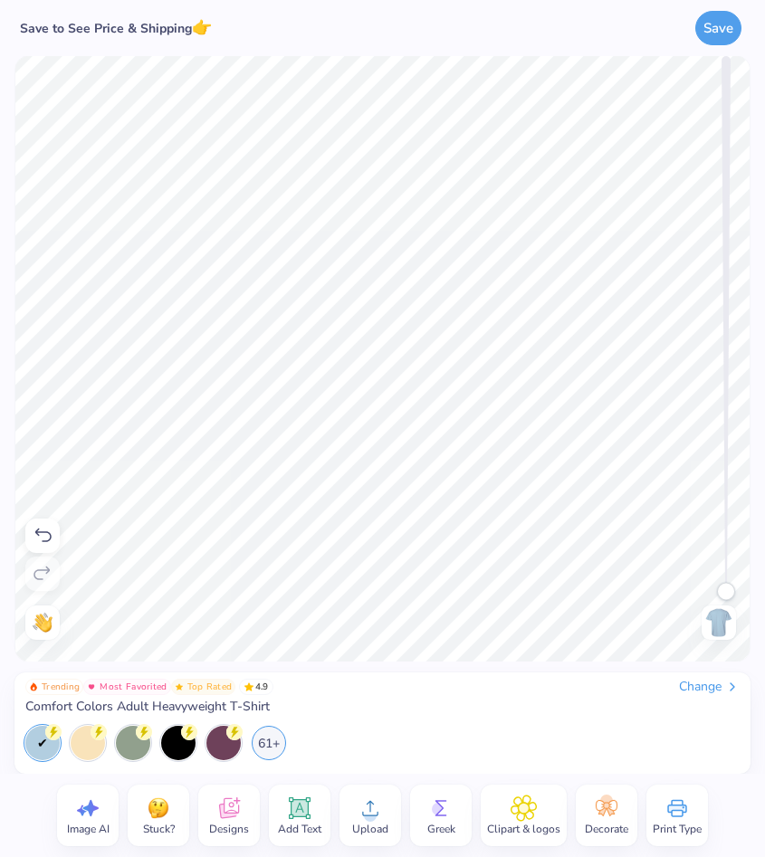
click at [440, 832] on span "Greek" at bounding box center [441, 829] width 28 height 14
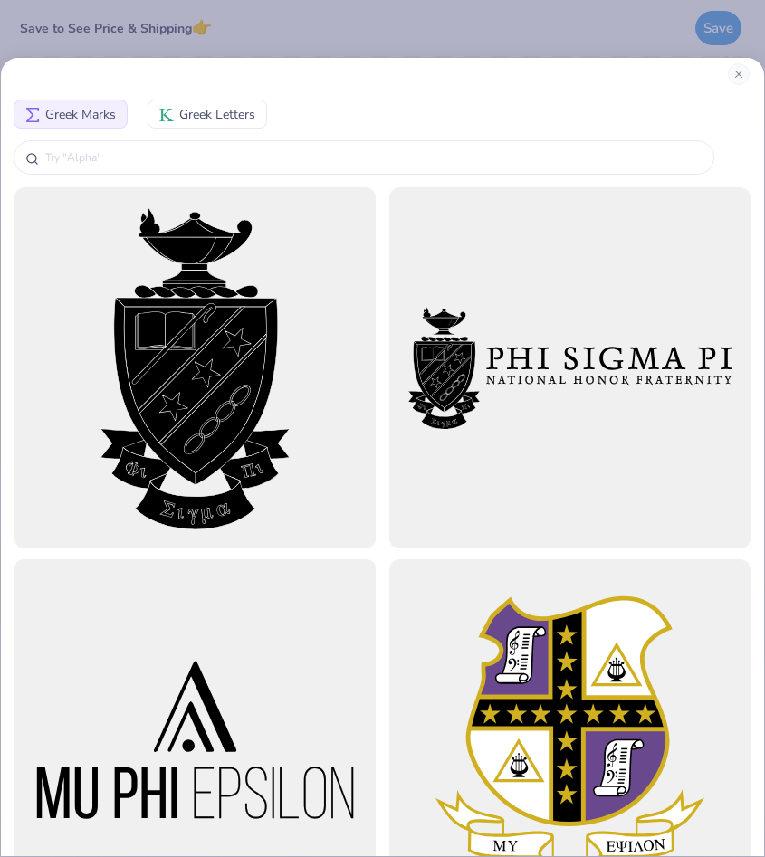
scroll to position [5, 0]
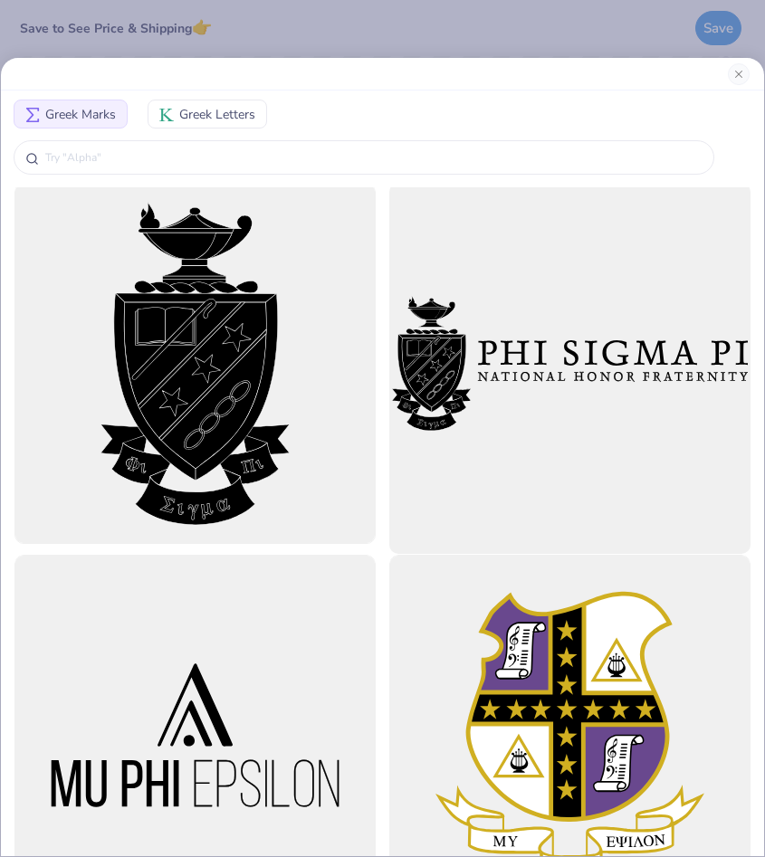
click at [514, 395] on div at bounding box center [569, 363] width 397 height 397
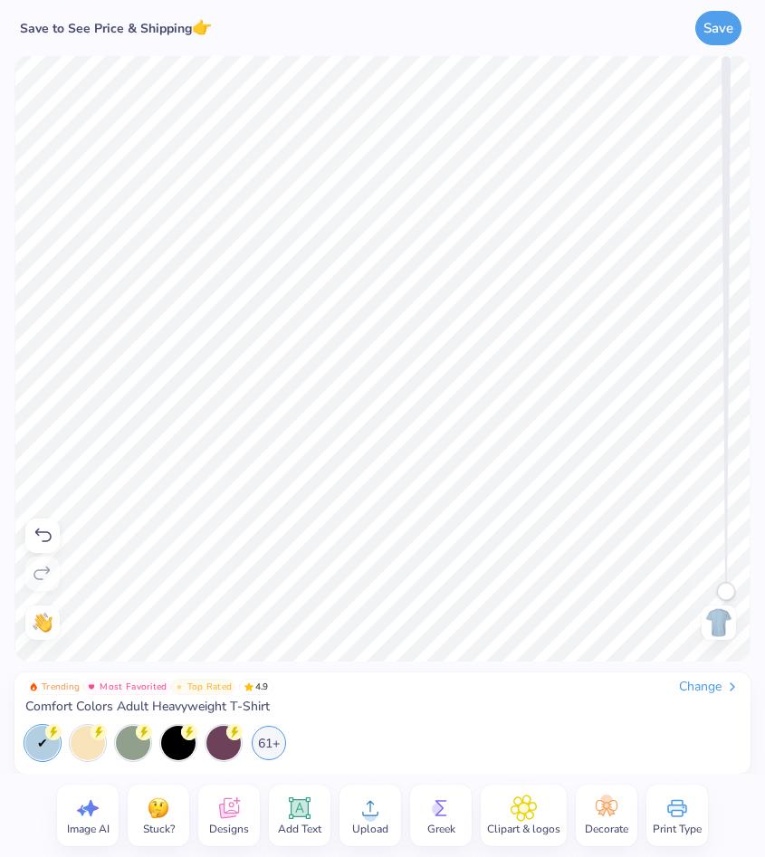
click at [724, 623] on img at bounding box center [718, 622] width 29 height 29
click at [456, 807] on div "Greek" at bounding box center [441, 816] width 62 height 62
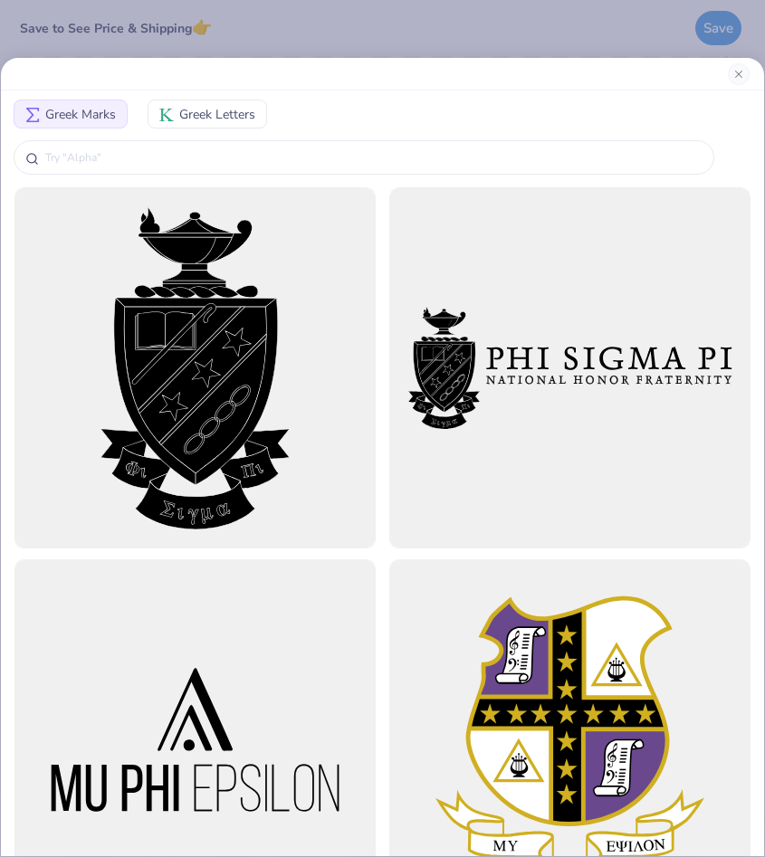
click at [210, 109] on span "Greek Letters" at bounding box center [217, 114] width 76 height 19
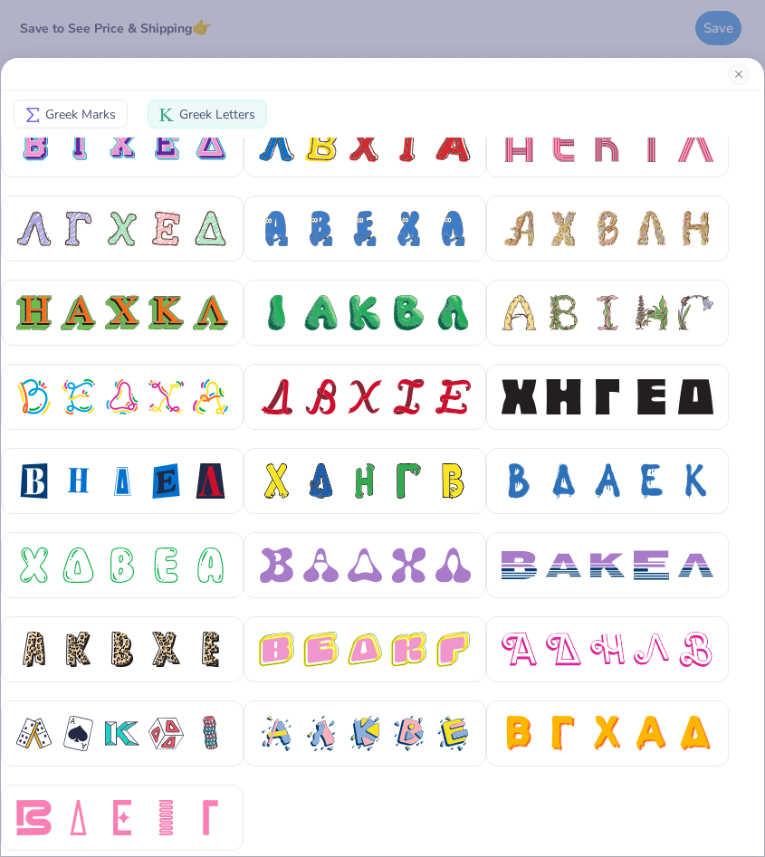
scroll to position [530, 0]
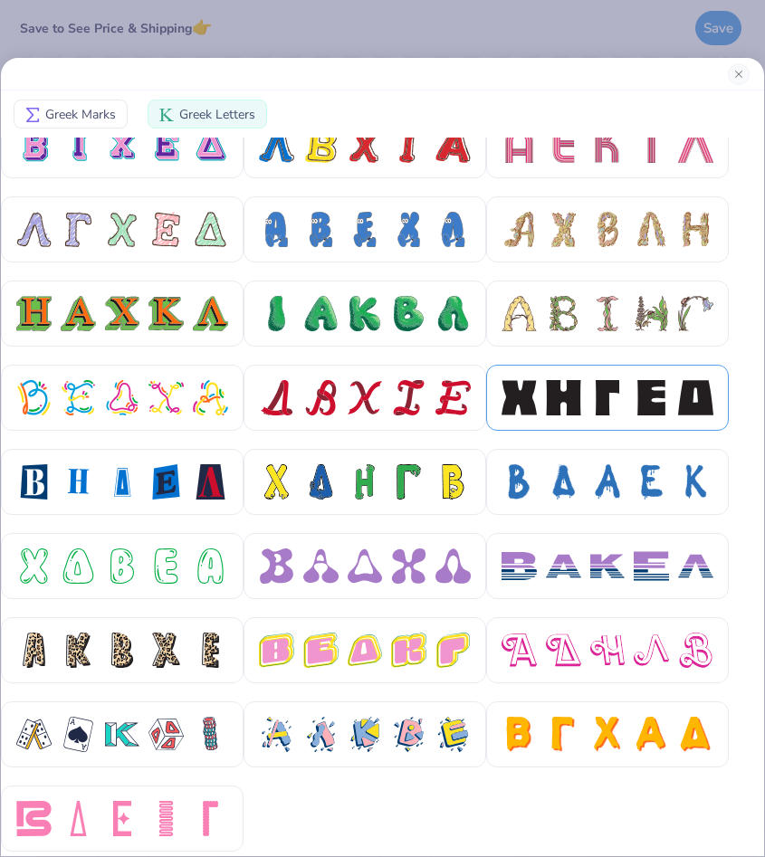
click at [548, 404] on div at bounding box center [563, 397] width 35 height 35
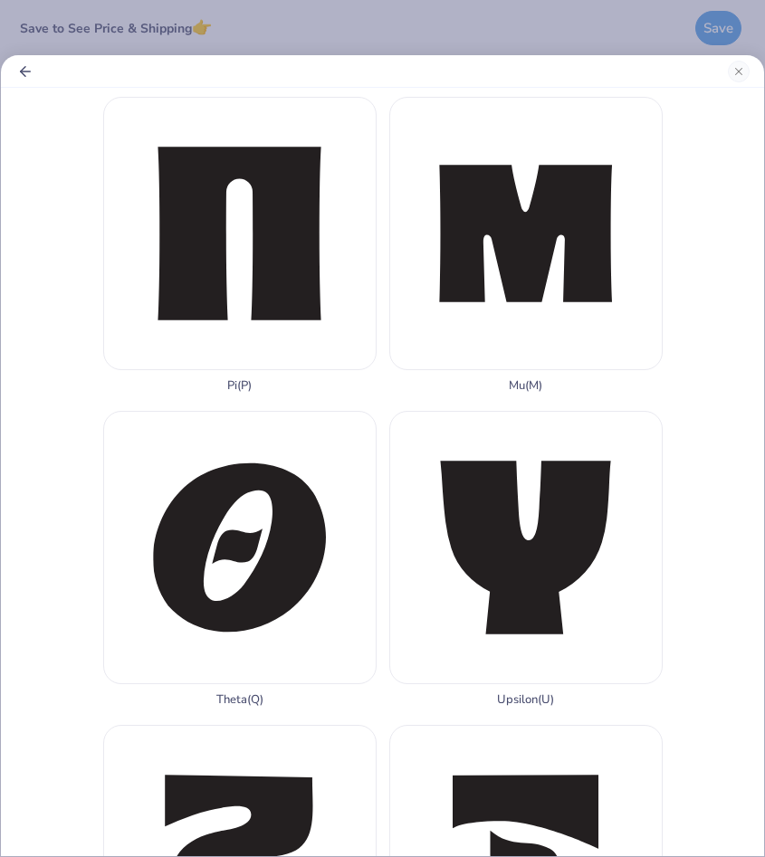
scroll to position [2956, 0]
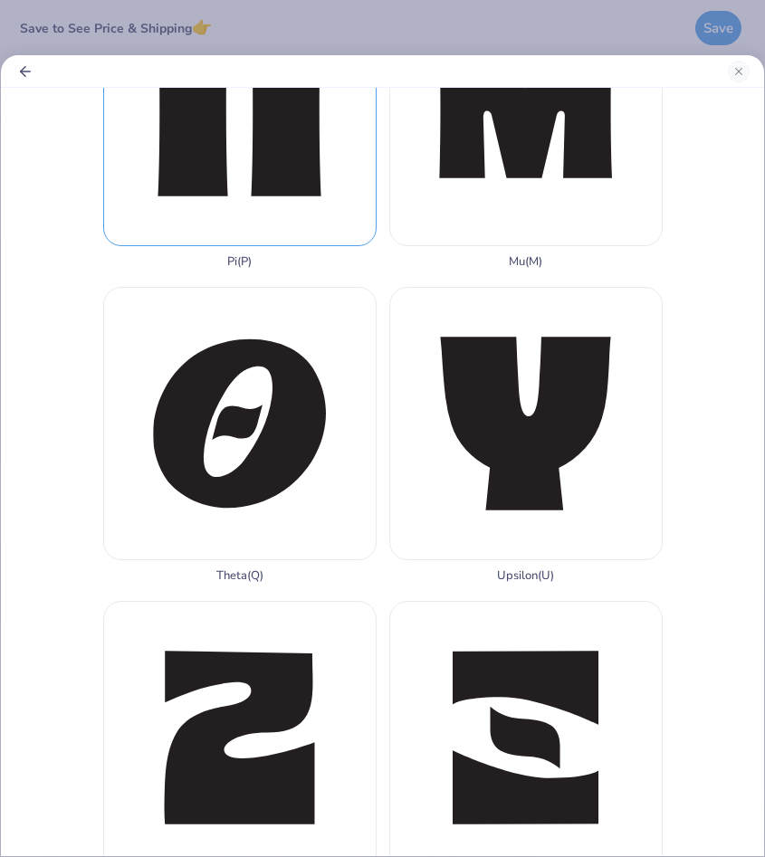
click at [246, 181] on div "Pi ( P )" at bounding box center [239, 121] width 273 height 296
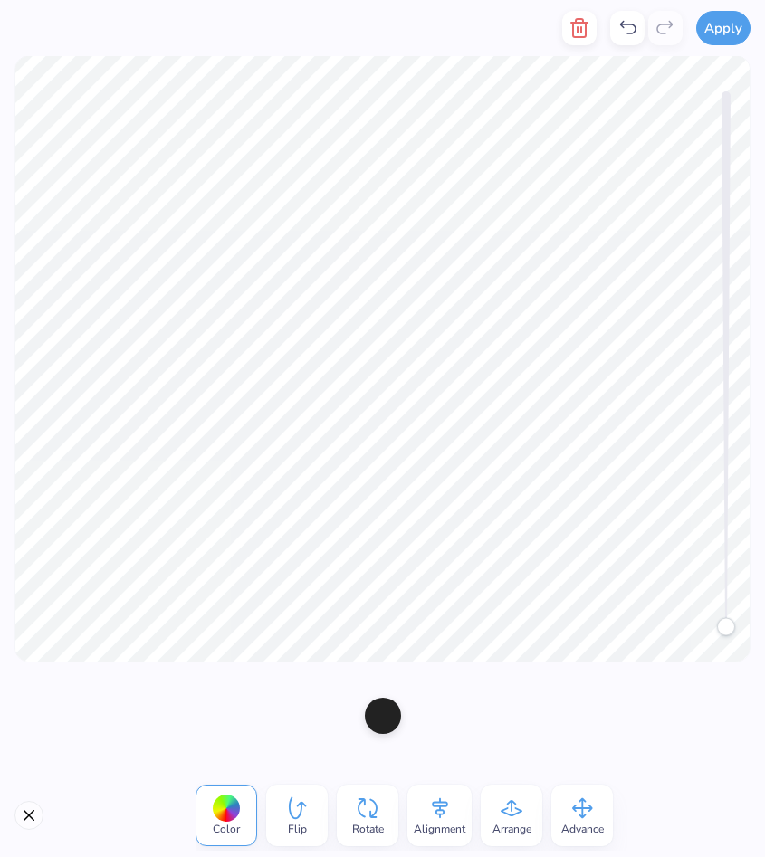
click at [389, 717] on div at bounding box center [383, 716] width 36 height 36
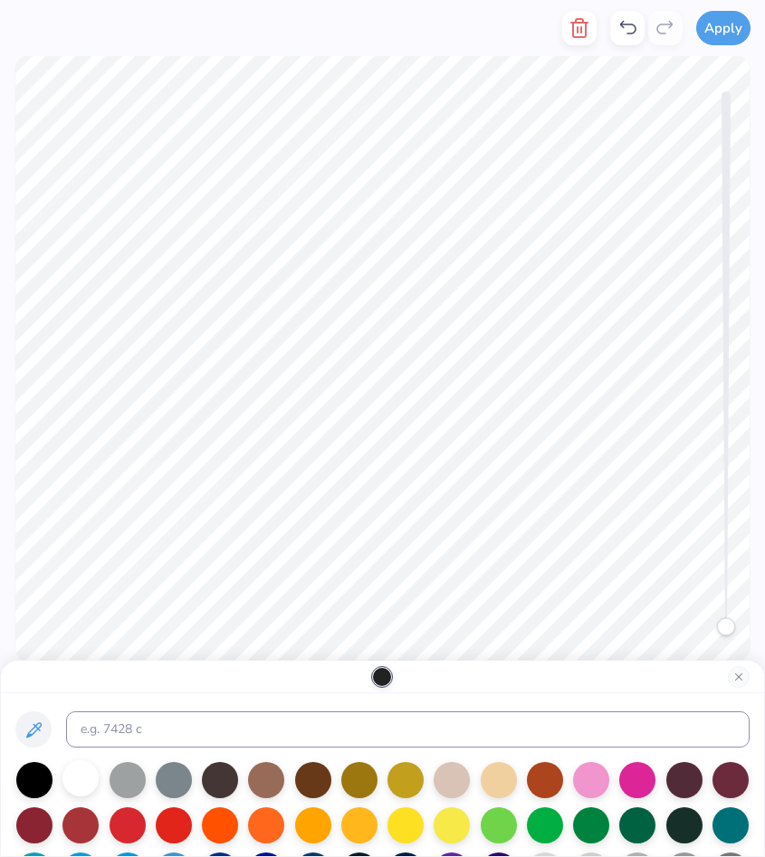
click at [76, 783] on div at bounding box center [80, 778] width 36 height 36
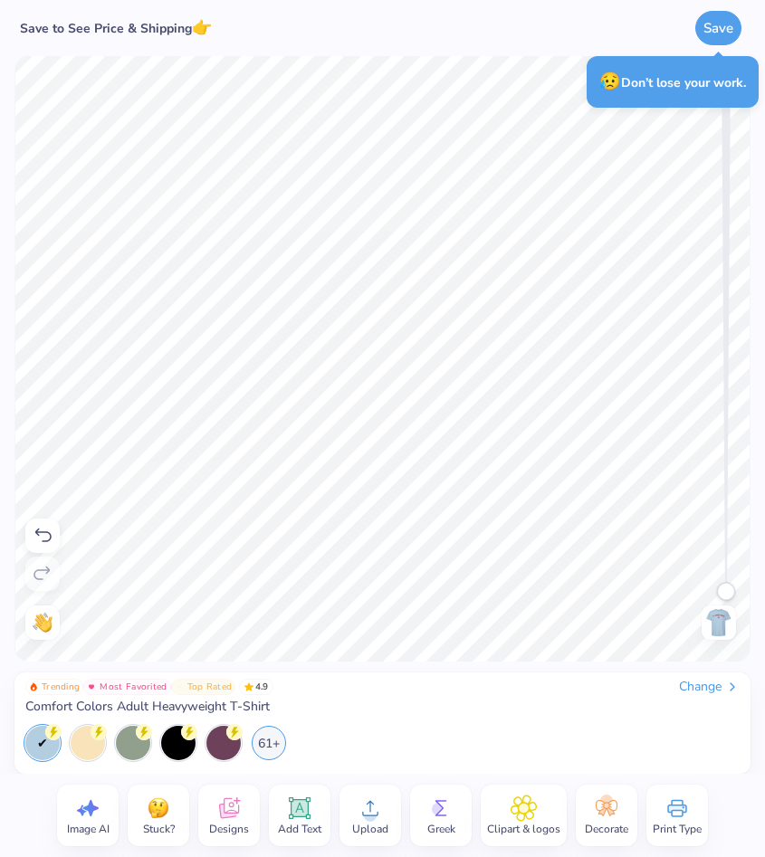
click at [433, 824] on span "Greek" at bounding box center [441, 829] width 28 height 14
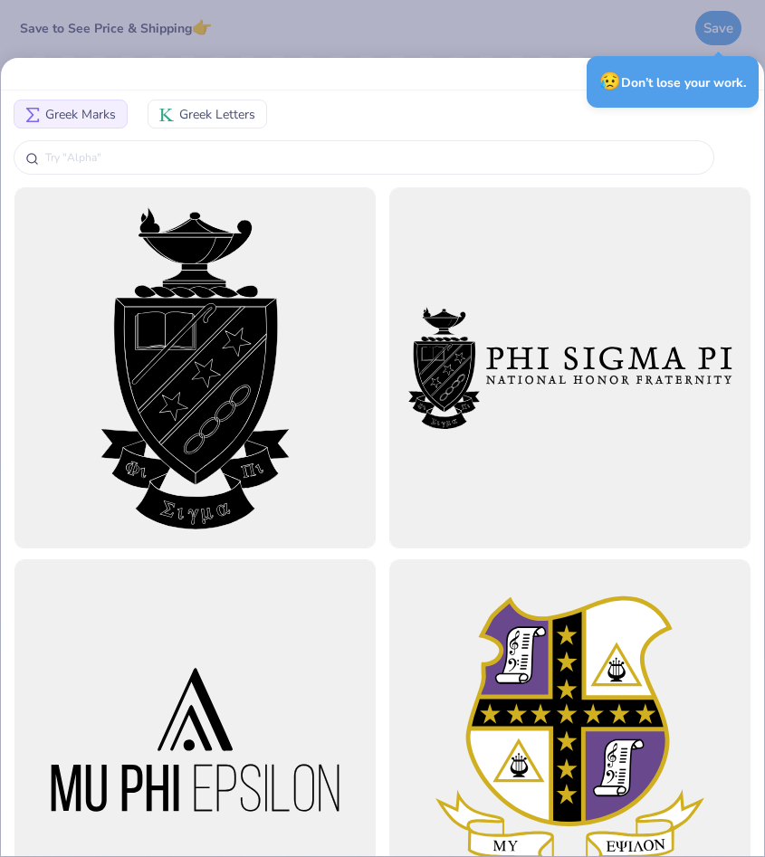
click at [201, 117] on span "Greek Letters" at bounding box center [217, 114] width 76 height 19
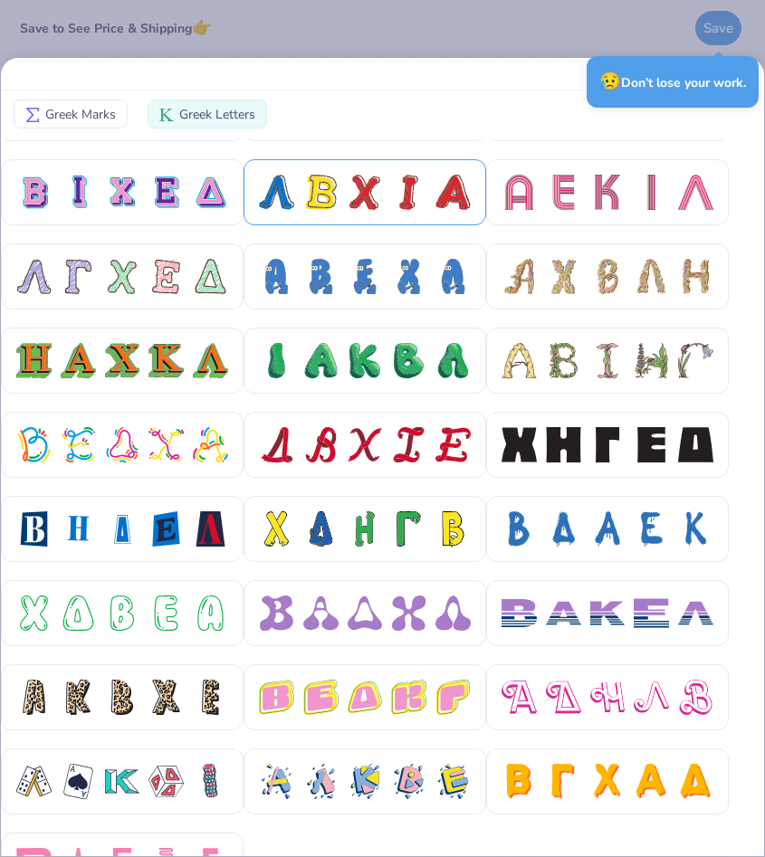
scroll to position [543, 0]
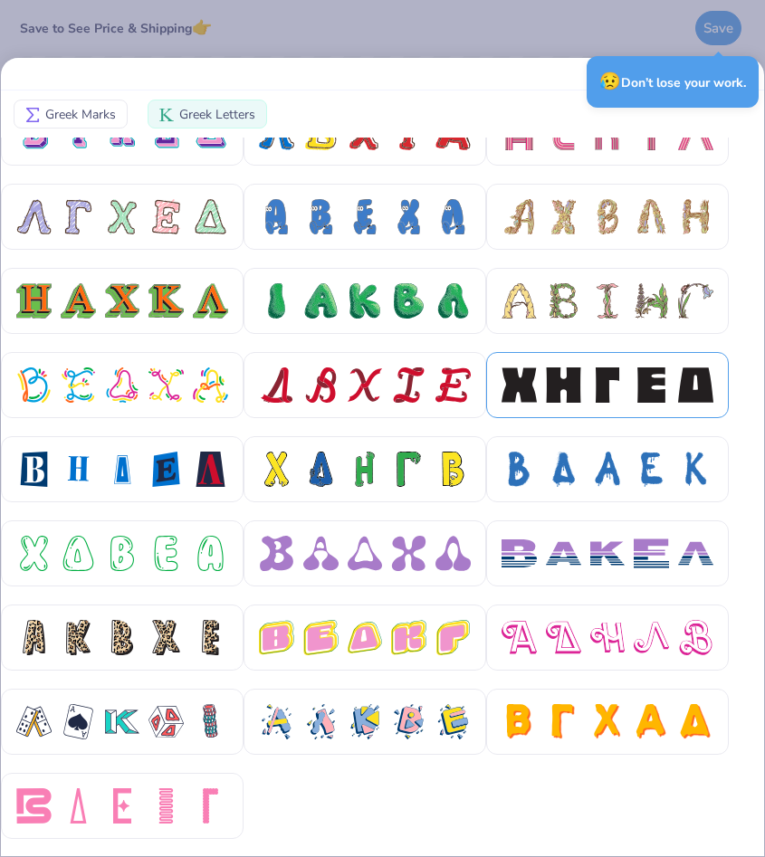
click at [620, 358] on div at bounding box center [607, 385] width 243 height 66
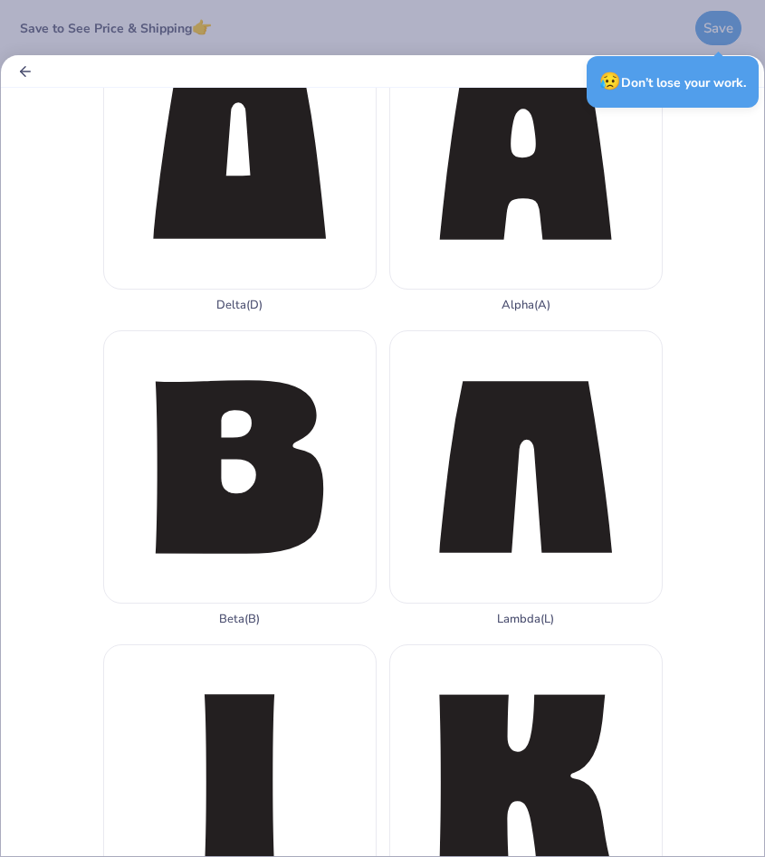
scroll to position [697, 0]
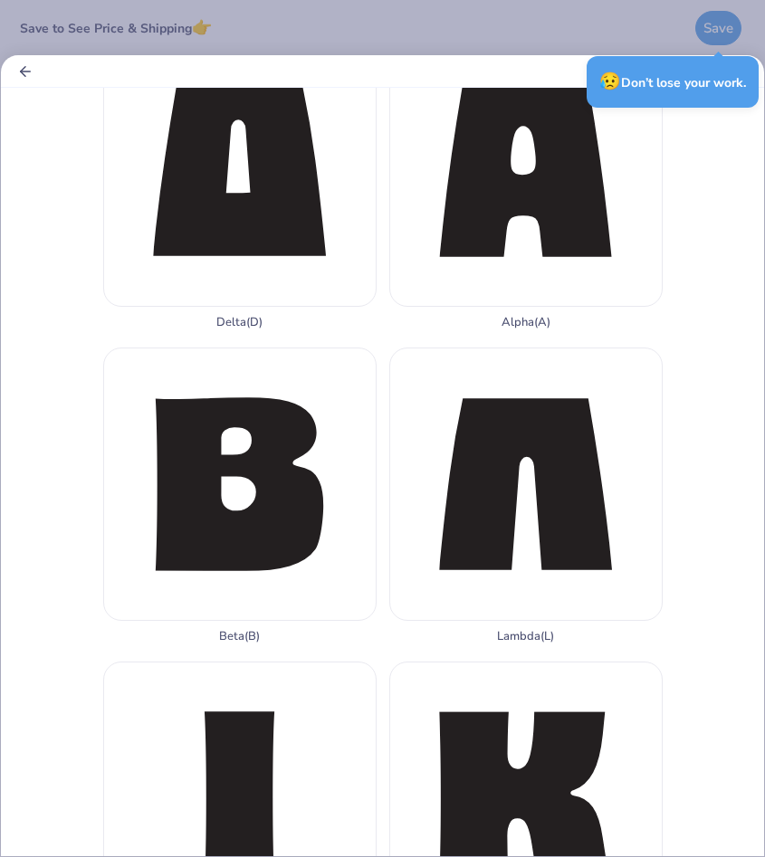
click at [595, 416] on div "Lambda ( L )" at bounding box center [525, 496] width 273 height 296
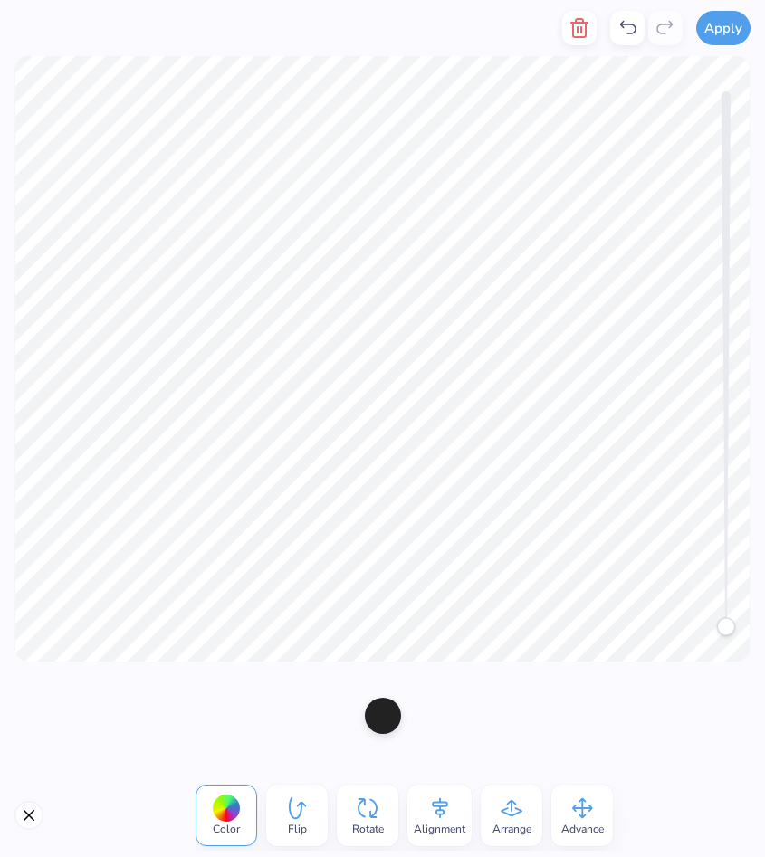
click at [382, 713] on div at bounding box center [383, 716] width 36 height 36
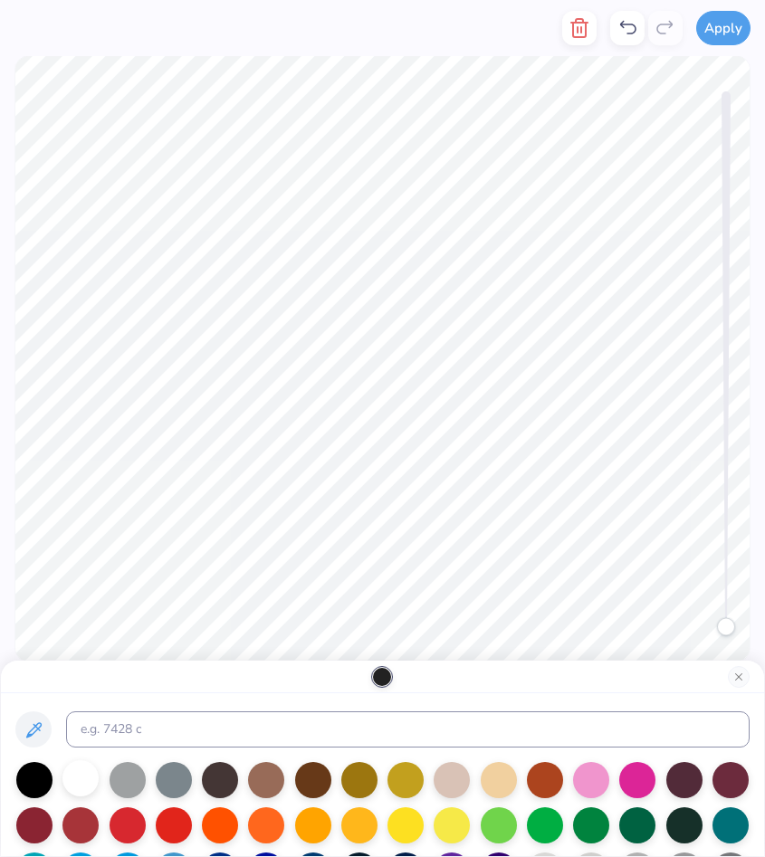
click at [83, 767] on div at bounding box center [80, 778] width 36 height 36
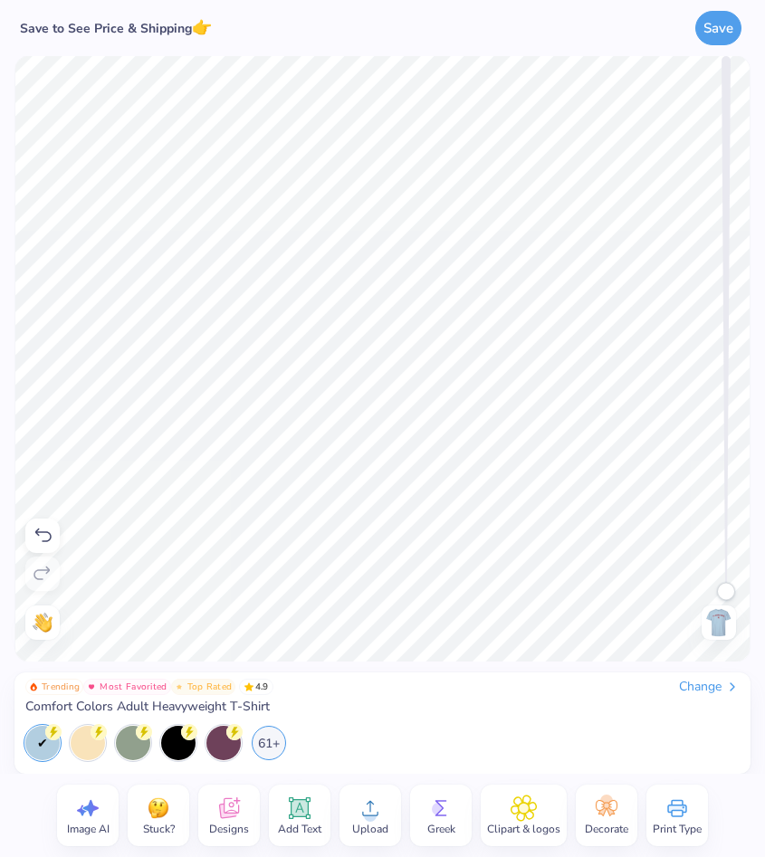
click at [429, 832] on span "Greek" at bounding box center [441, 829] width 28 height 14
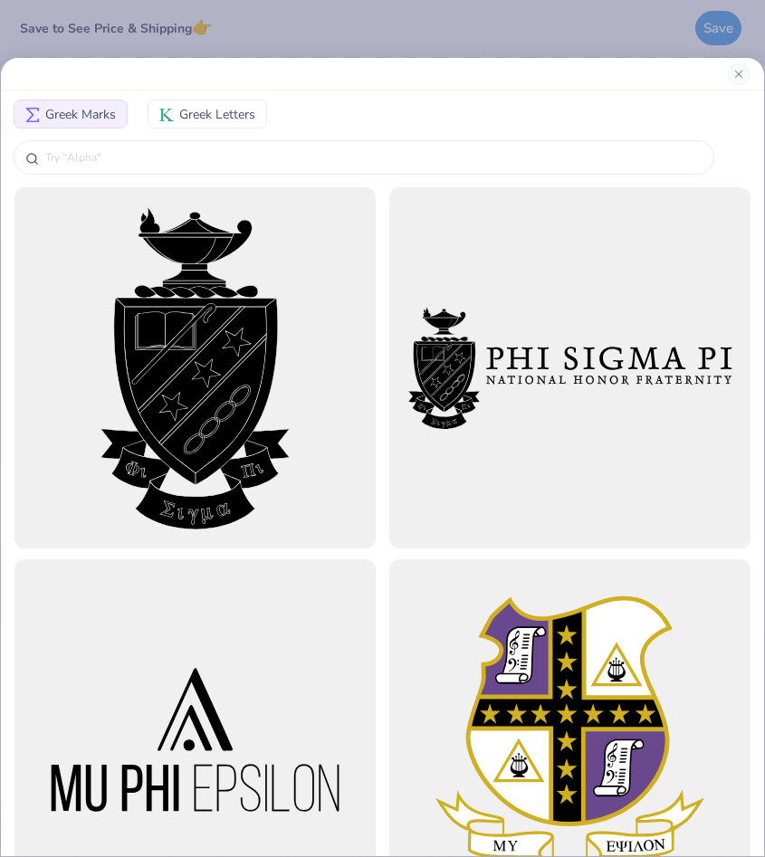
click at [232, 116] on span "Greek Letters" at bounding box center [217, 114] width 76 height 19
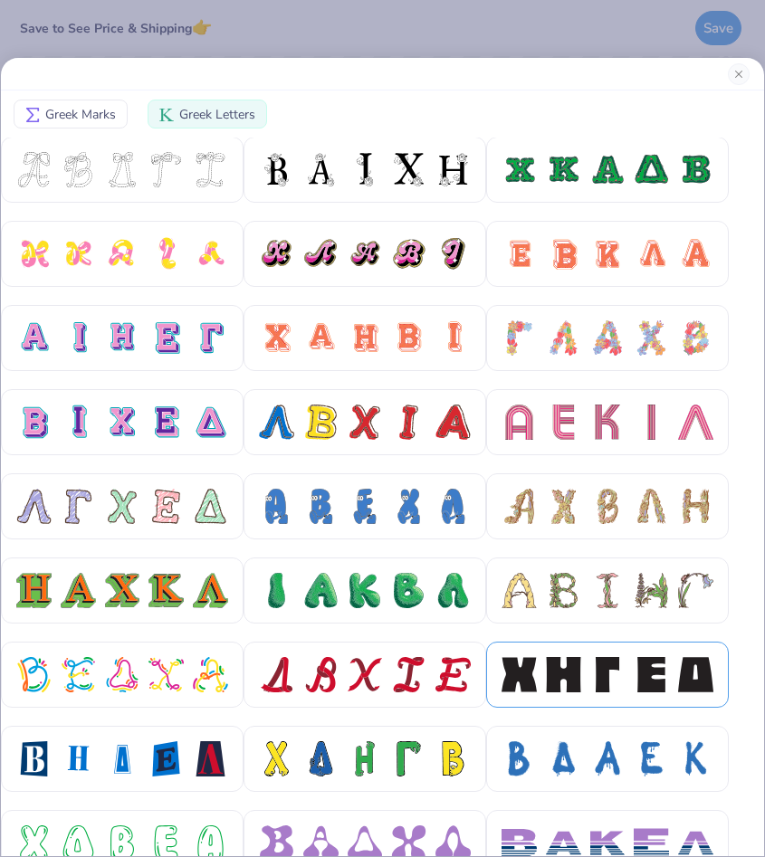
scroll to position [262, 0]
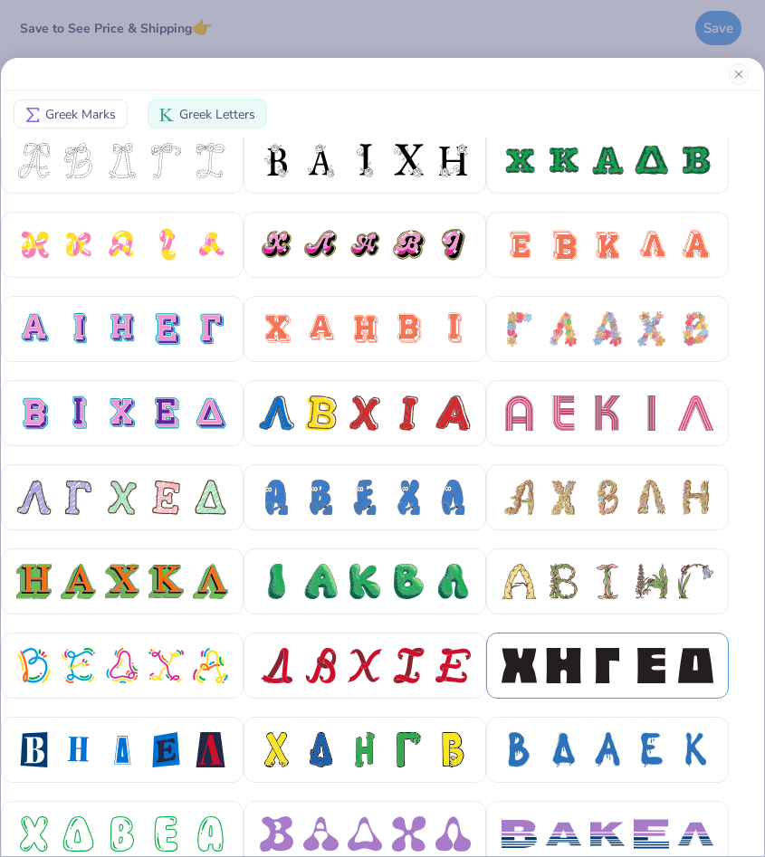
click at [584, 676] on div at bounding box center [607, 665] width 212 height 35
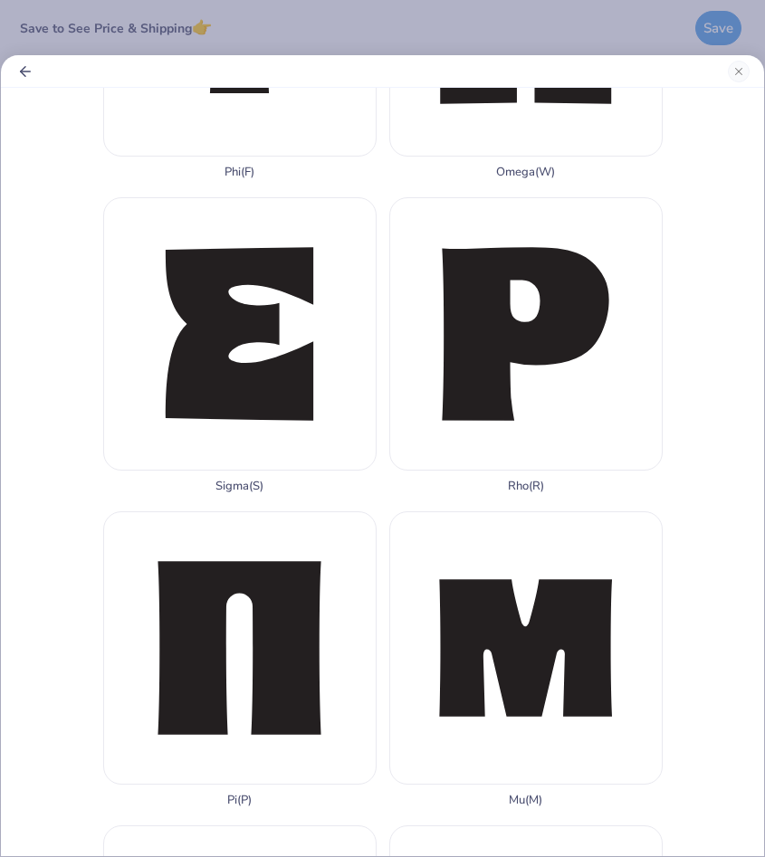
scroll to position [2460, 0]
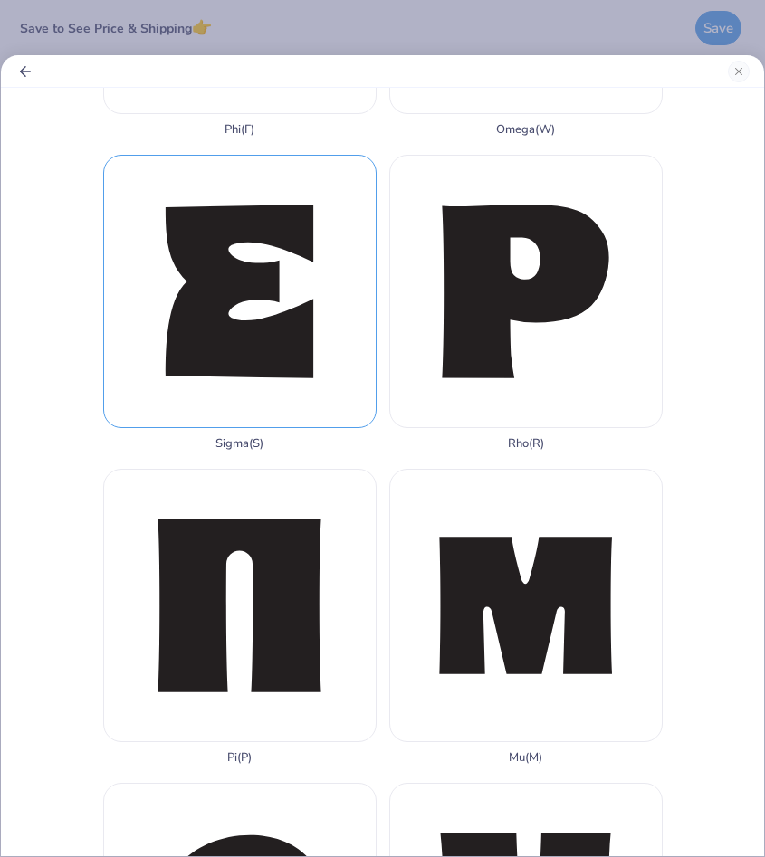
click at [218, 271] on div "Sigma ( S )" at bounding box center [239, 303] width 273 height 296
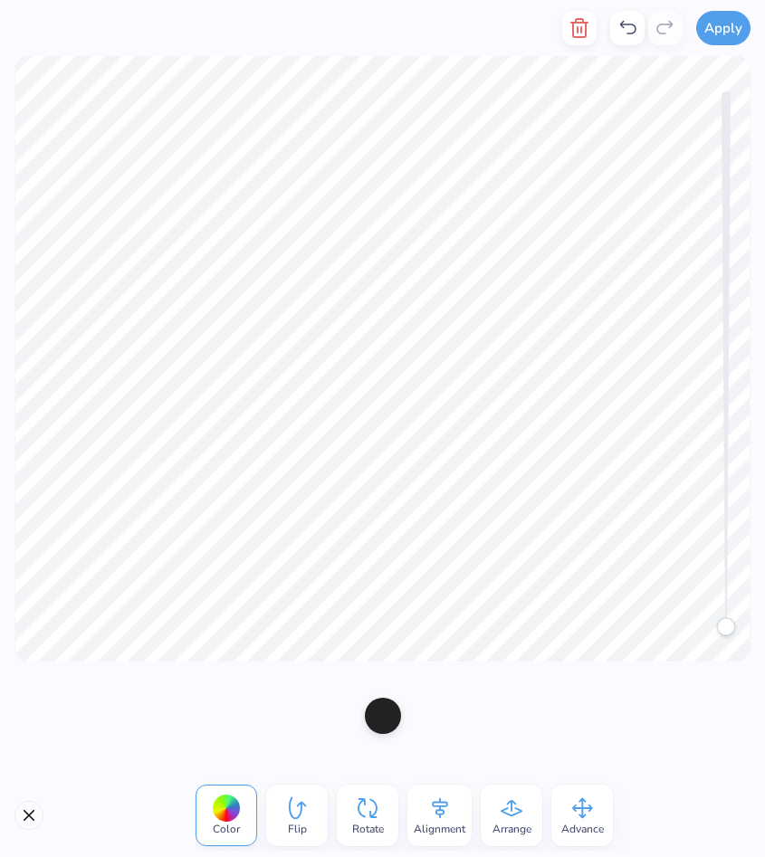
click at [392, 727] on div at bounding box center [383, 716] width 36 height 36
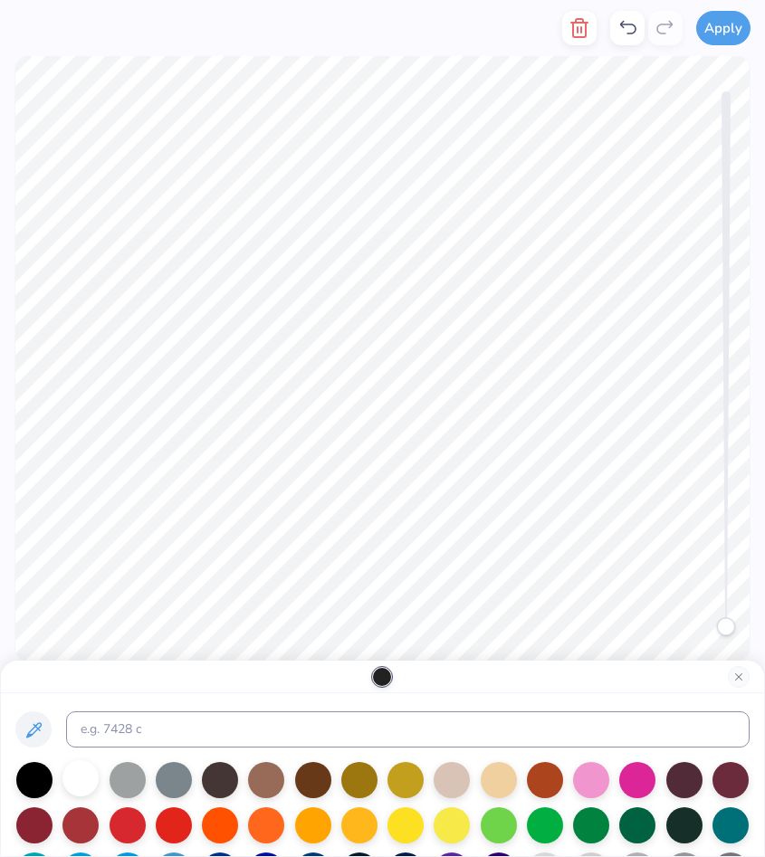
click at [84, 782] on div at bounding box center [80, 778] width 36 height 36
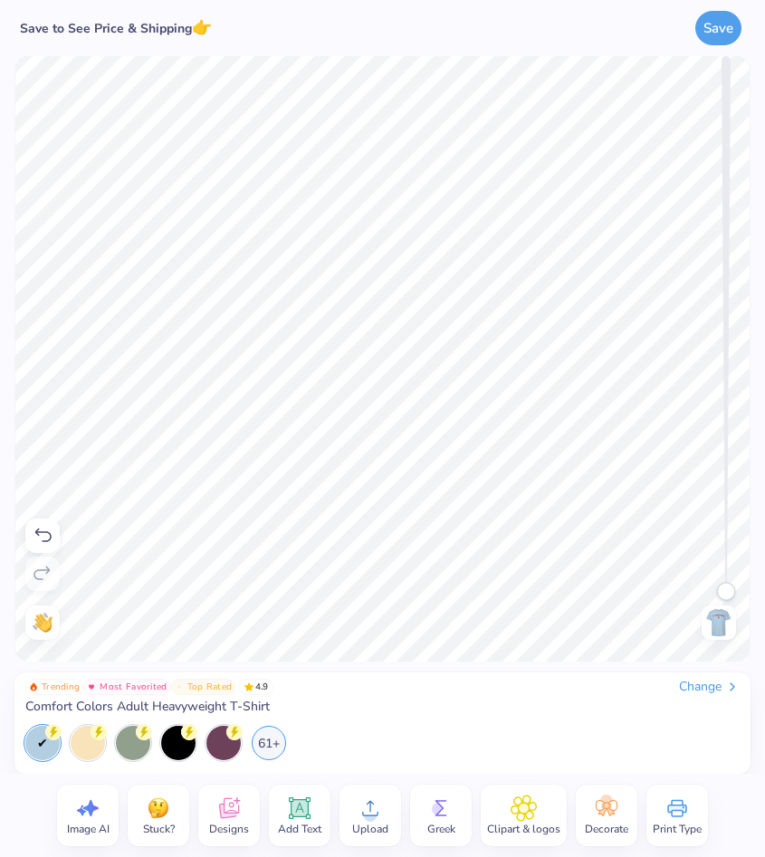
click at [323, 822] on div "Add Text" at bounding box center [300, 816] width 62 height 62
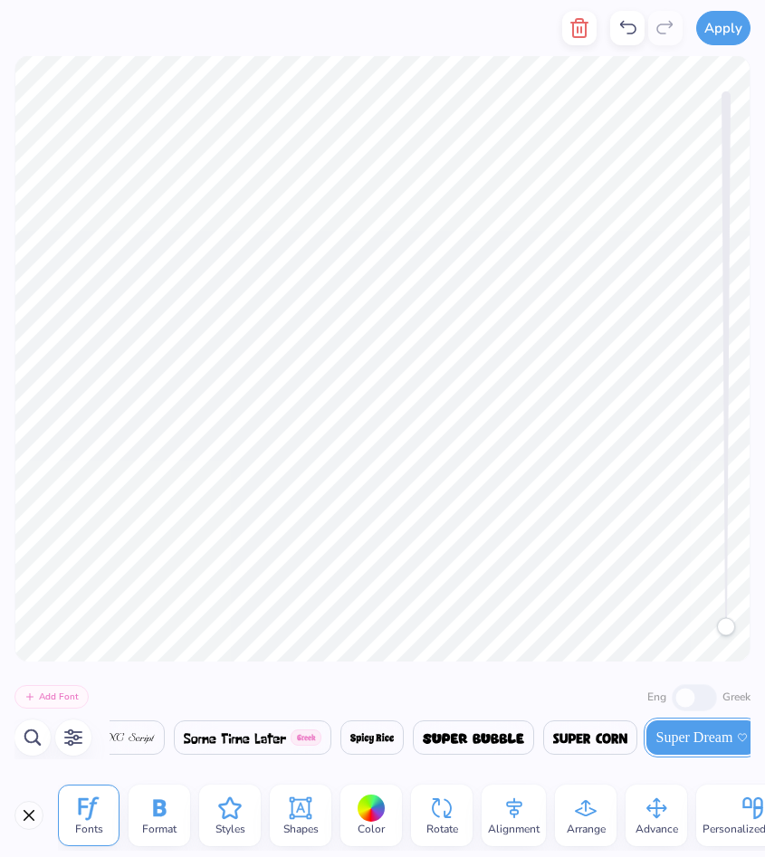
scroll to position [1, 5]
type textarea "[DATE]-[DATE] Executive Board"
click at [610, 740] on img at bounding box center [590, 738] width 74 height 11
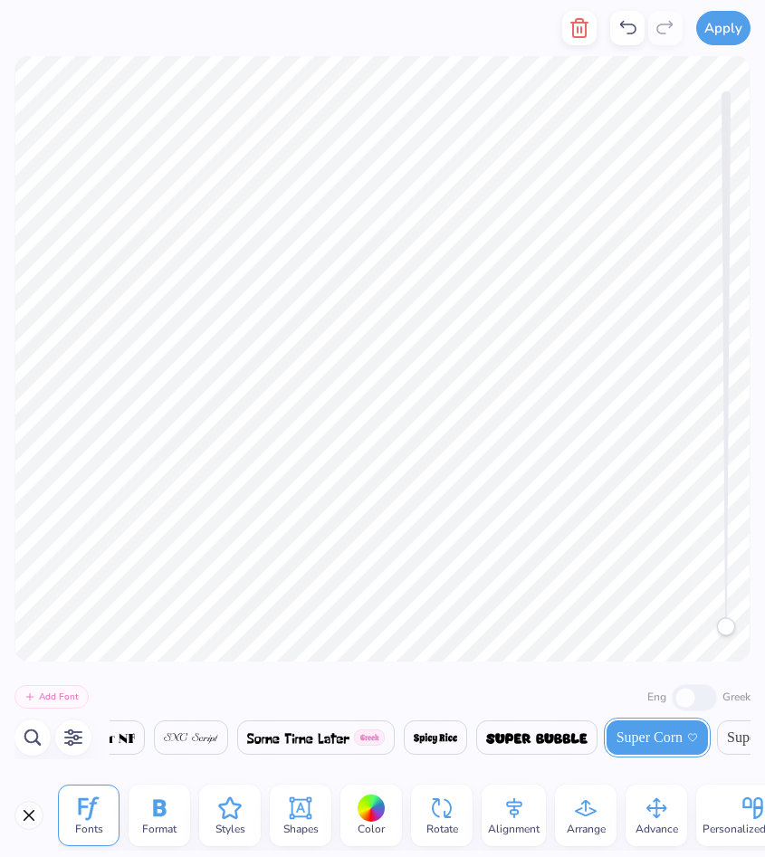
scroll to position [0, 0]
click at [167, 831] on span "Format" at bounding box center [159, 829] width 34 height 14
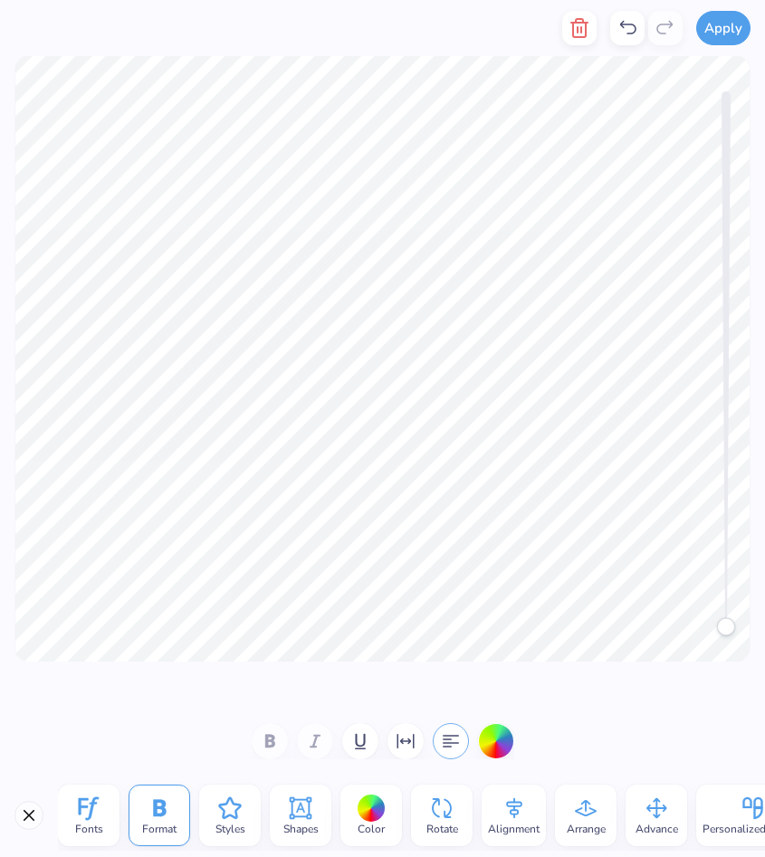
click at [452, 743] on icon "button" at bounding box center [451, 741] width 22 height 22
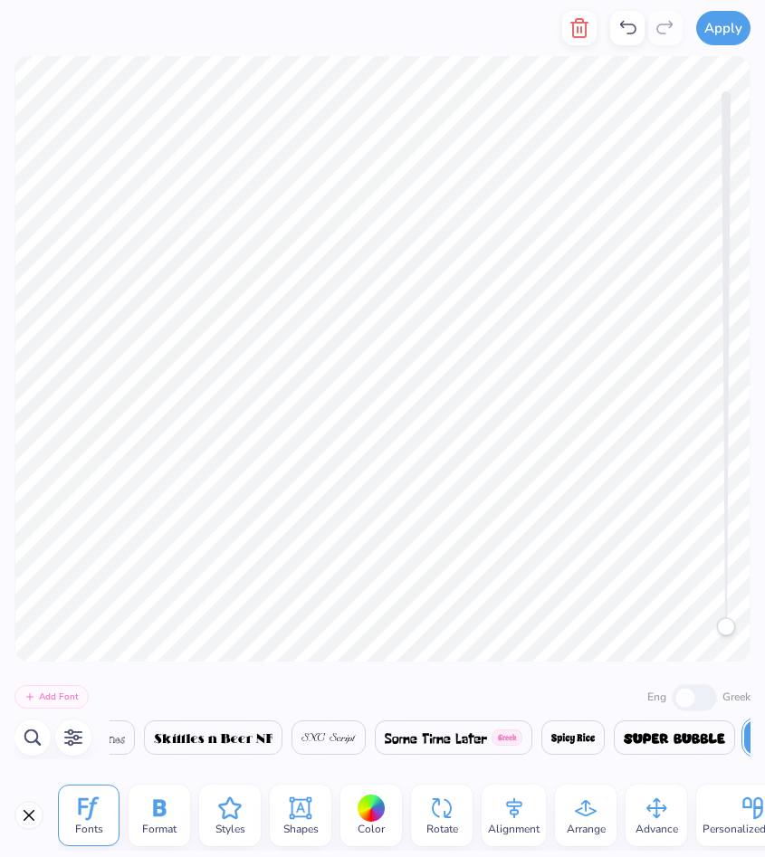
scroll to position [0, 31427]
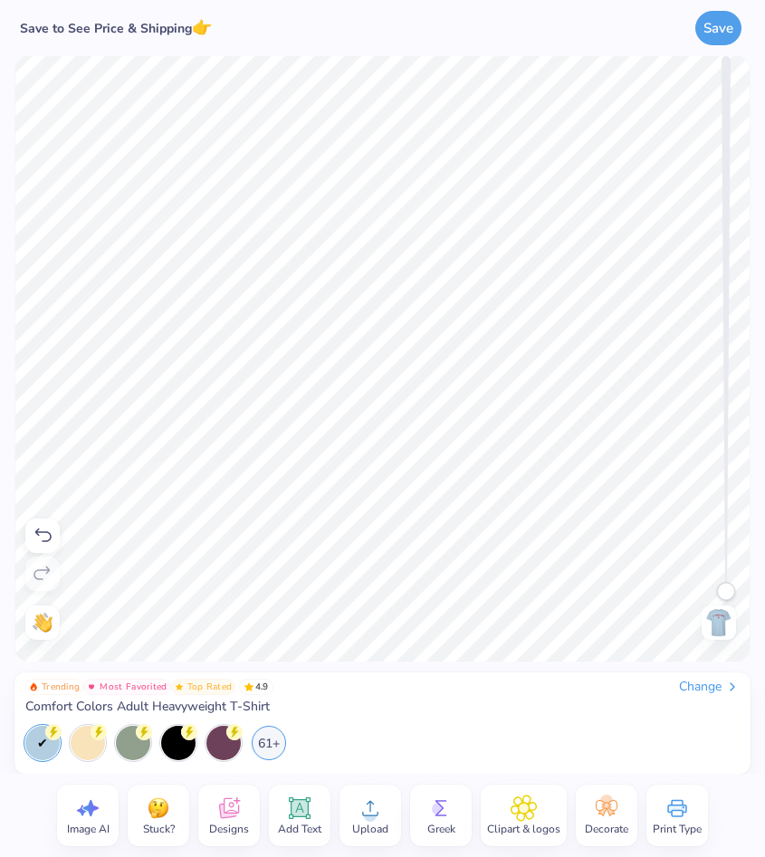
click at [723, 630] on img at bounding box center [718, 622] width 29 height 29
click at [719, 633] on img at bounding box center [718, 622] width 29 height 29
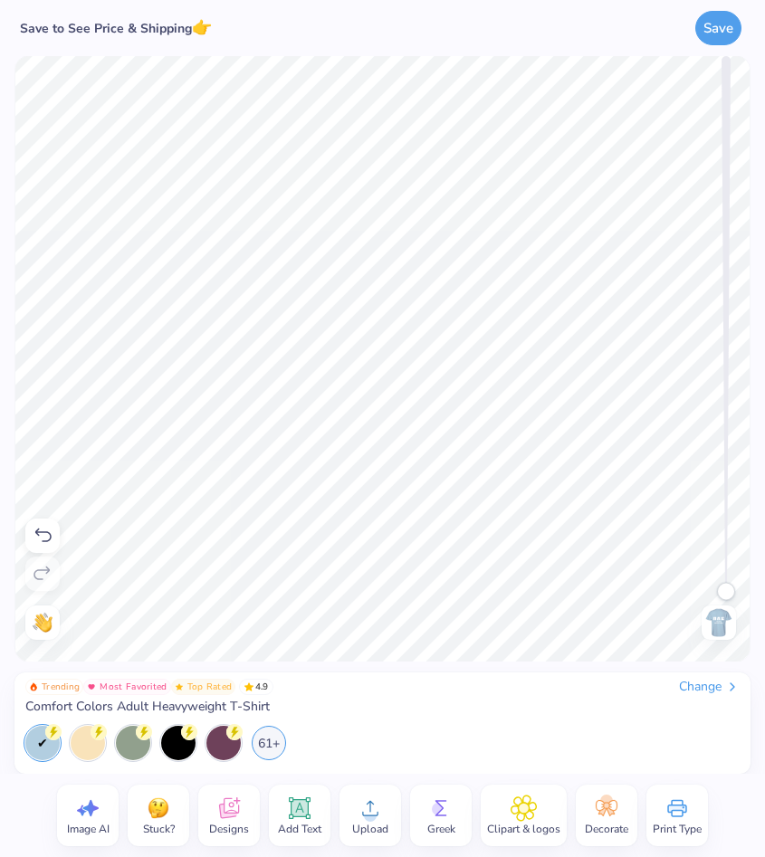
click at [721, 622] on img at bounding box center [718, 622] width 29 height 29
click at [709, 35] on button "Save" at bounding box center [718, 25] width 46 height 34
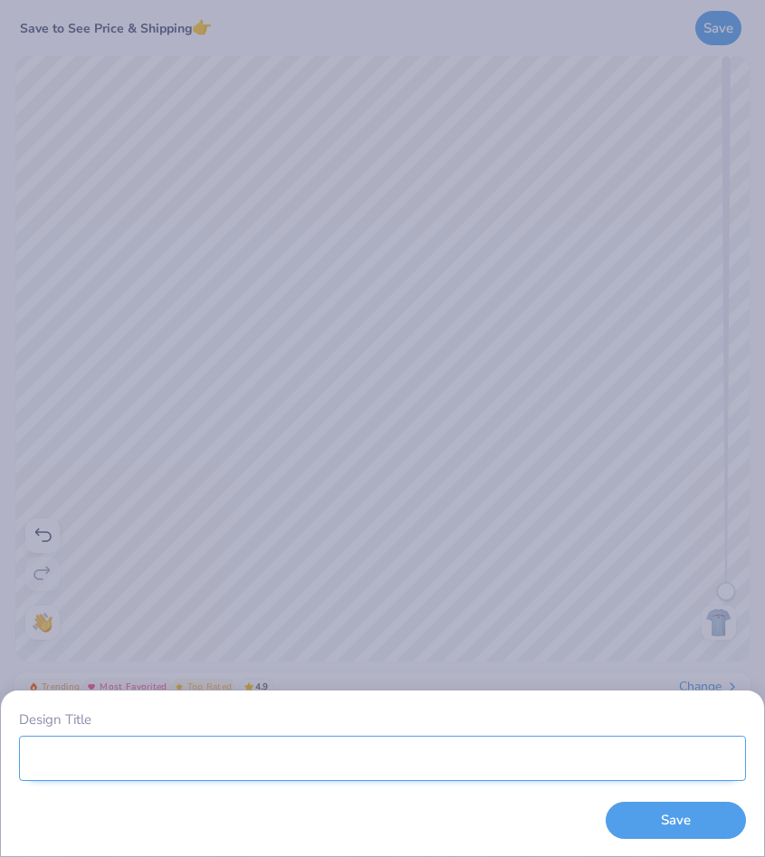
click at [409, 747] on input "Design Title" at bounding box center [382, 758] width 727 height 45
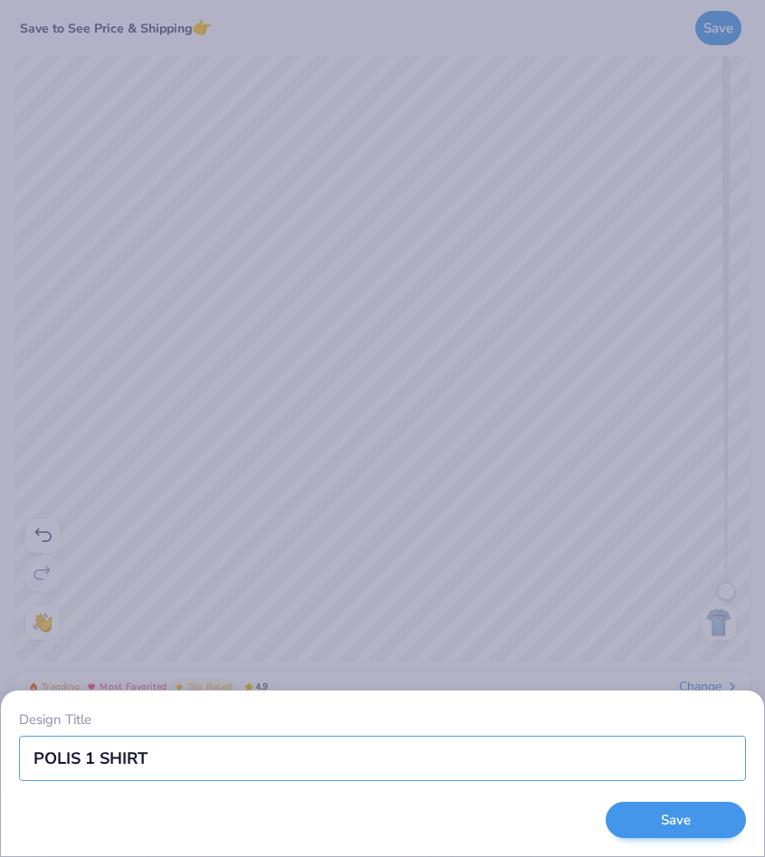
type input "POLIS 1 SHIRT"
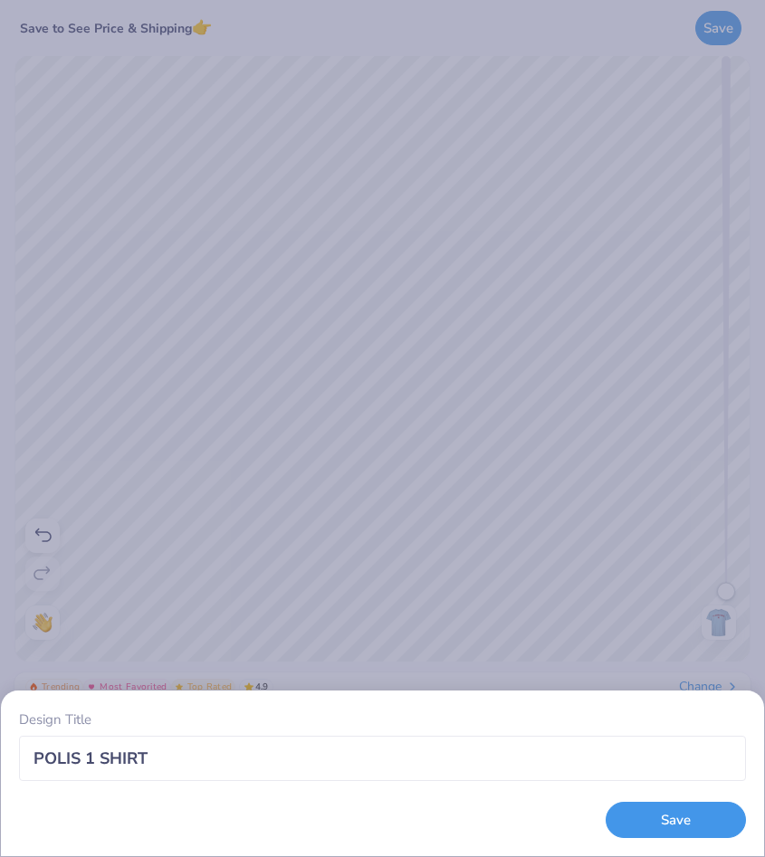
click at [728, 817] on button "Save" at bounding box center [675, 820] width 140 height 37
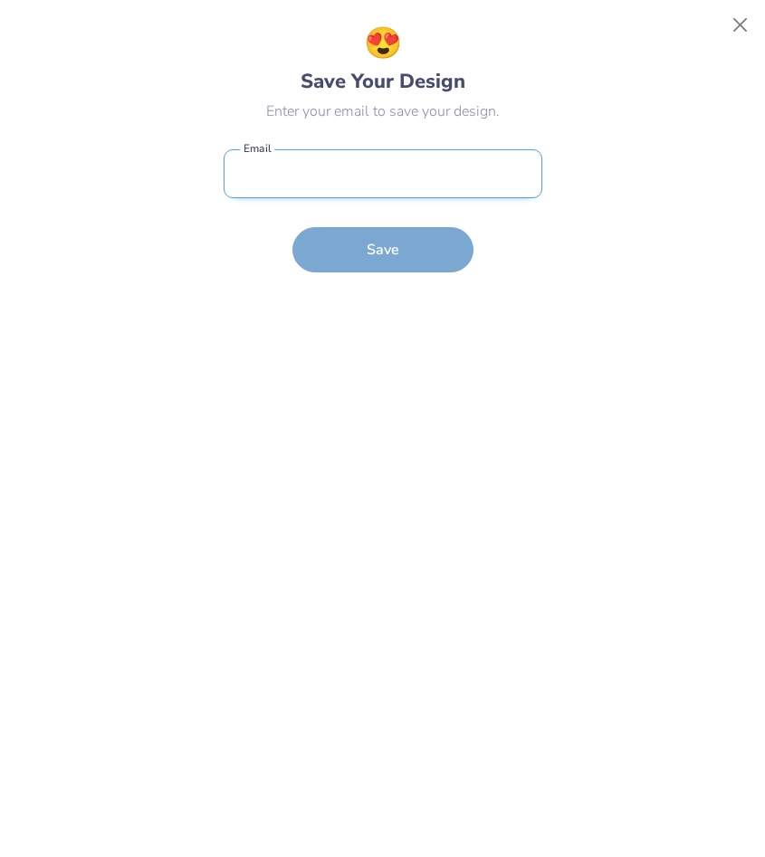
click at [396, 186] on input "email" at bounding box center [383, 174] width 319 height 50
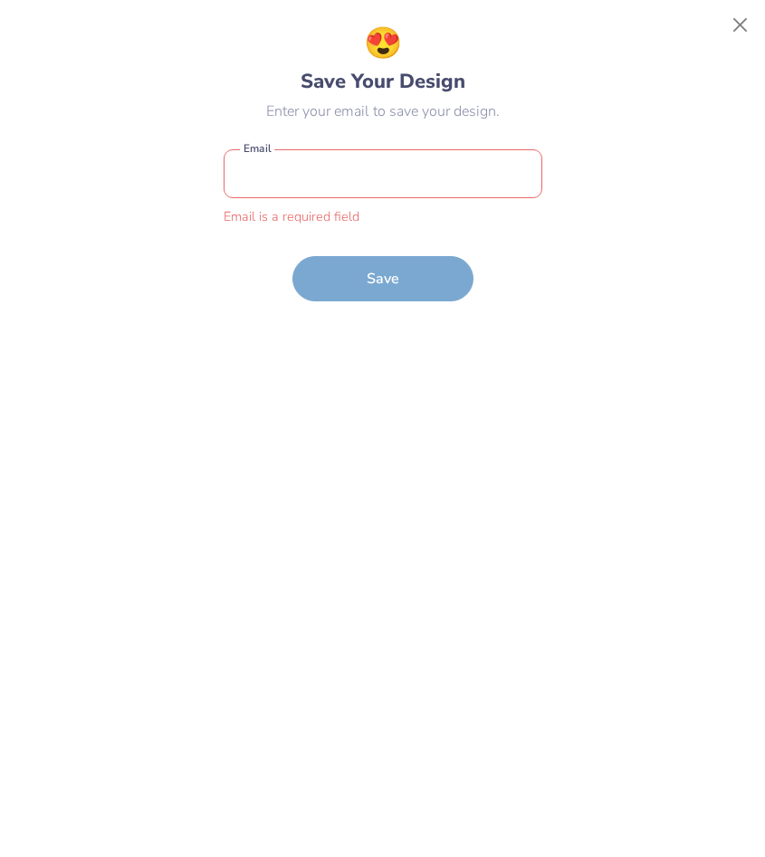
type input "[EMAIL_ADDRESS][DOMAIN_NAME]"
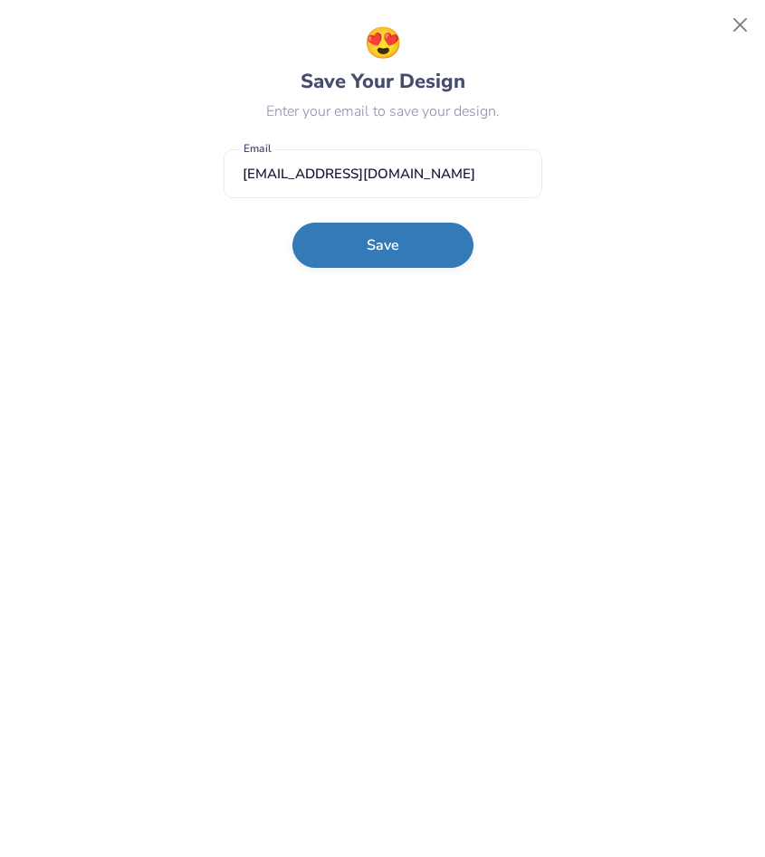
click at [318, 251] on button "Save" at bounding box center [382, 245] width 181 height 45
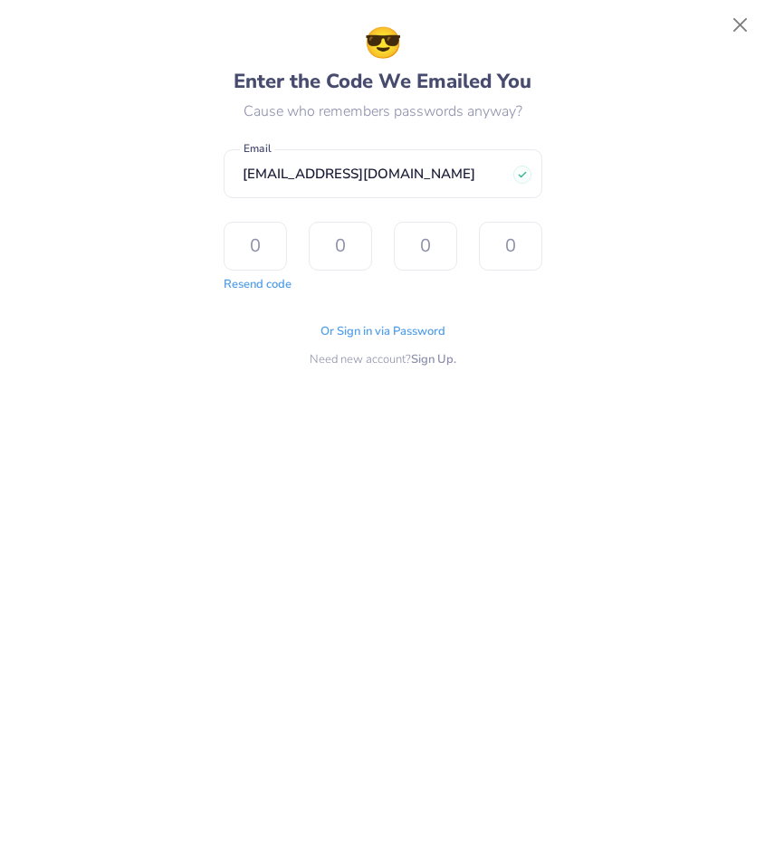
click at [258, 292] on div "Resend code" at bounding box center [258, 285] width 68 height 18
click at [257, 283] on button "Resend code" at bounding box center [258, 282] width 68 height 18
click at [367, 164] on input "[EMAIL_ADDRESS][DOMAIN_NAME]" at bounding box center [383, 174] width 319 height 50
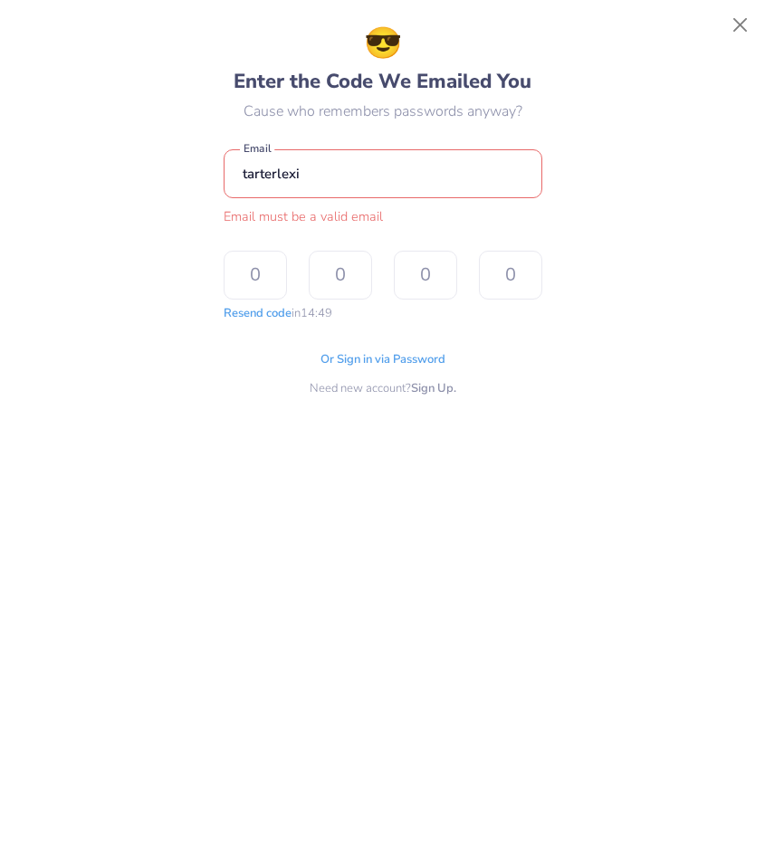
type input "[EMAIL_ADDRESS][DOMAIN_NAME]"
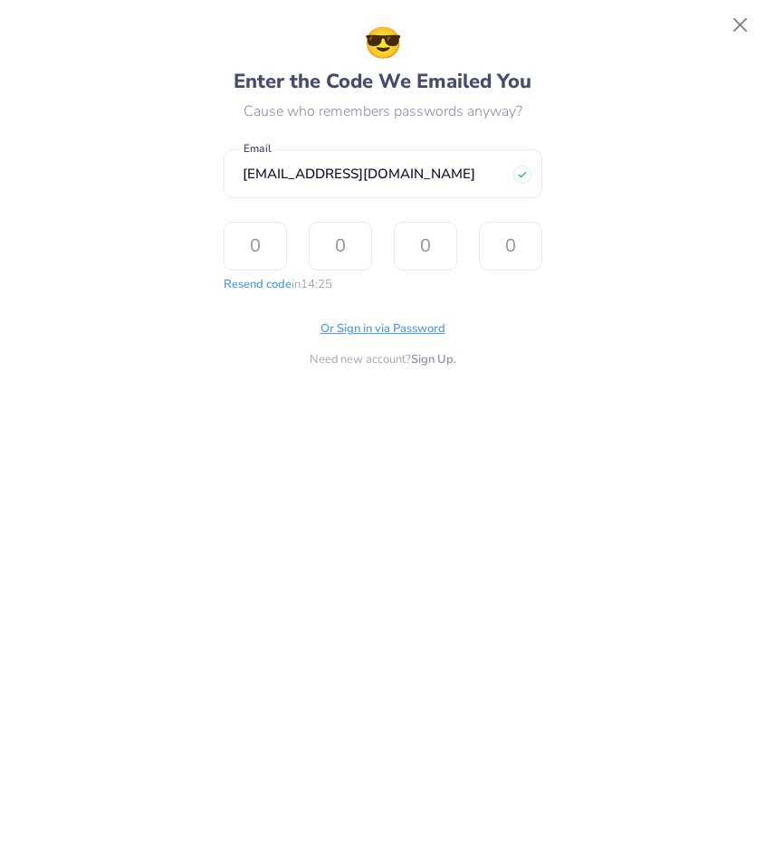
click at [415, 330] on div "😎 Enter the Code We Emailed You Cause who remembers passwords anyway? [EMAIL_AD…" at bounding box center [383, 429] width 319 height 816
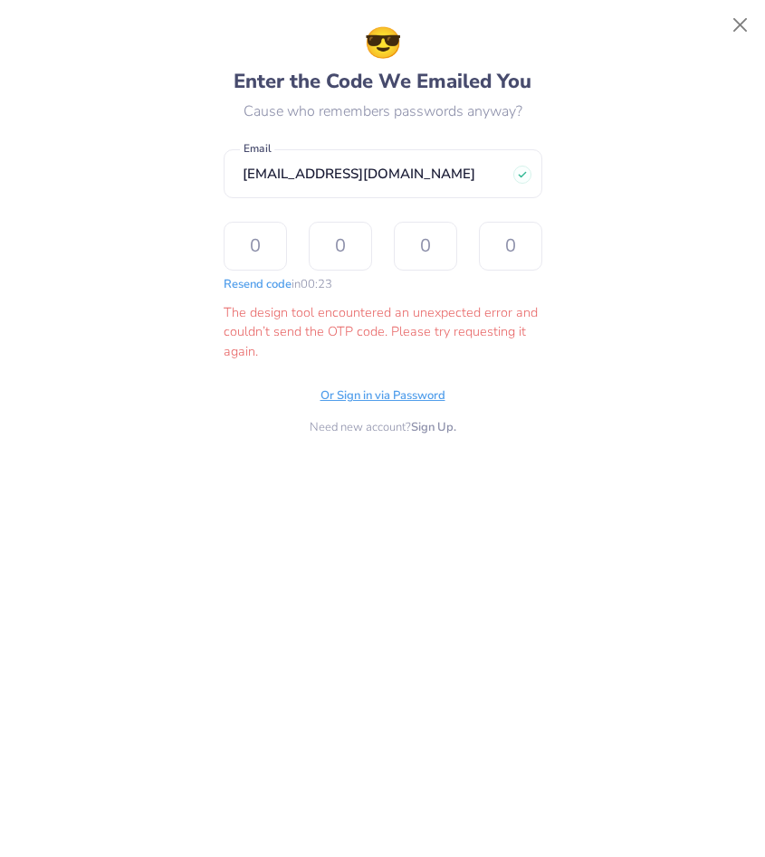
click at [352, 392] on span "Or Sign in via Password" at bounding box center [382, 396] width 125 height 18
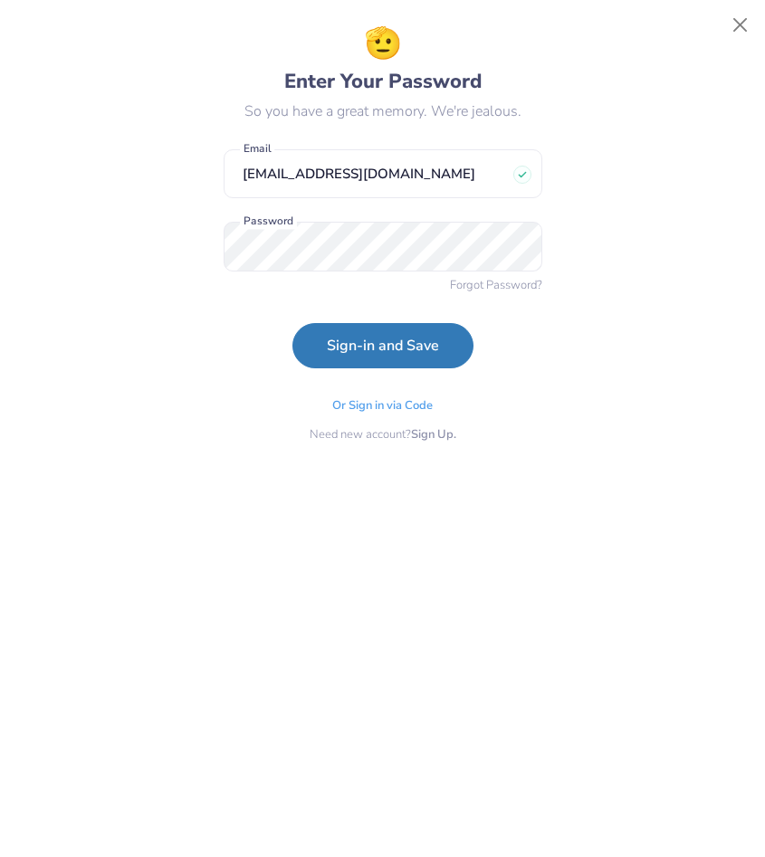
click at [366, 339] on button "Sign-in and Save" at bounding box center [382, 345] width 181 height 45
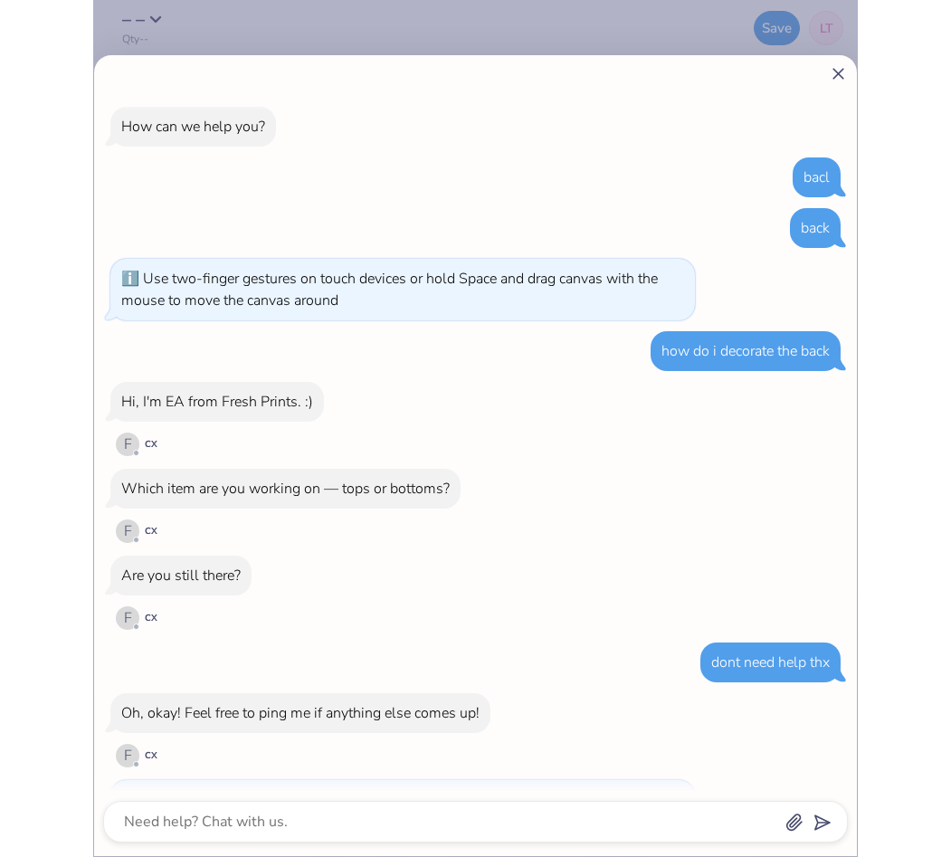
scroll to position [64, 0]
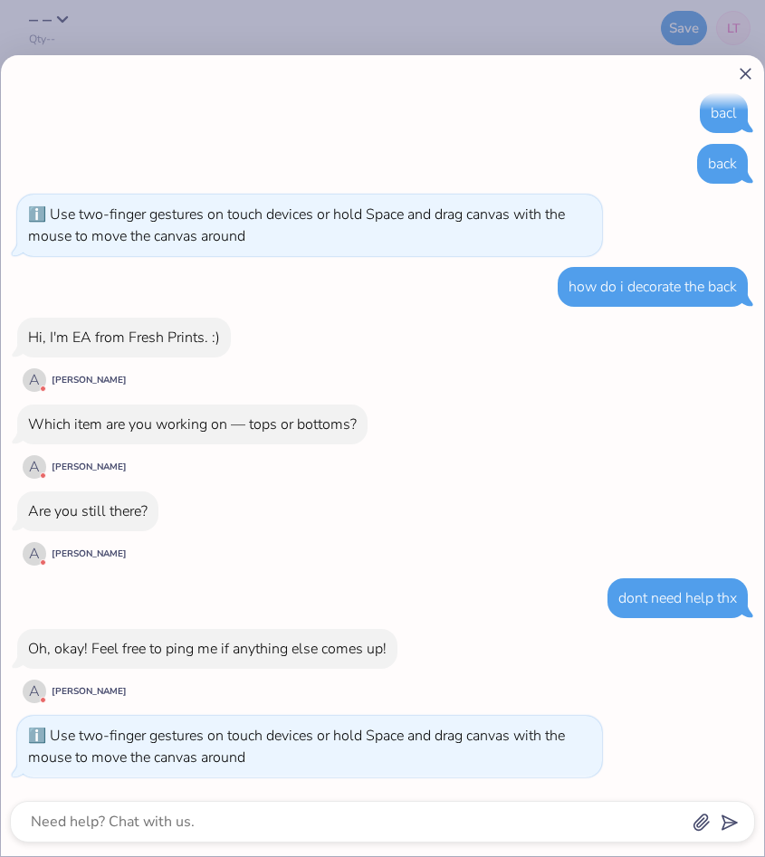
click at [751, 71] on icon at bounding box center [745, 73] width 19 height 19
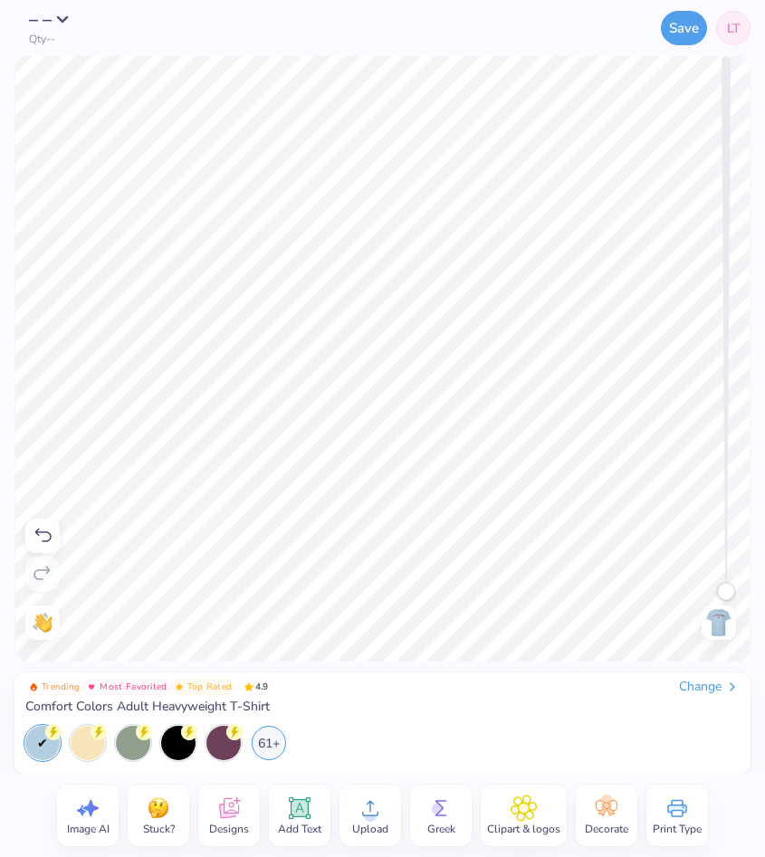
type textarea "x"
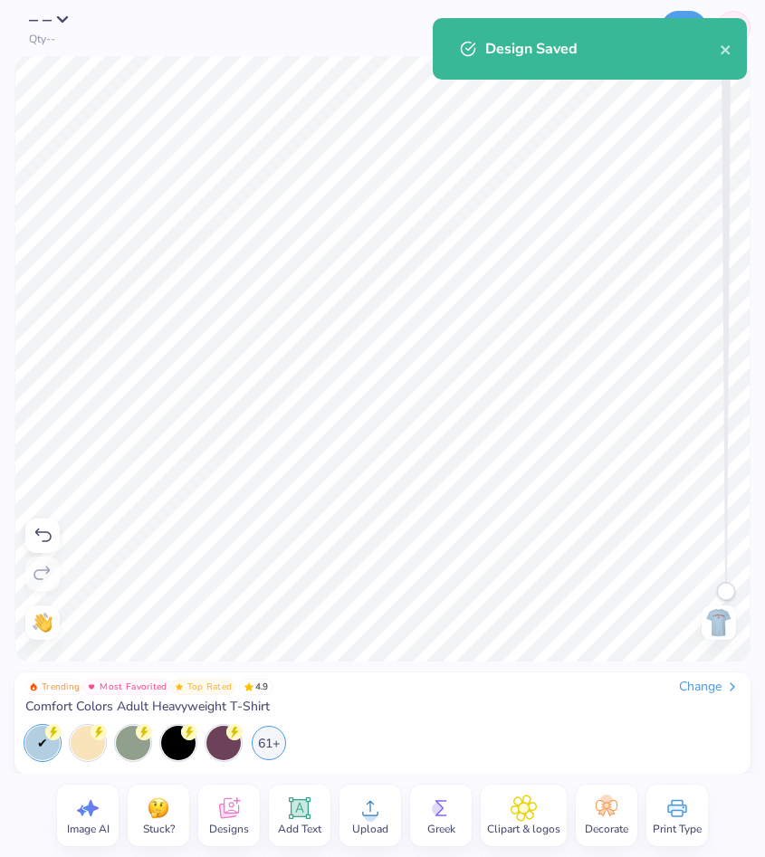
click at [677, 14] on div "Design Saved" at bounding box center [589, 55] width 321 height 82
click at [735, 57] on div "Design Saved" at bounding box center [590, 49] width 314 height 62
click at [731, 52] on icon "close" at bounding box center [725, 50] width 13 height 14
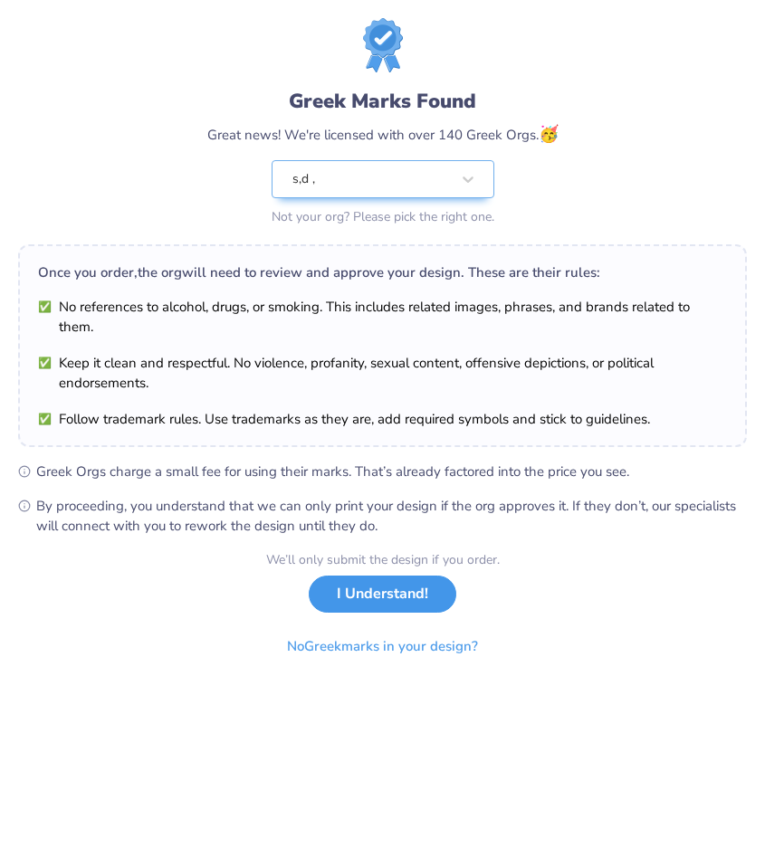
click at [405, 601] on button "I Understand!" at bounding box center [383, 594] width 148 height 37
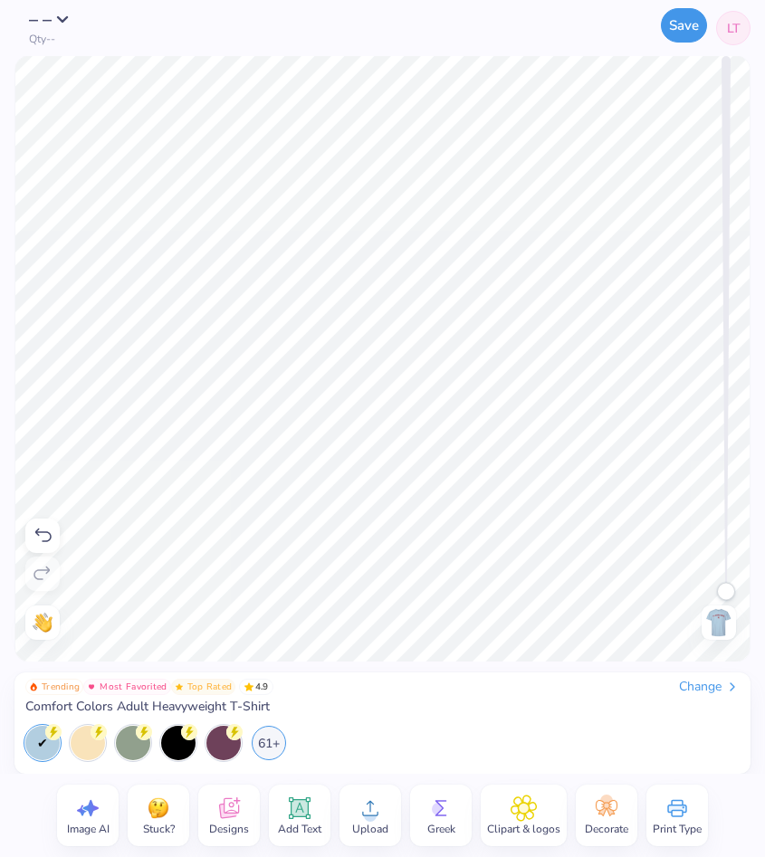
click at [682, 31] on button "Save" at bounding box center [684, 25] width 46 height 34
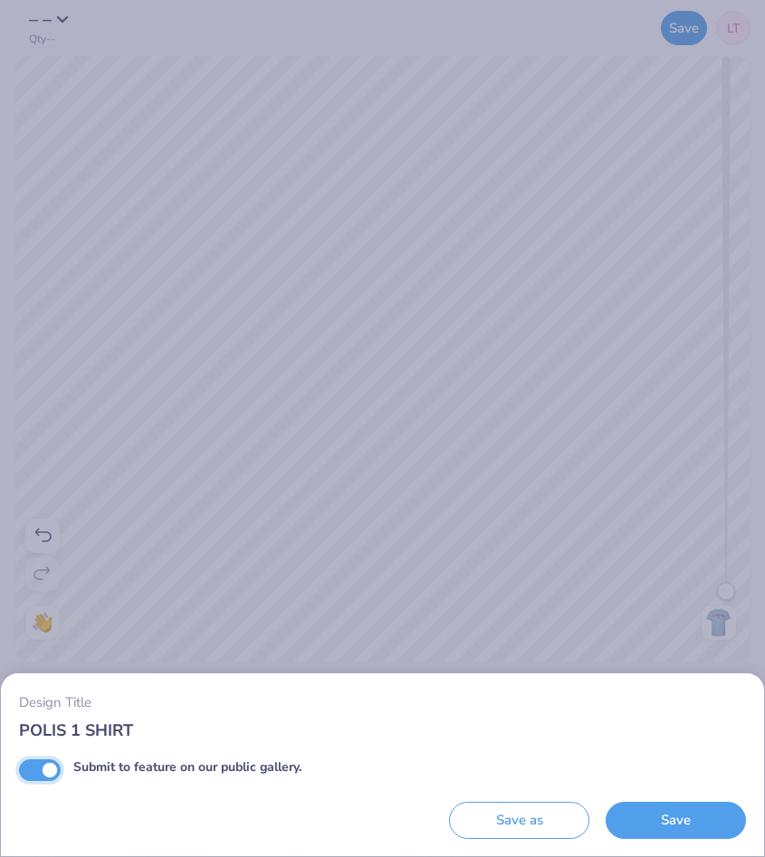
click at [47, 768] on input "Submit to feature on our public gallery." at bounding box center [40, 770] width 42 height 22
checkbox input "false"
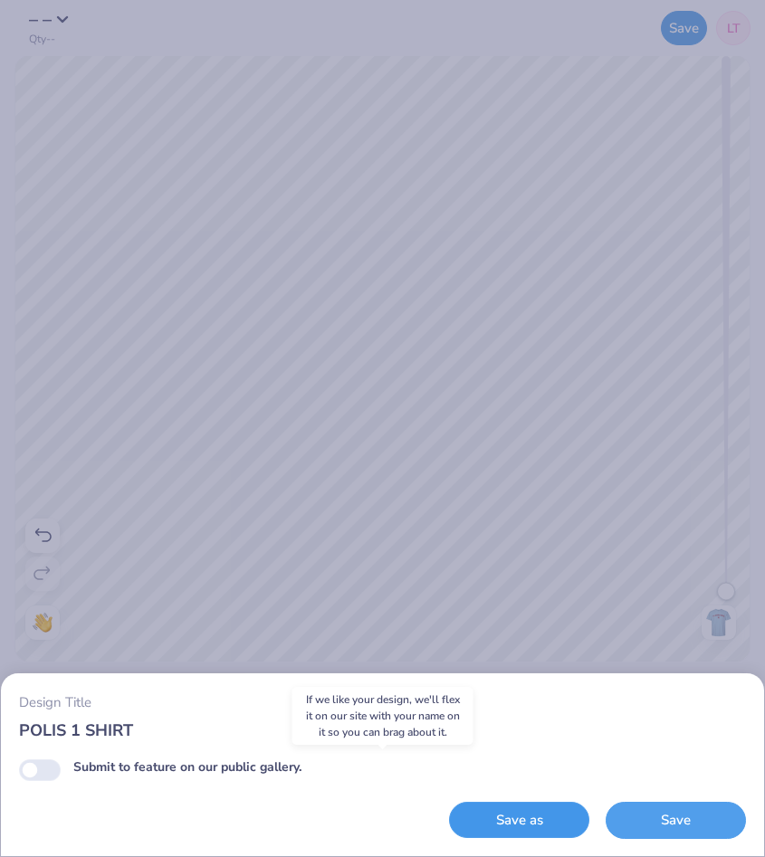
click at [537, 830] on button "Save as" at bounding box center [519, 820] width 140 height 37
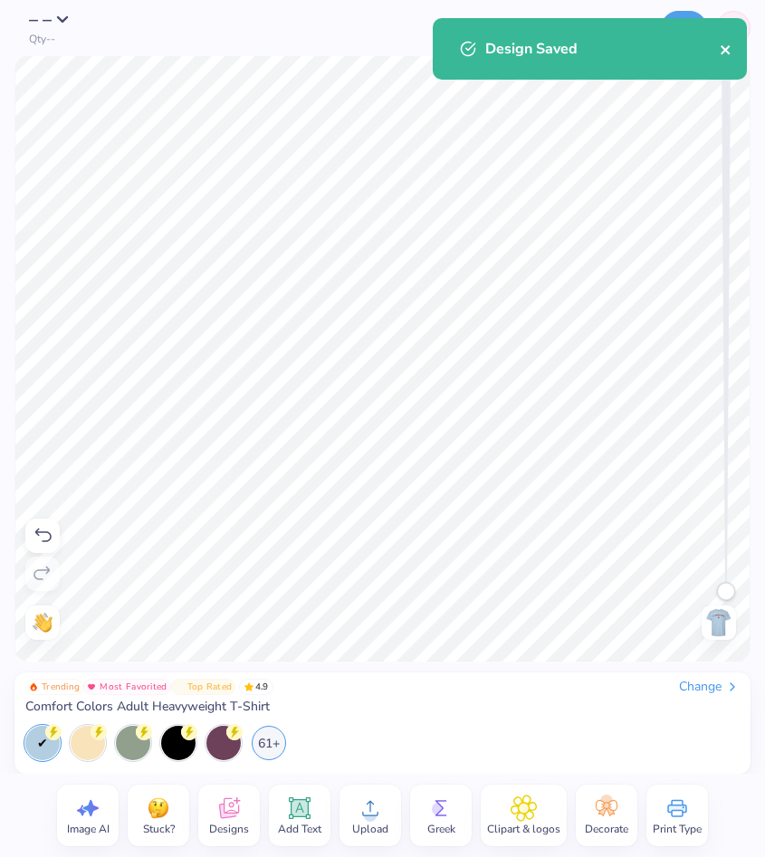
click at [725, 48] on icon "close" at bounding box center [725, 50] width 13 height 14
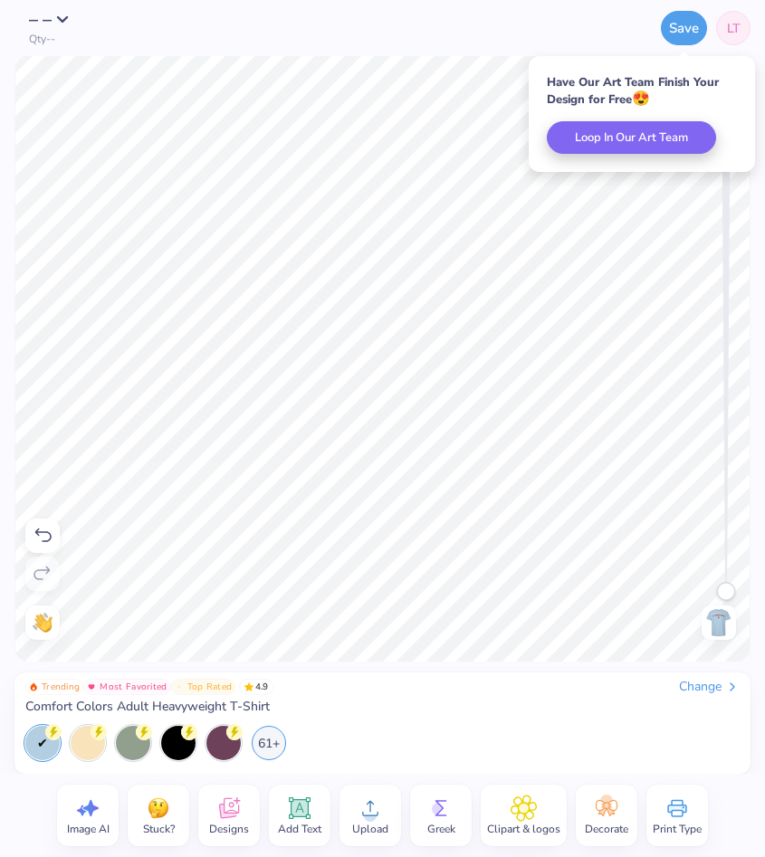
click at [727, 32] on span "LT" at bounding box center [734, 28] width 14 height 19
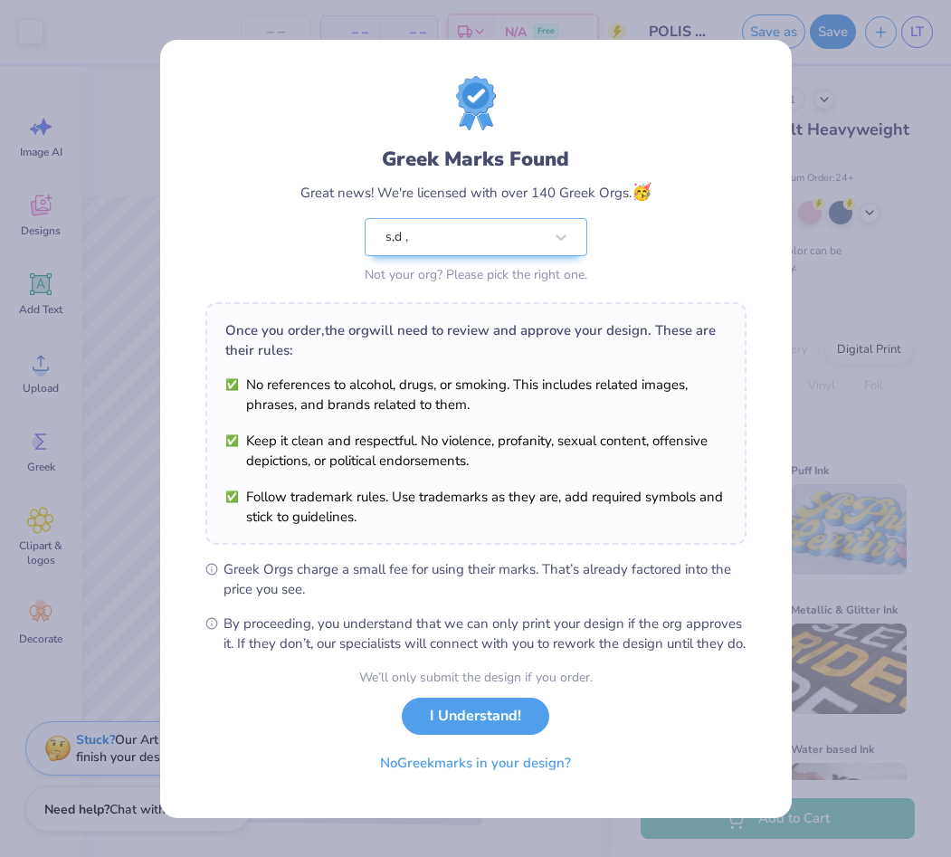
click at [764, 262] on div "Greek Marks Found Great news! We're licensed with over 140 Greek Orgs. 🥳 s,d , …" at bounding box center [475, 428] width 951 height 857
click at [470, 728] on button "I Understand!" at bounding box center [476, 711] width 148 height 37
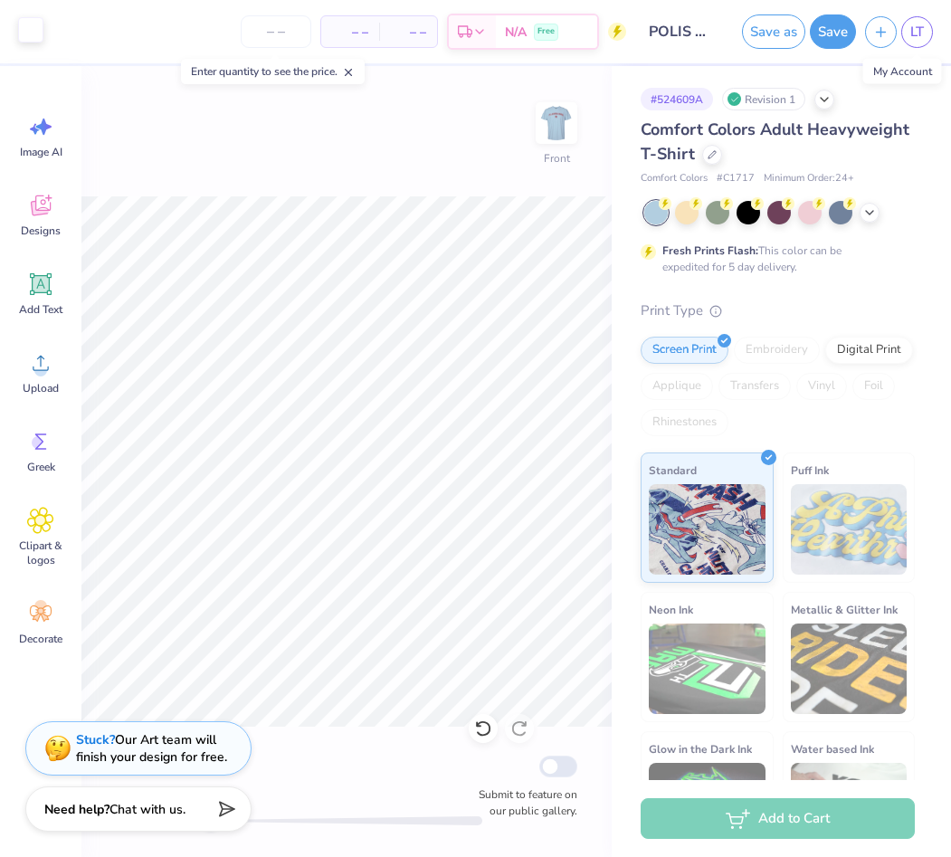
click at [31, 24] on div at bounding box center [30, 29] width 25 height 25
